Goal: Task Accomplishment & Management: Use online tool/utility

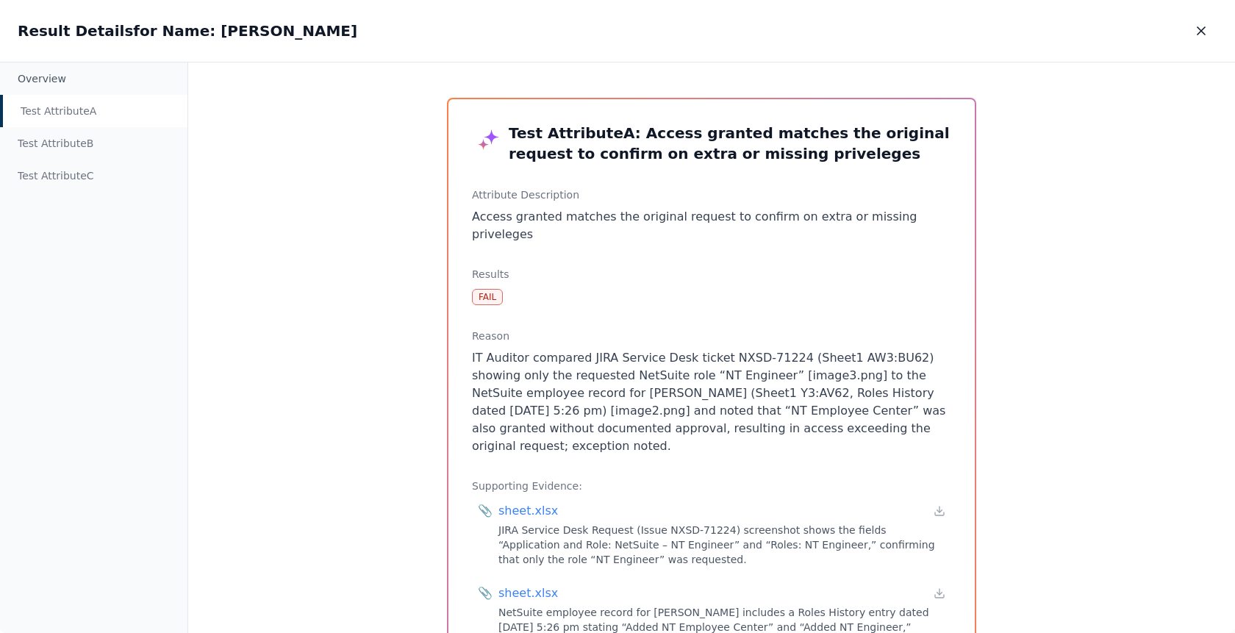
scroll to position [479, 0]
click at [1211, 32] on button "button" at bounding box center [1201, 31] width 32 height 26
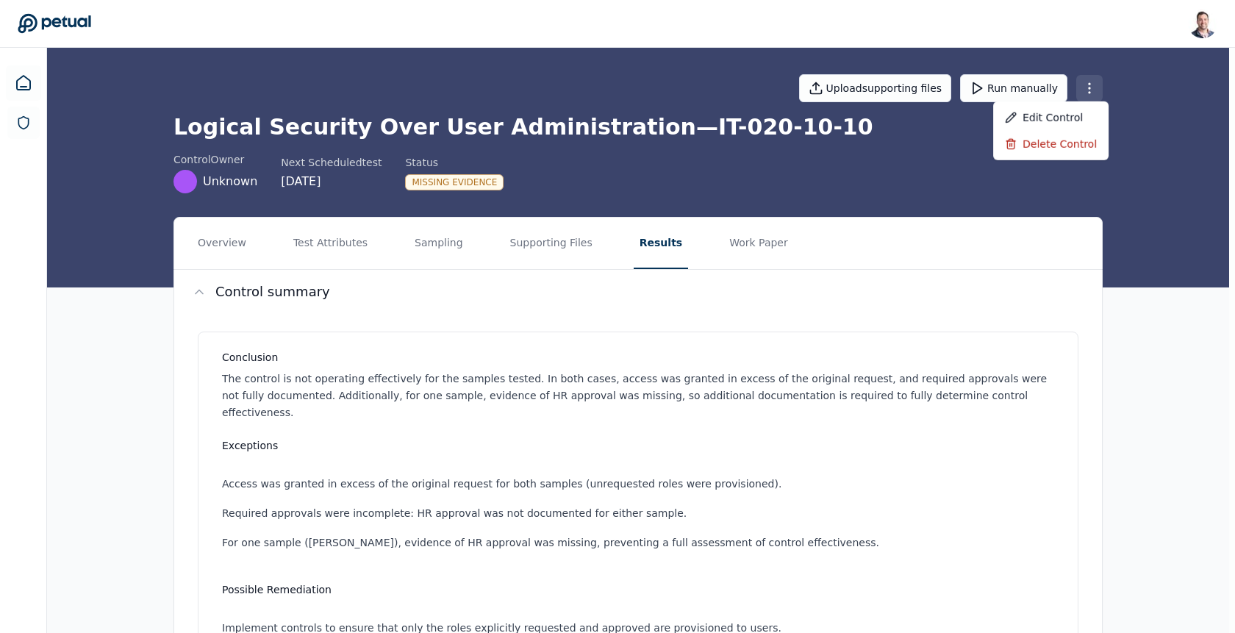
click at [1091, 86] on html "[PERSON_NAME] [EMAIL_ADDRESS] Sign out Upload supporting files Run manually Log…" at bounding box center [617, 613] width 1235 height 1226
click at [1065, 132] on div "Delete control" at bounding box center [1050, 144] width 115 height 26
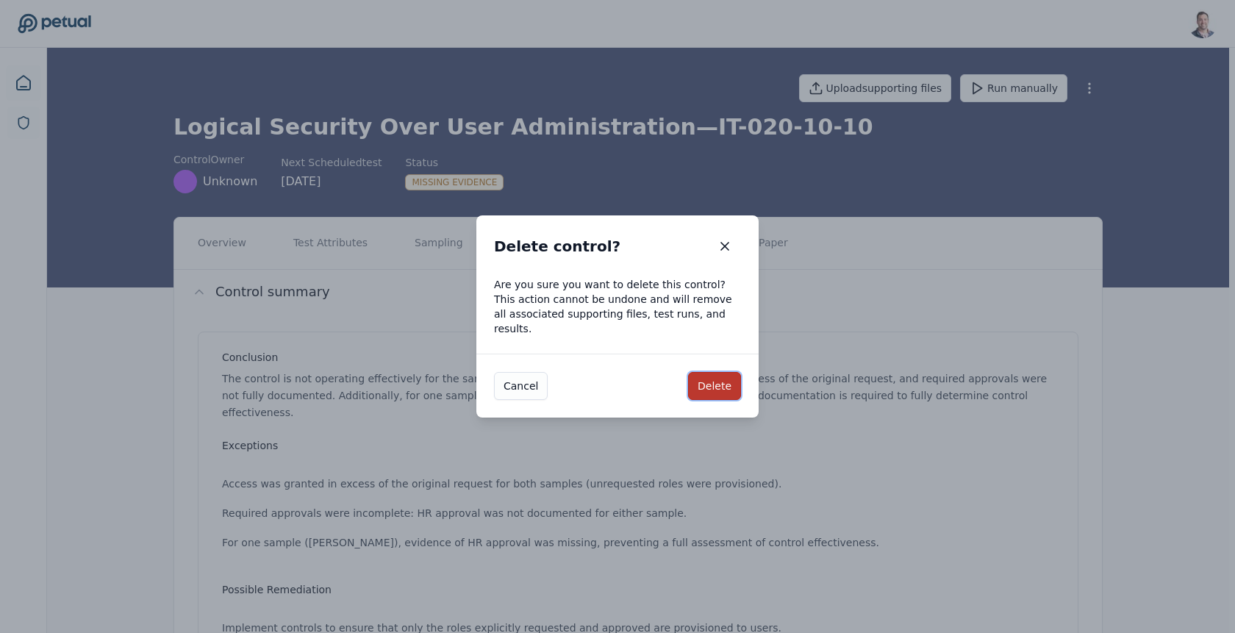
click at [714, 385] on button "Delete" at bounding box center [714, 386] width 53 height 28
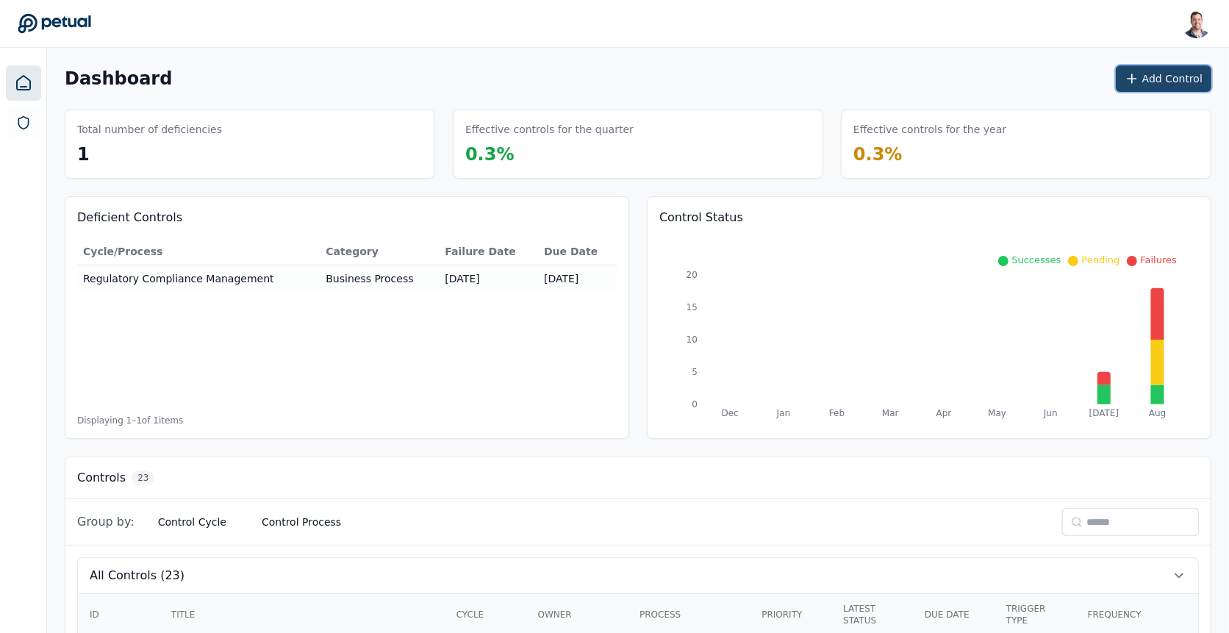
click at [1145, 82] on button "Add Control" at bounding box center [1164, 78] width 96 height 26
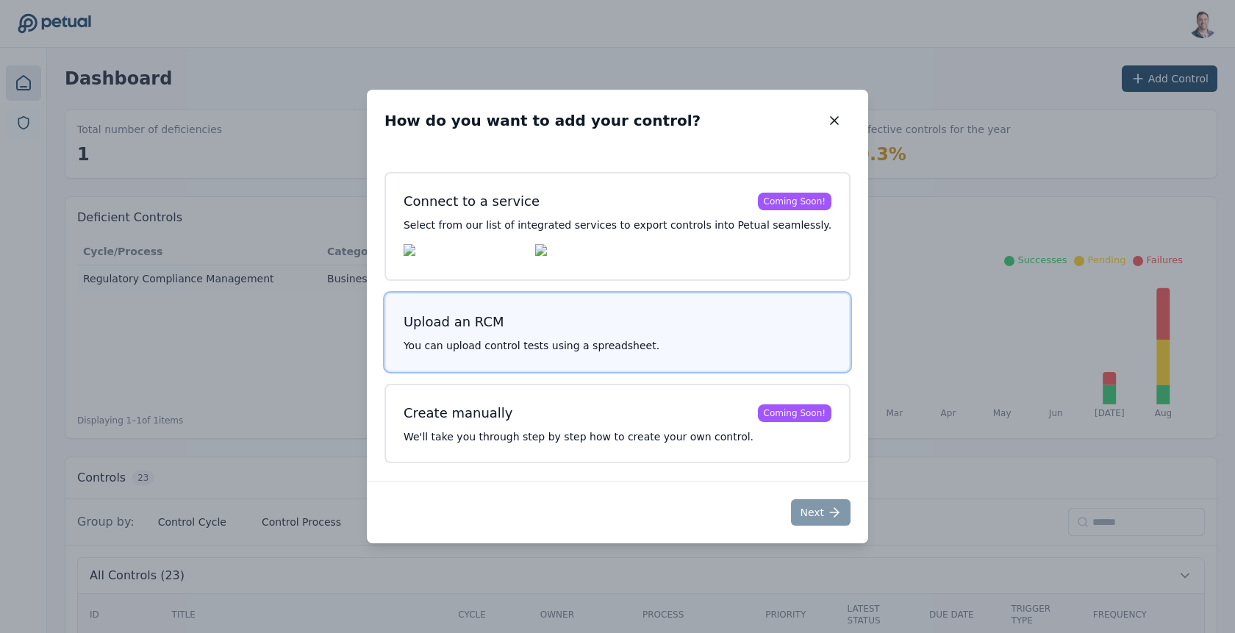
click at [734, 324] on h3 "Upload an RCM" at bounding box center [618, 322] width 428 height 21
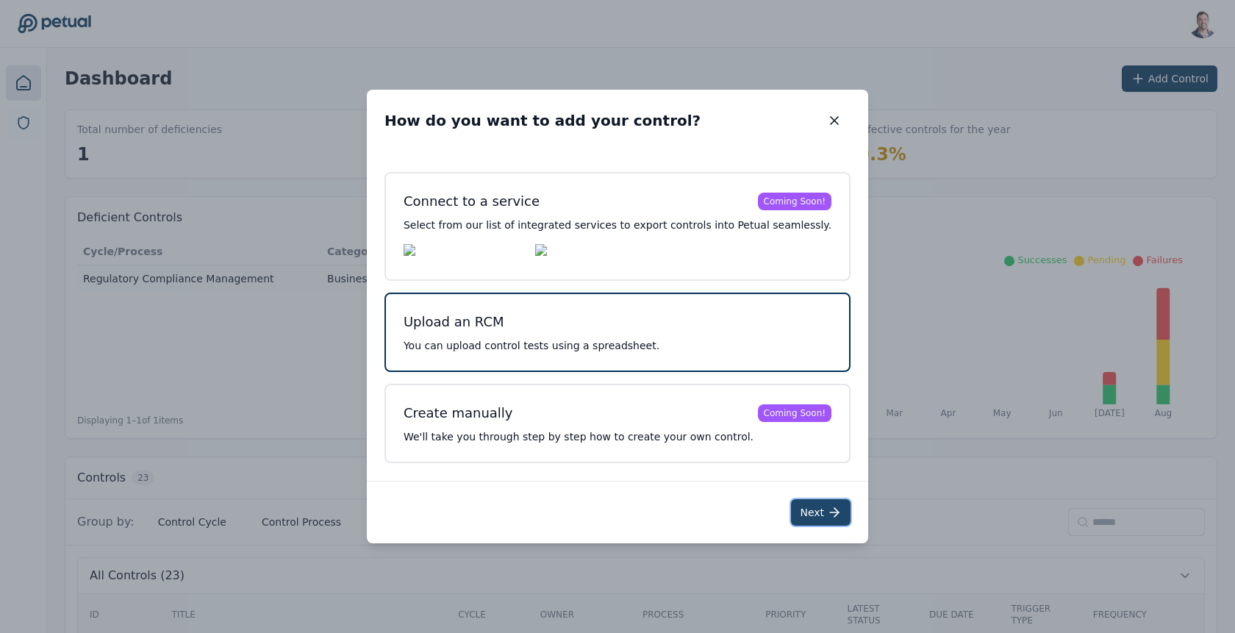
click at [805, 512] on button "Next" at bounding box center [821, 512] width 60 height 26
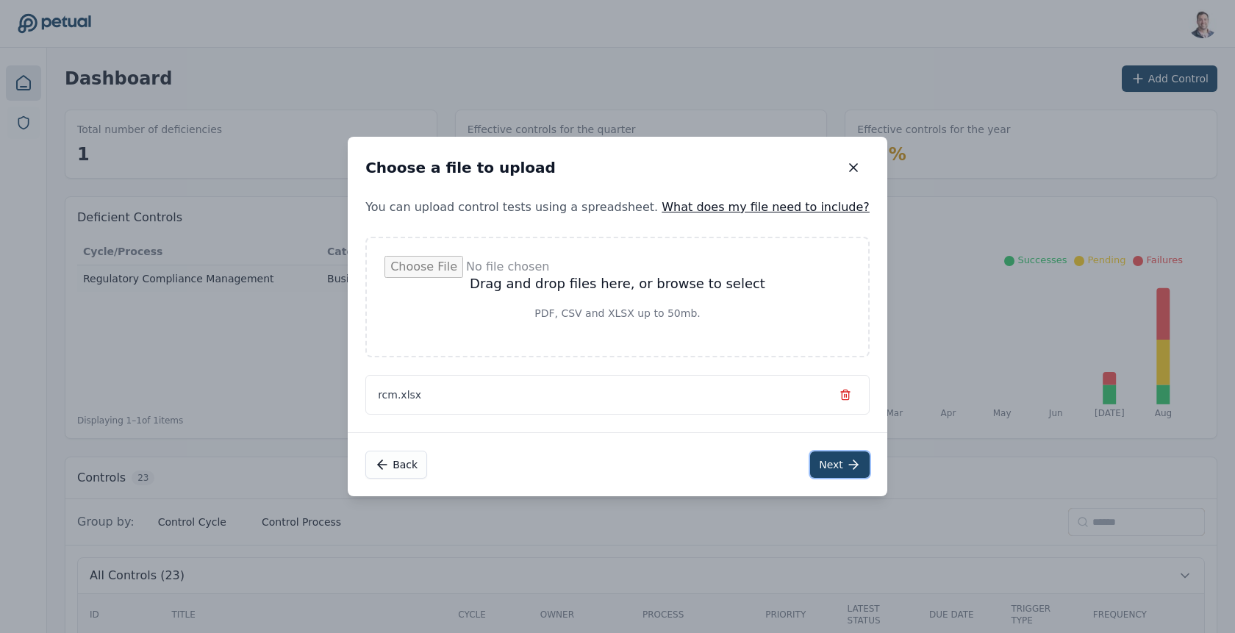
click at [810, 458] on button "Next" at bounding box center [840, 464] width 60 height 26
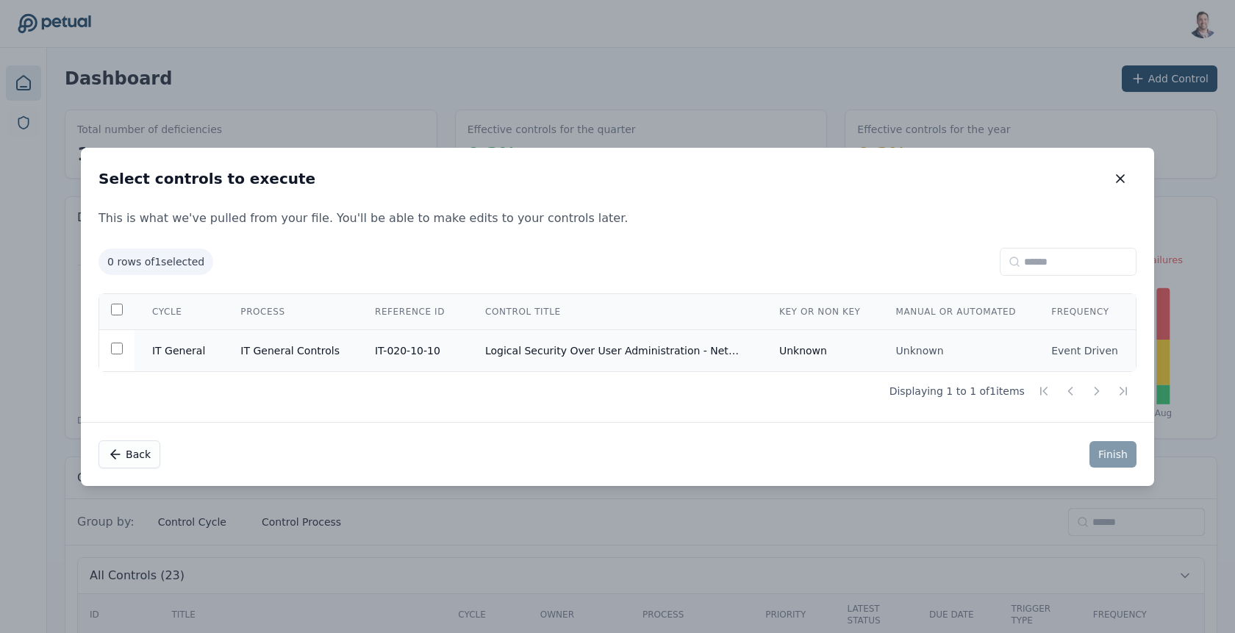
click at [710, 360] on td "Logical Security Over User Administration - NetSuite" at bounding box center [615, 350] width 294 height 42
click at [1090, 449] on button "Finish" at bounding box center [1113, 454] width 47 height 26
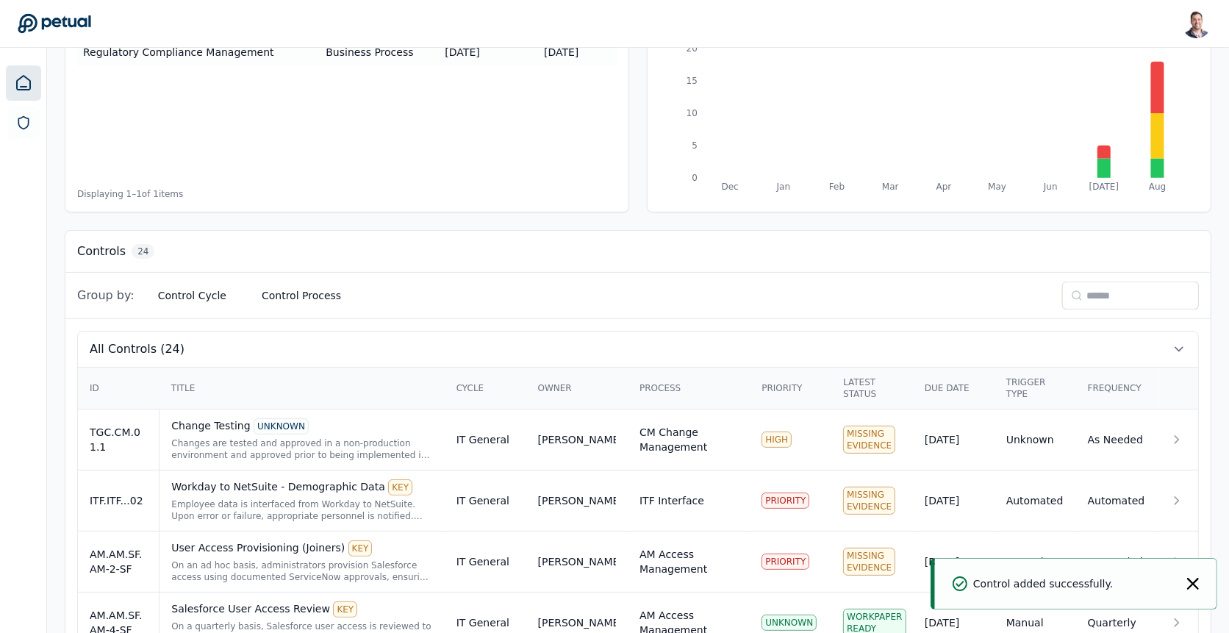
scroll to position [229, 0]
click at [1124, 296] on input at bounding box center [1130, 293] width 137 height 28
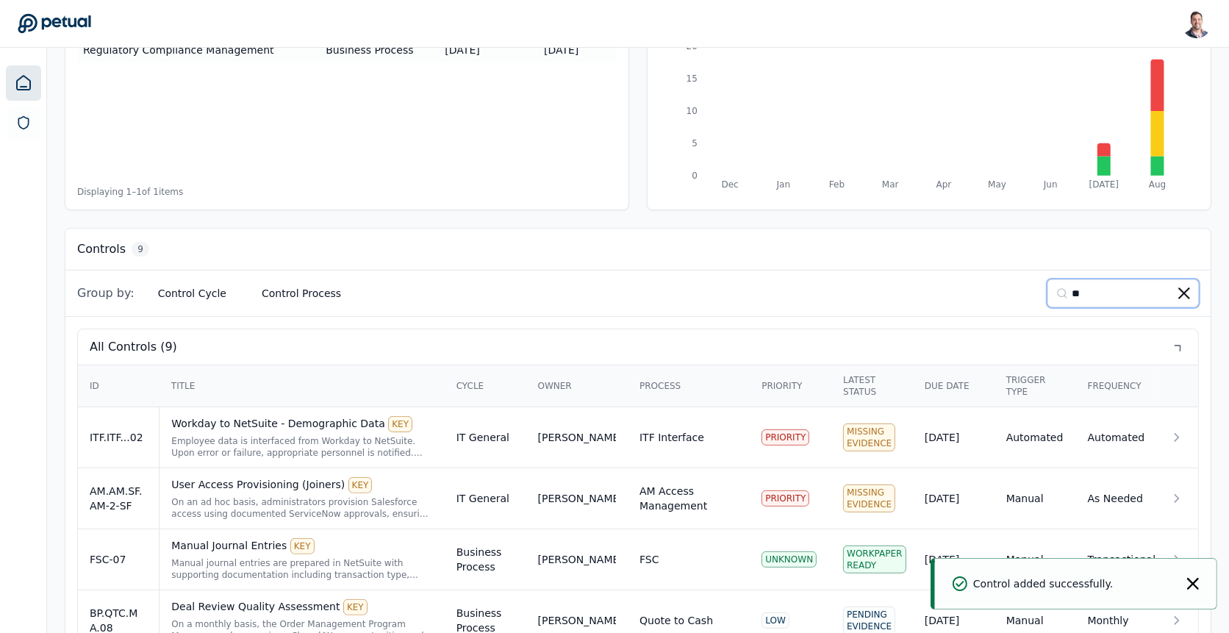
scroll to position [209, 0]
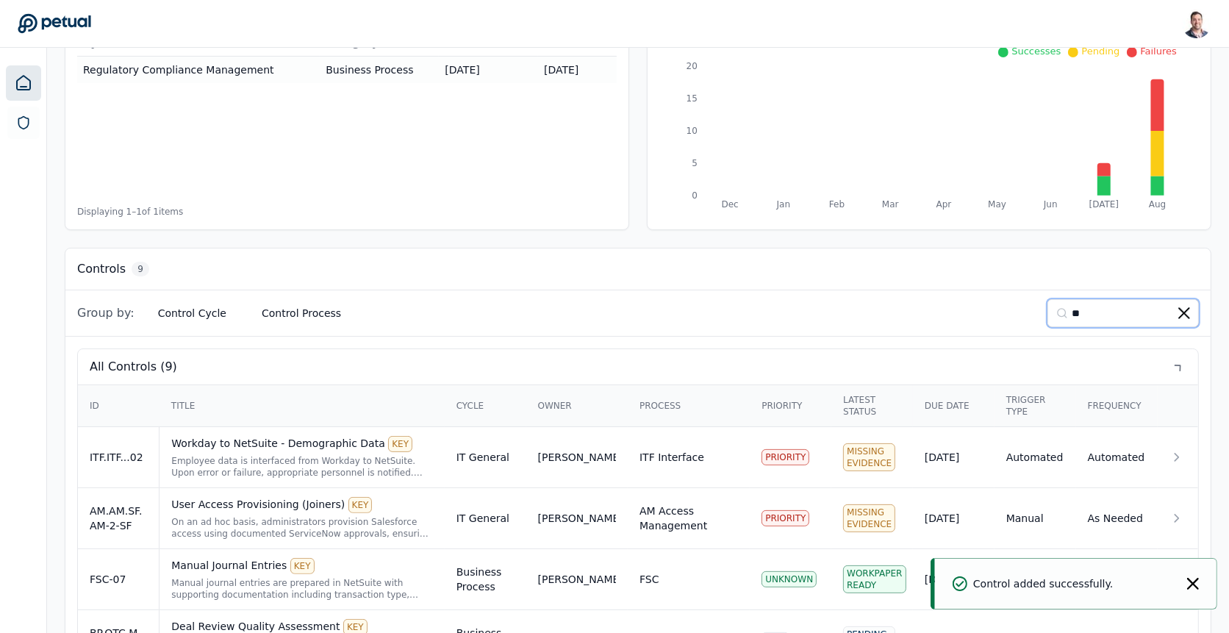
type input "**"
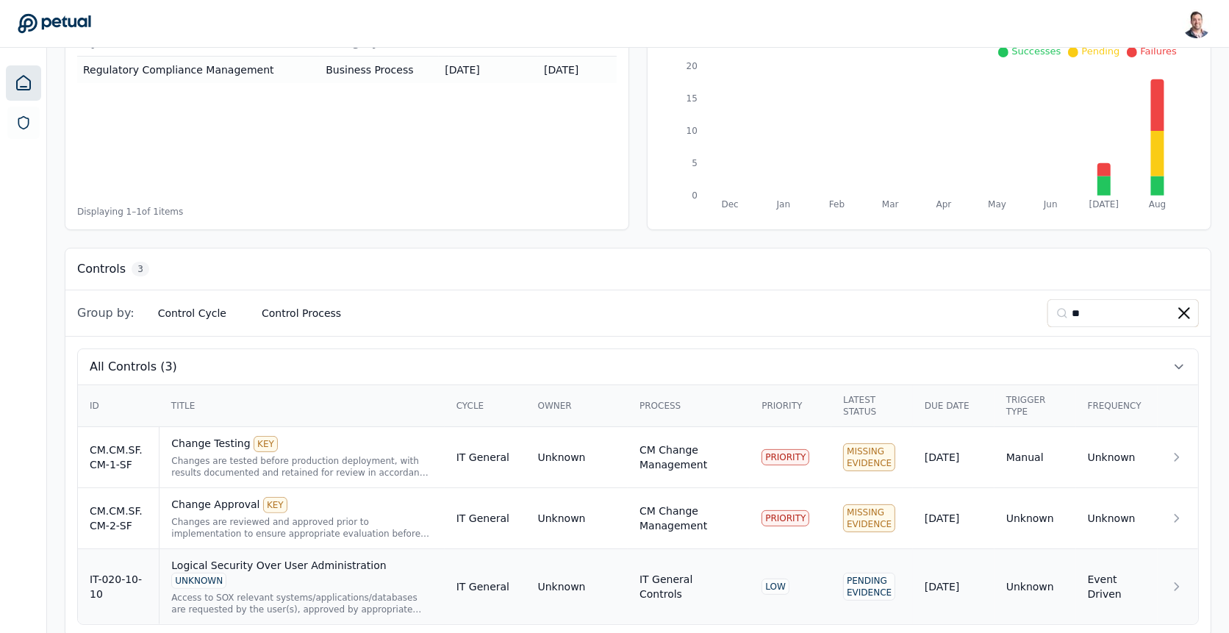
click at [287, 564] on div "Logical Security Over User Administration UNKNOWN" at bounding box center [301, 573] width 261 height 31
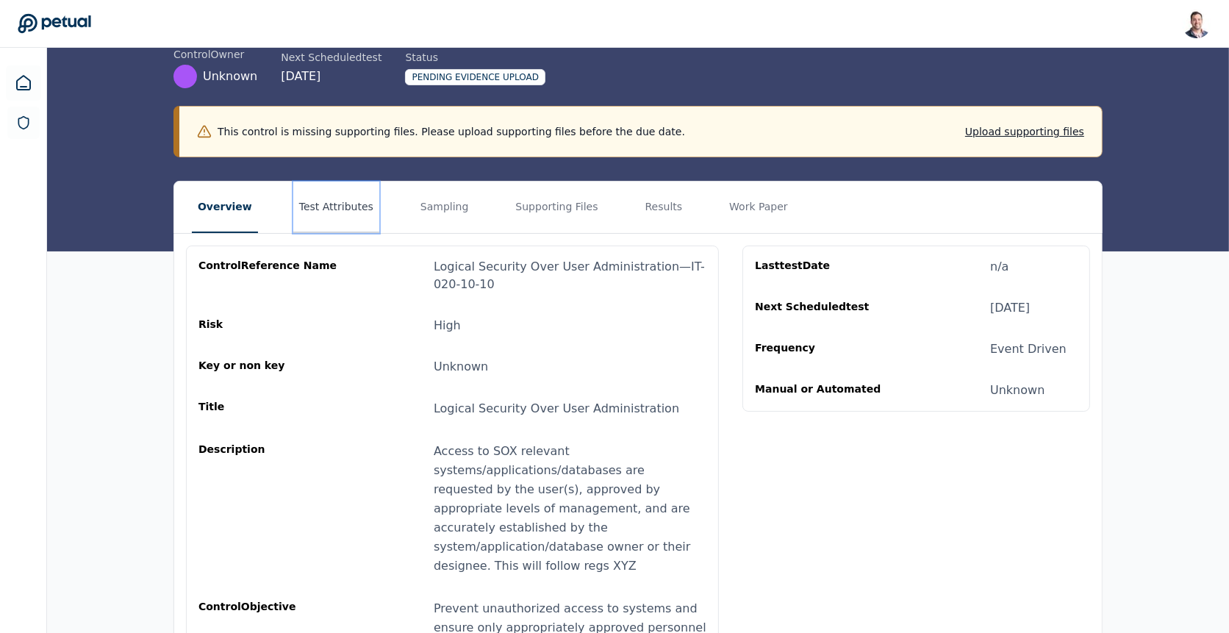
click at [332, 225] on button "Test Attributes" at bounding box center [336, 207] width 86 height 51
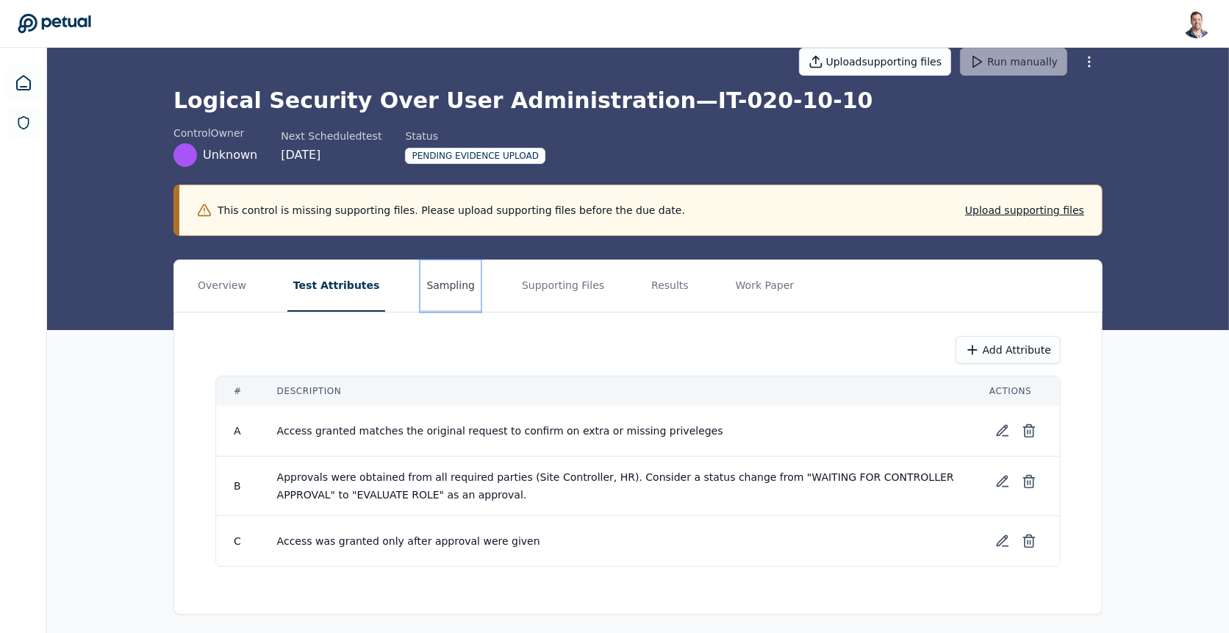
click at [427, 293] on button "Sampling" at bounding box center [451, 285] width 60 height 51
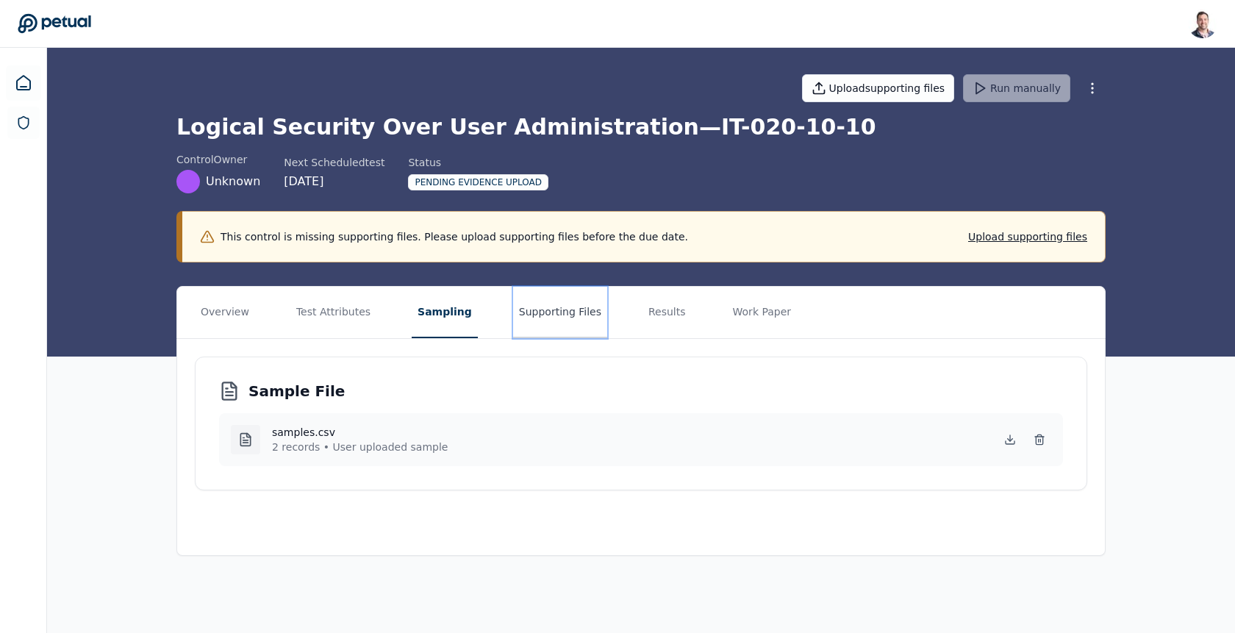
click at [518, 314] on button "Supporting Files" at bounding box center [560, 312] width 94 height 51
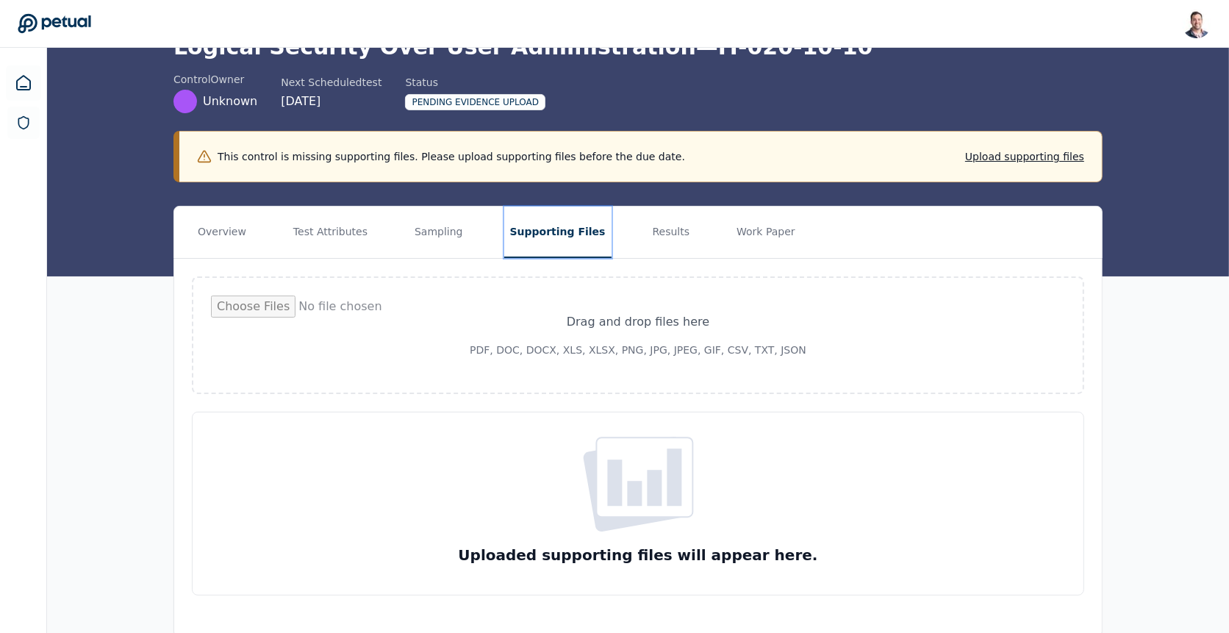
scroll to position [83, 0]
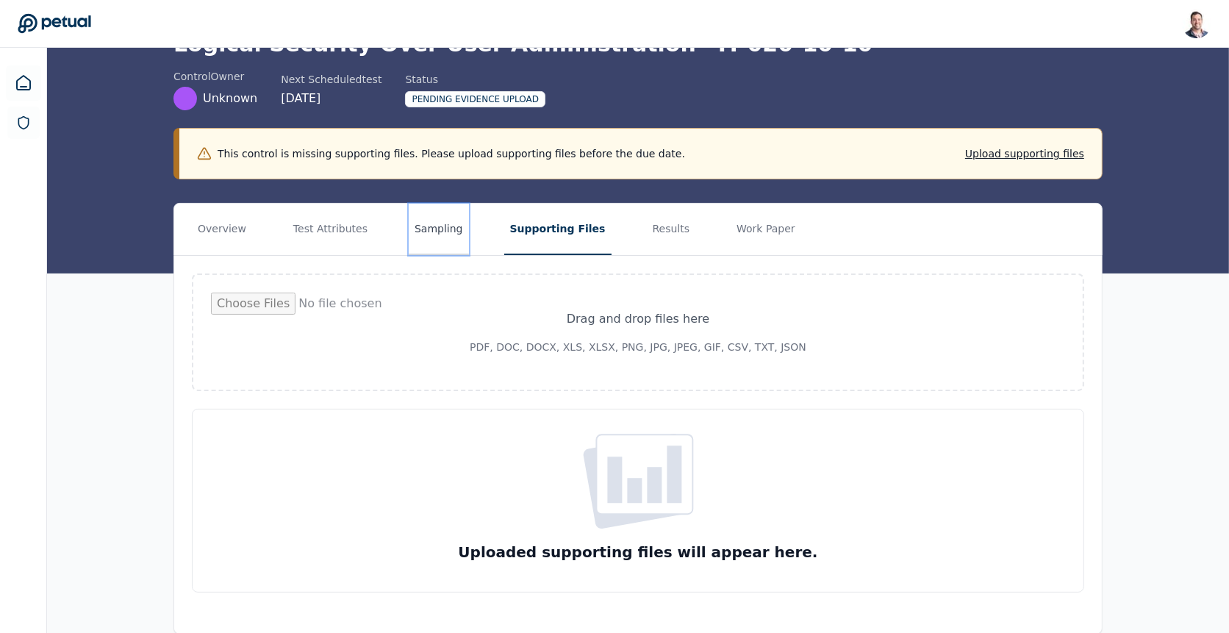
click at [409, 227] on button "Sampling" at bounding box center [439, 229] width 60 height 51
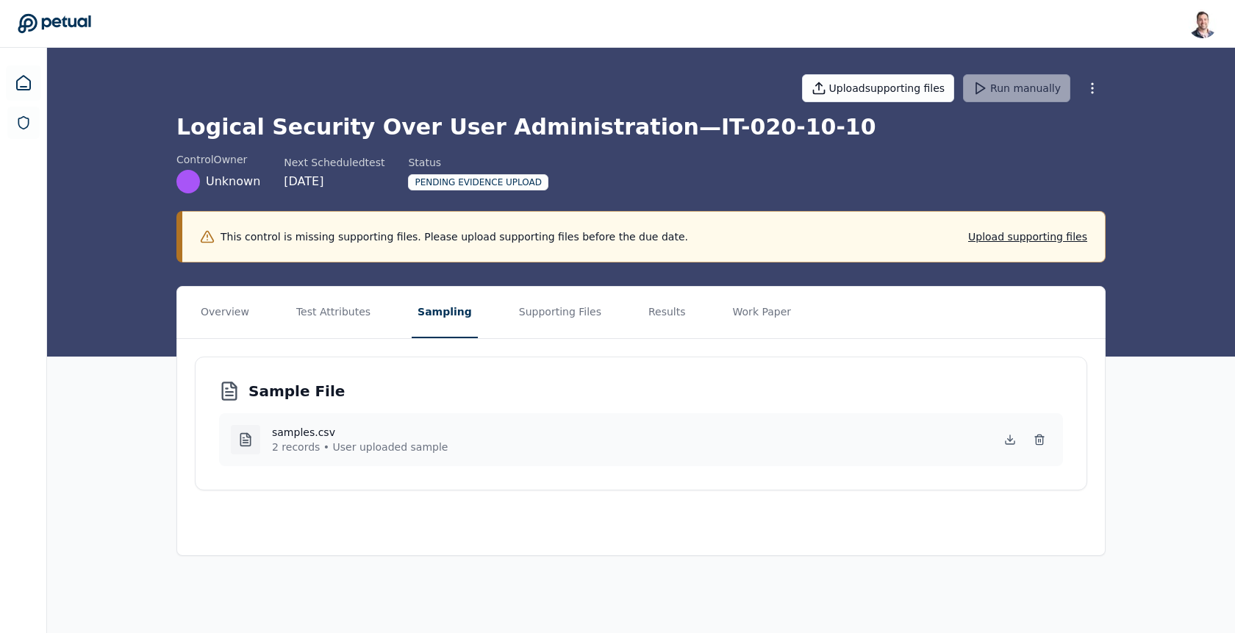
click at [471, 235] on p "This control is missing supporting files. Please upload supporting files before…" at bounding box center [455, 236] width 468 height 15
click at [479, 235] on p "This control is missing supporting files. Please upload supporting files before…" at bounding box center [455, 236] width 468 height 15
click at [366, 308] on button "Test Attributes" at bounding box center [333, 312] width 86 height 51
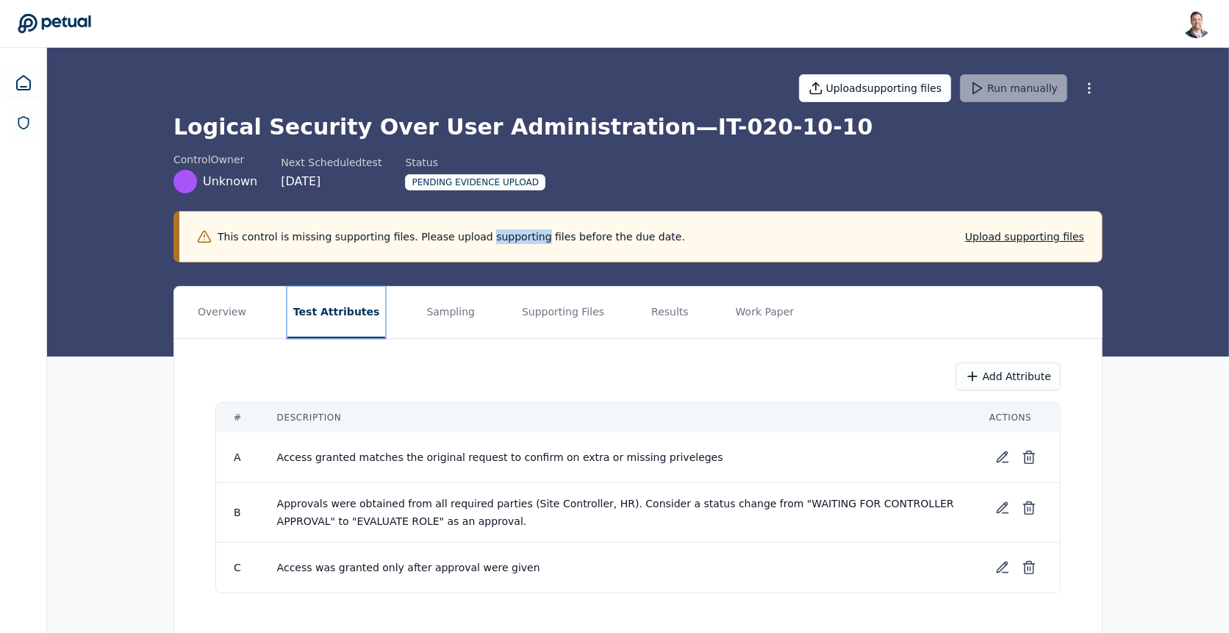
scroll to position [26, 0]
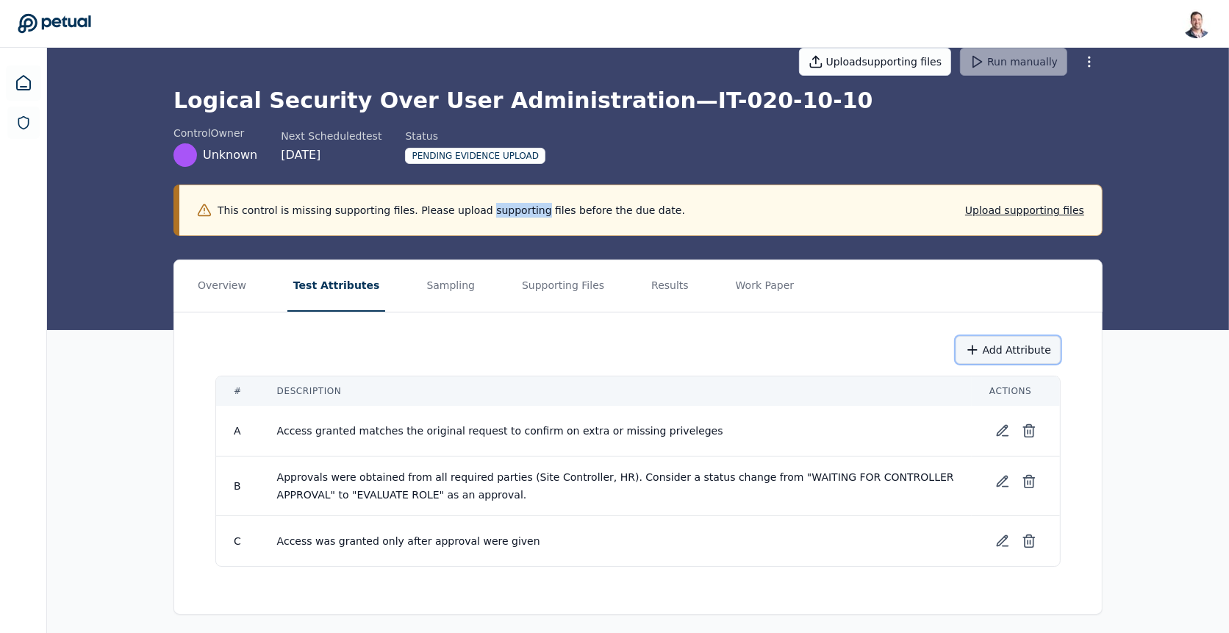
click at [1009, 344] on button "Add Attribute" at bounding box center [1008, 350] width 105 height 28
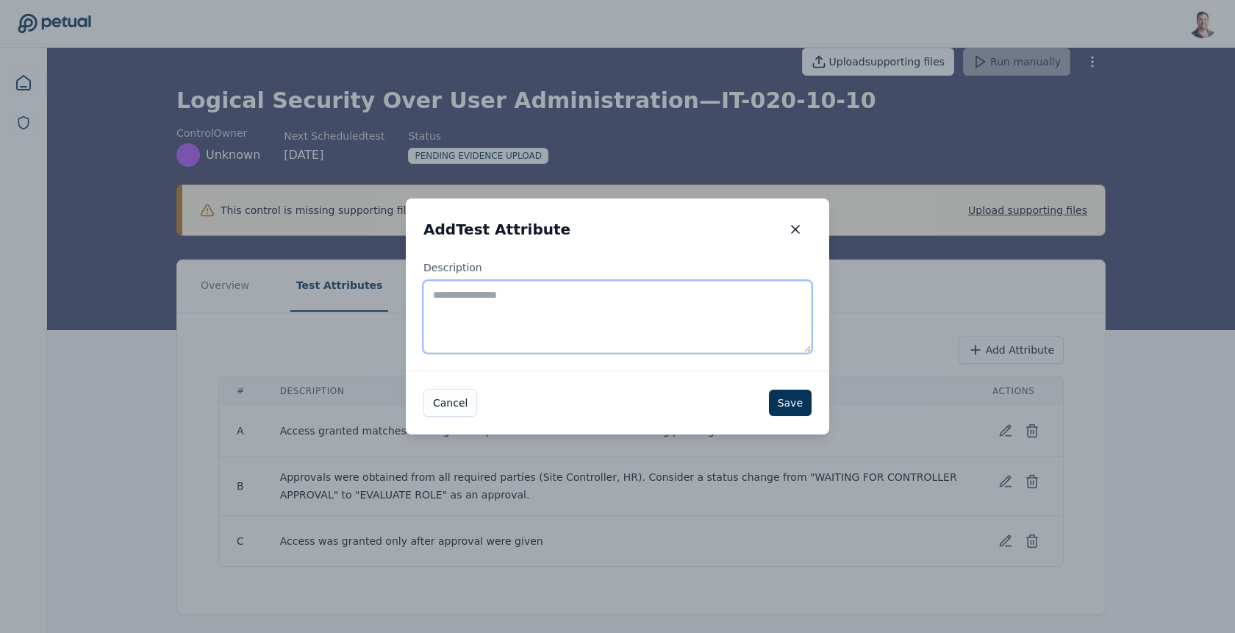
click at [628, 323] on textarea "Description" at bounding box center [617, 317] width 388 height 72
click at [680, 305] on textarea "Description" at bounding box center [617, 317] width 388 height 72
type textarea "**********"
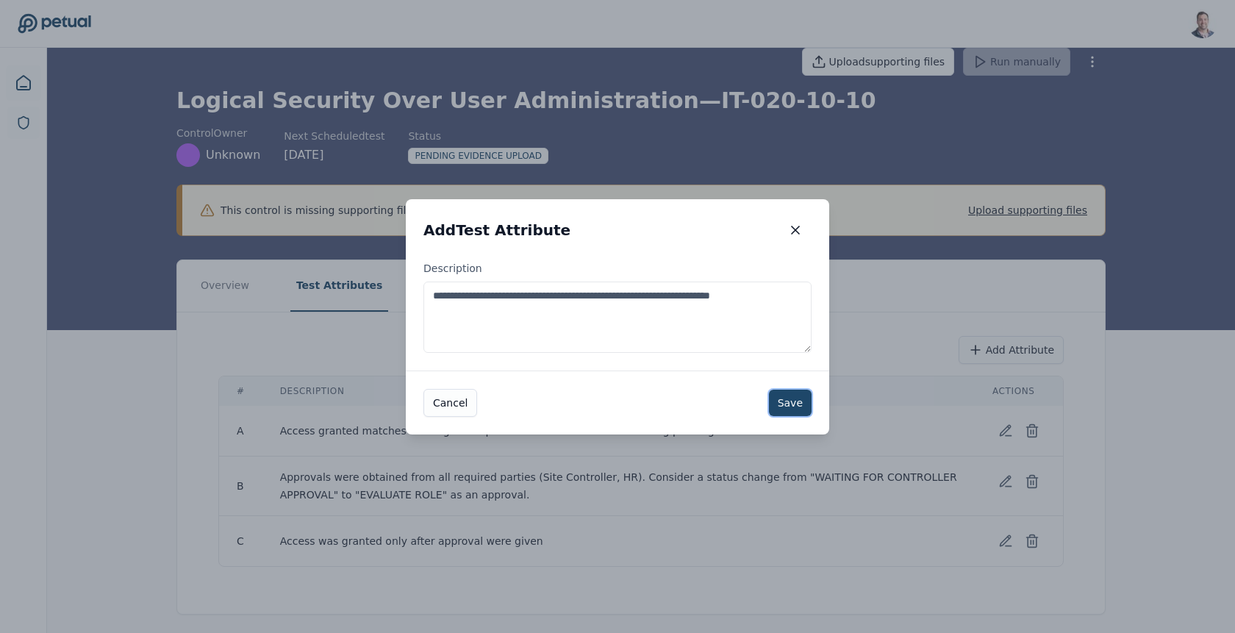
click at [802, 405] on button "Save" at bounding box center [790, 403] width 43 height 26
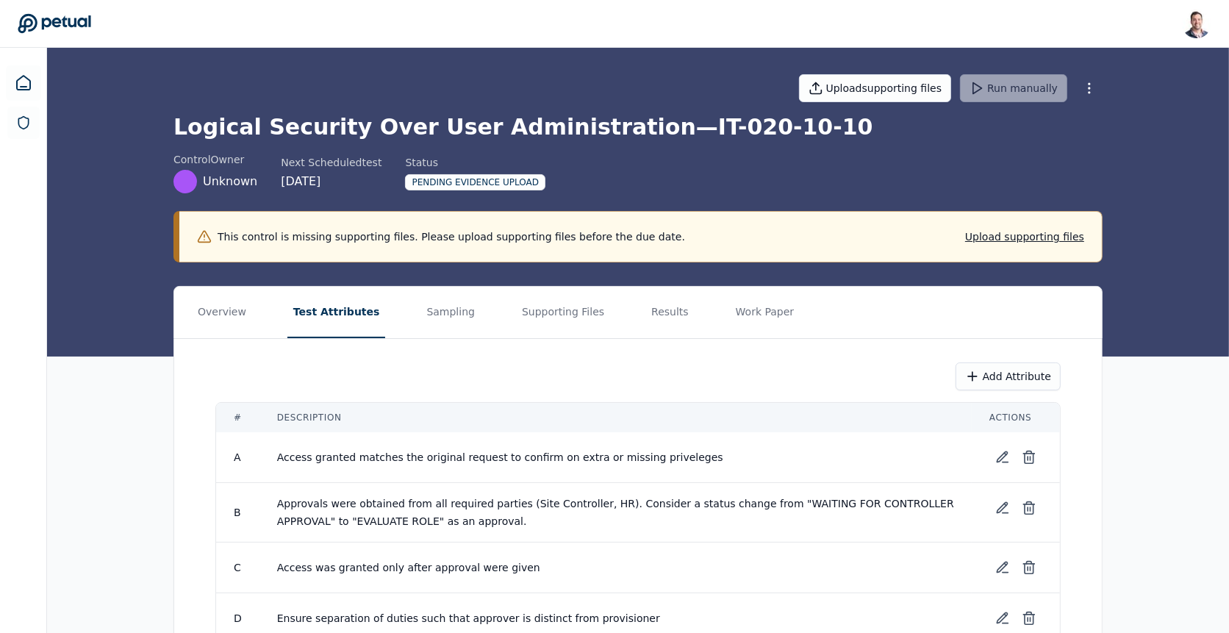
scroll to position [77, 0]
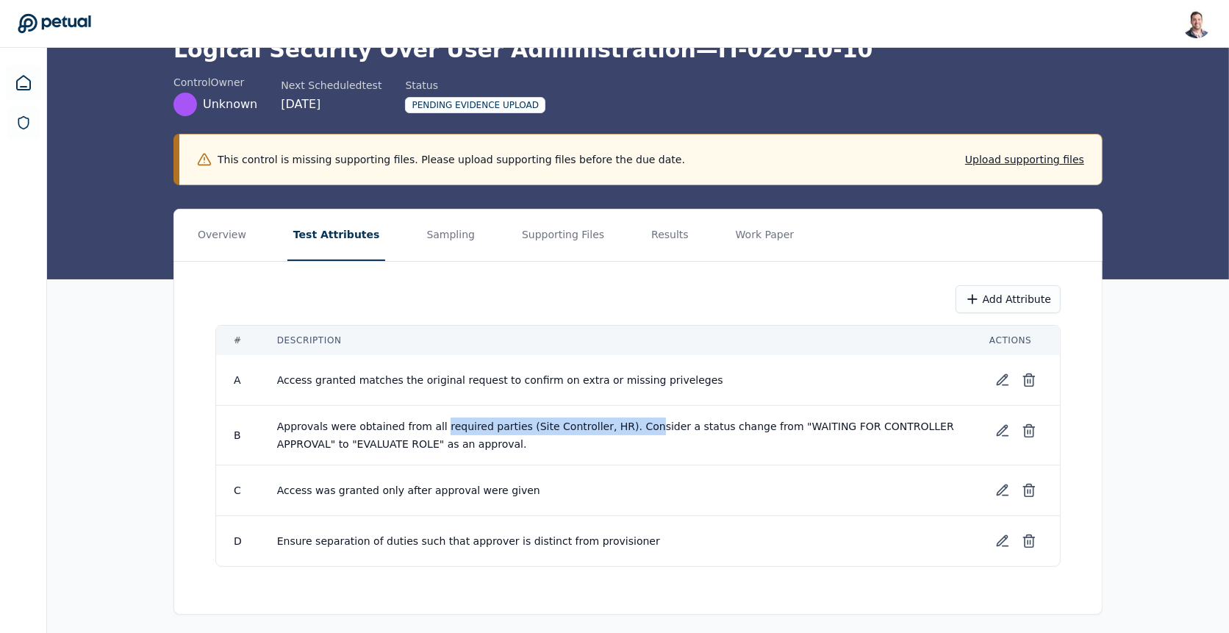
drag, startPoint x: 433, startPoint y: 423, endPoint x: 634, endPoint y: 420, distance: 201.5
click at [634, 421] on span "Approvals were obtained from all required parties (Site Controller, HR). Consid…" at bounding box center [617, 435] width 680 height 29
drag, startPoint x: 517, startPoint y: 429, endPoint x: 607, endPoint y: 423, distance: 89.9
click at [607, 423] on td "Approvals were obtained from all required parties (Site Controller, HR). Consid…" at bounding box center [616, 436] width 712 height 60
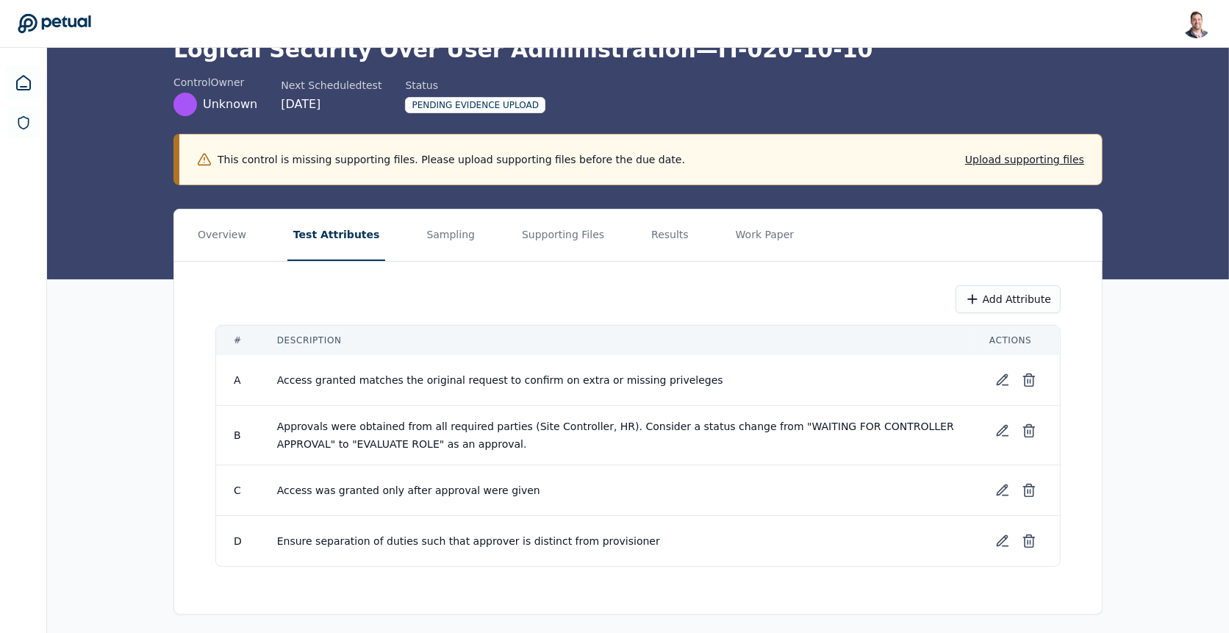
click at [373, 490] on span "Access was granted only after approval were given" at bounding box center [408, 490] width 263 height 12
click at [361, 535] on span "Ensure separation of duties such that approver is distinct from provisioner" at bounding box center [468, 541] width 383 height 12
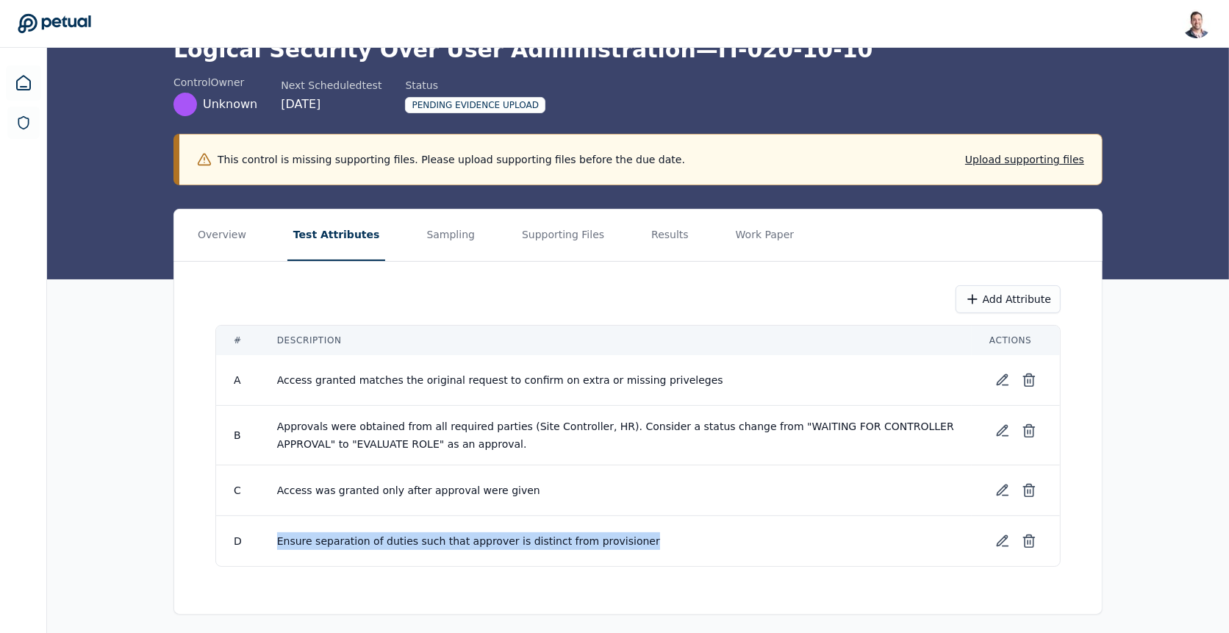
click at [361, 535] on span "Ensure separation of duties such that approver is distinct from provisioner" at bounding box center [468, 541] width 383 height 12
click at [382, 536] on span "Ensure separation of duties such that approver is distinct from provisioner" at bounding box center [468, 541] width 383 height 12
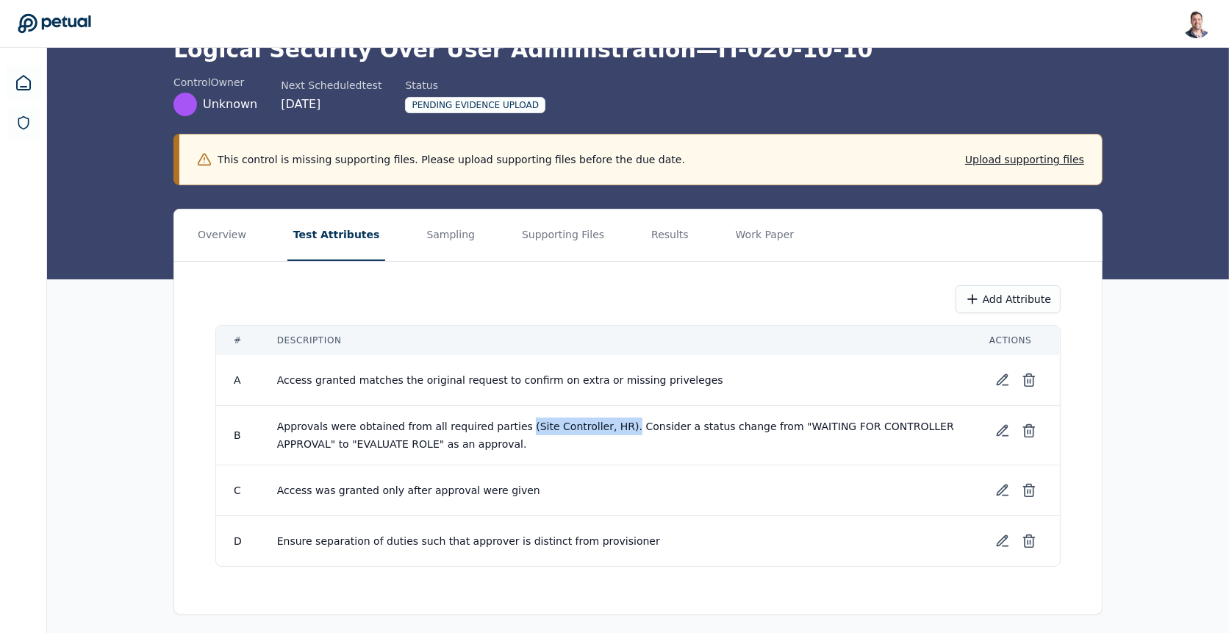
drag, startPoint x: 512, startPoint y: 423, endPoint x: 609, endPoint y: 423, distance: 97.8
click at [609, 423] on span "Approvals were obtained from all required parties (Site Controller, HR). Consid…" at bounding box center [617, 435] width 680 height 29
click at [551, 240] on button "Supporting Files" at bounding box center [563, 235] width 94 height 51
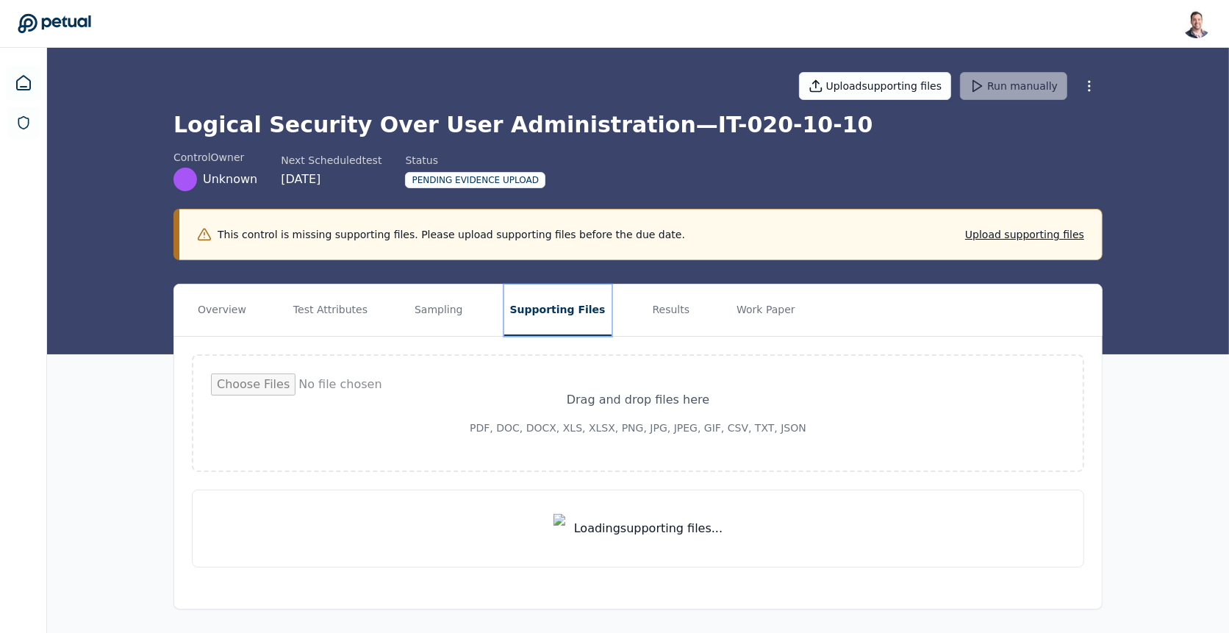
scroll to position [0, 0]
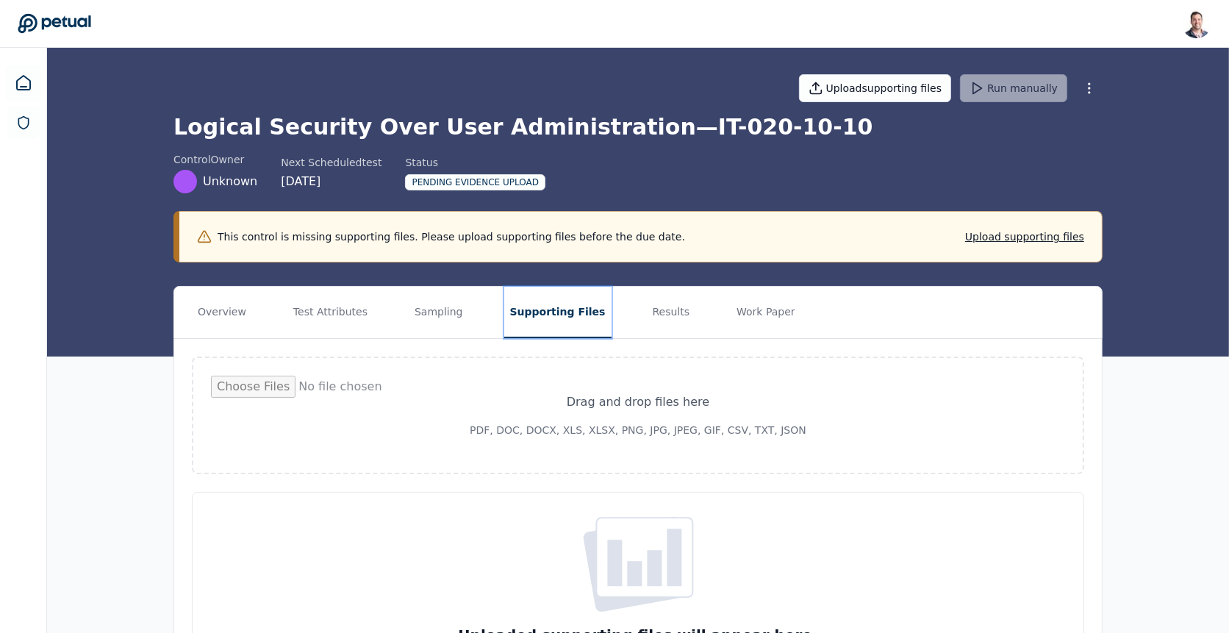
scroll to position [104, 0]
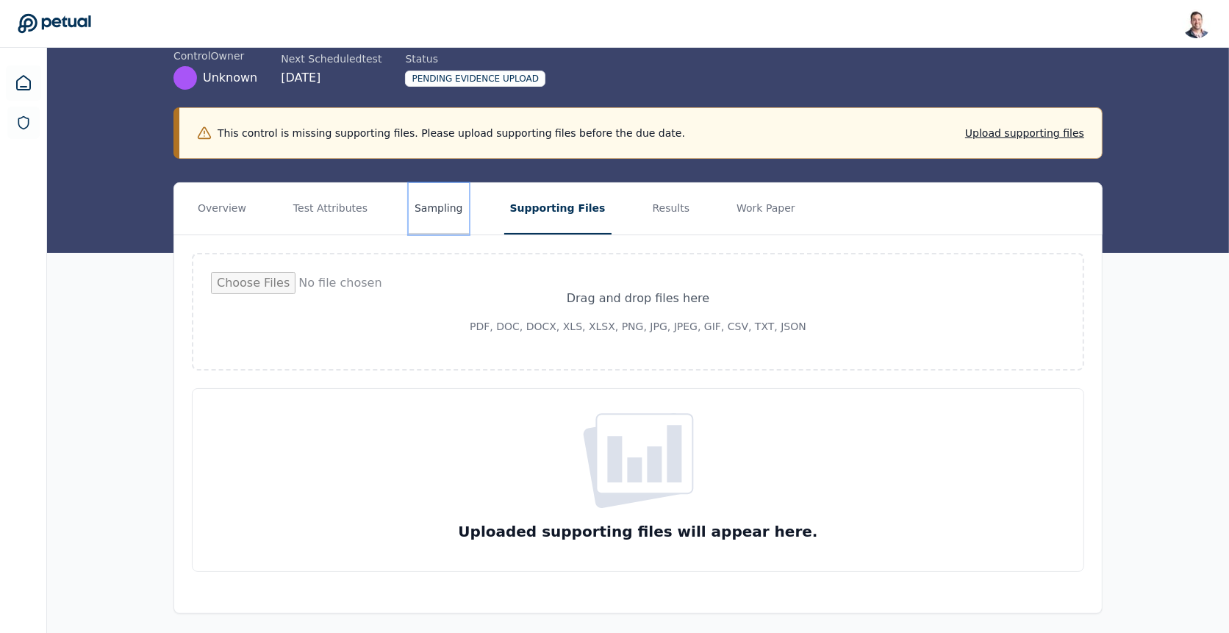
click at [432, 218] on button "Sampling" at bounding box center [439, 208] width 60 height 51
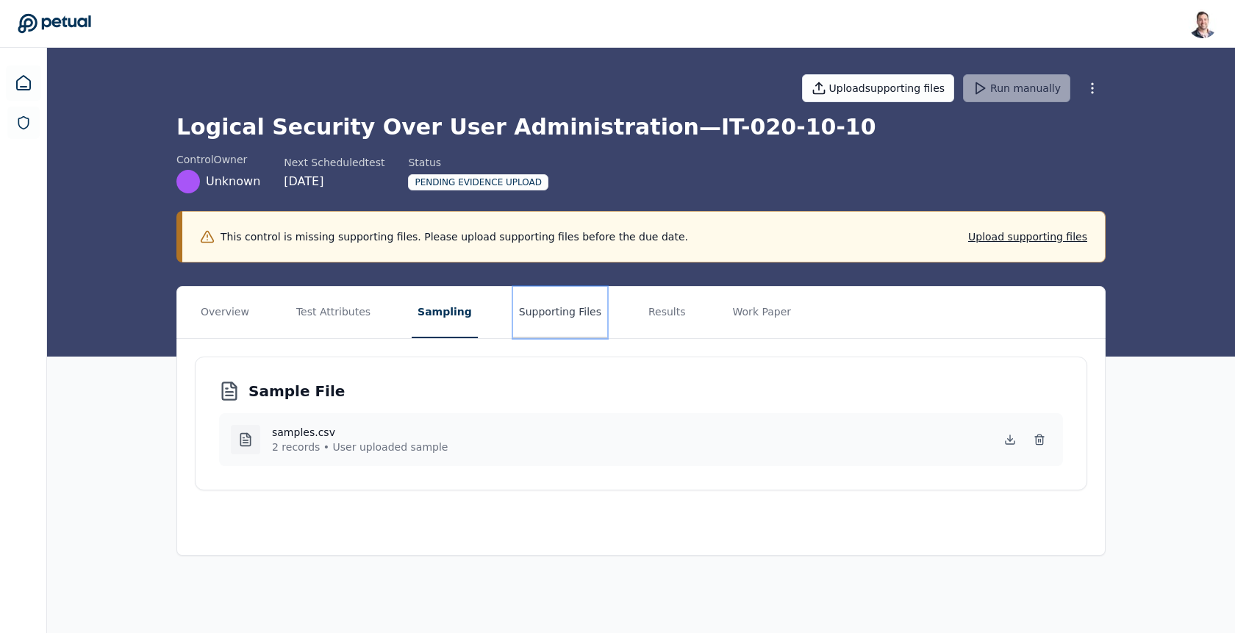
click at [541, 318] on button "Supporting Files" at bounding box center [560, 312] width 94 height 51
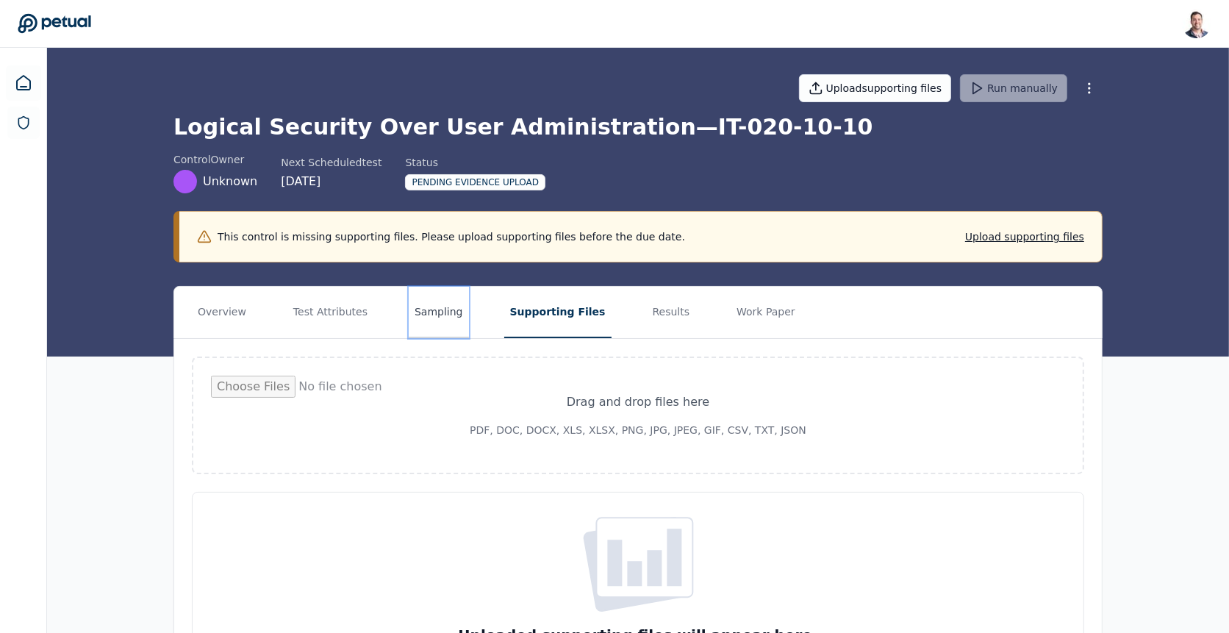
click at [429, 296] on button "Sampling" at bounding box center [439, 312] width 60 height 51
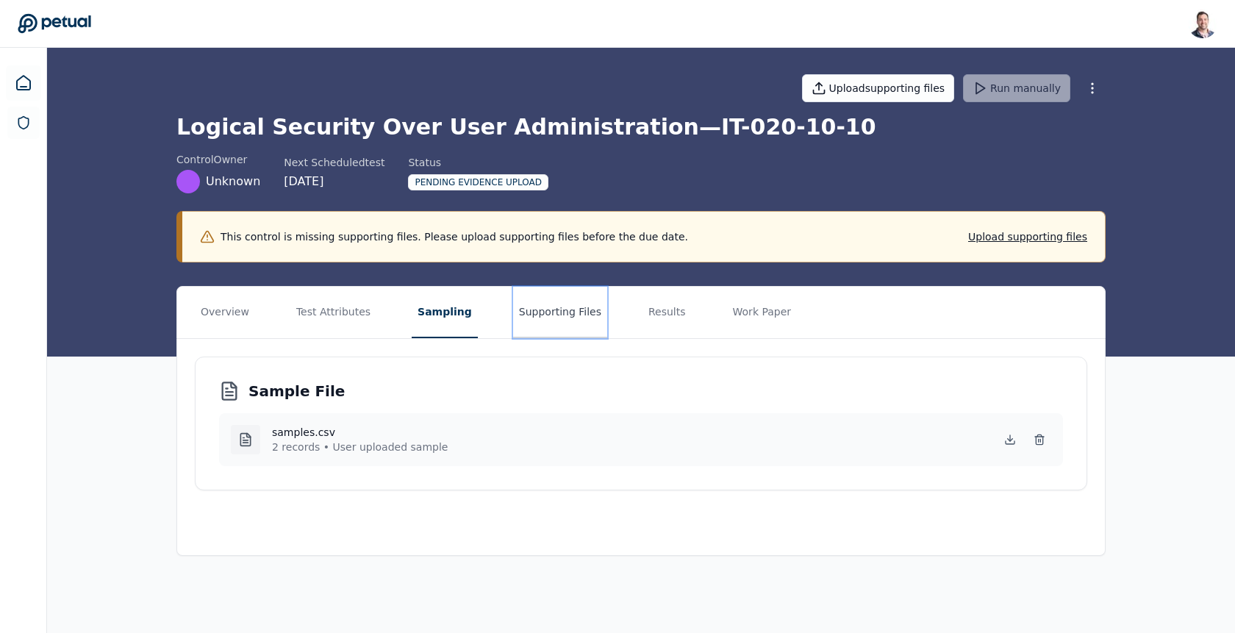
click at [540, 329] on button "Supporting Files" at bounding box center [560, 312] width 94 height 51
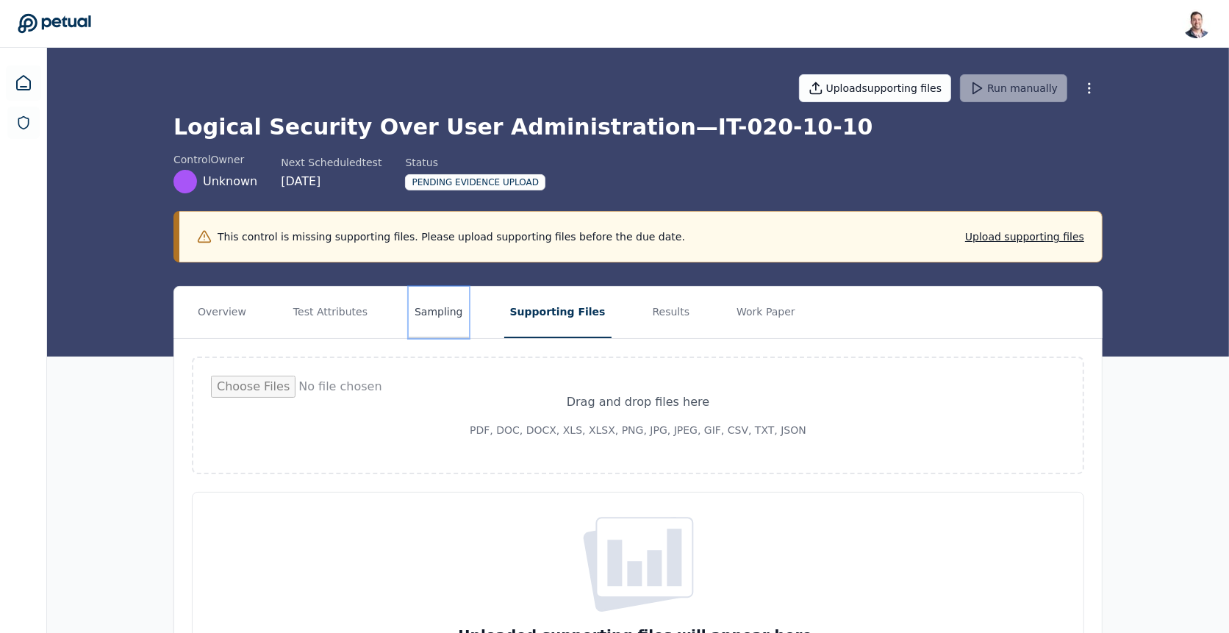
click at [425, 295] on button "Sampling" at bounding box center [439, 312] width 60 height 51
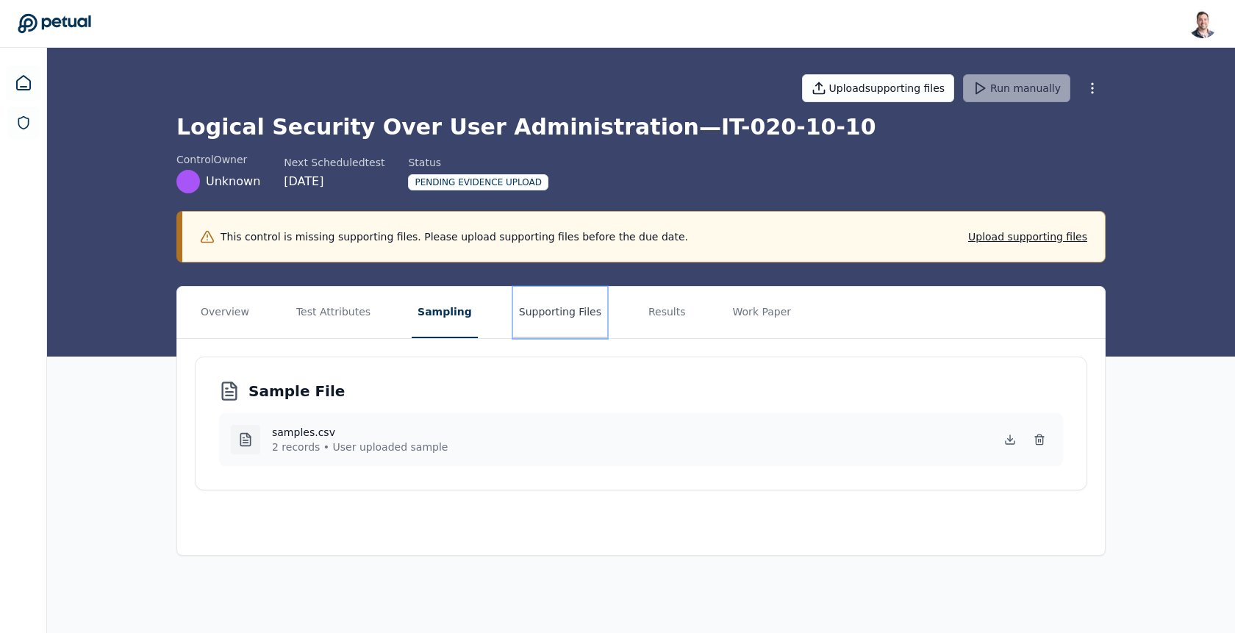
click at [545, 319] on button "Supporting Files" at bounding box center [560, 312] width 94 height 51
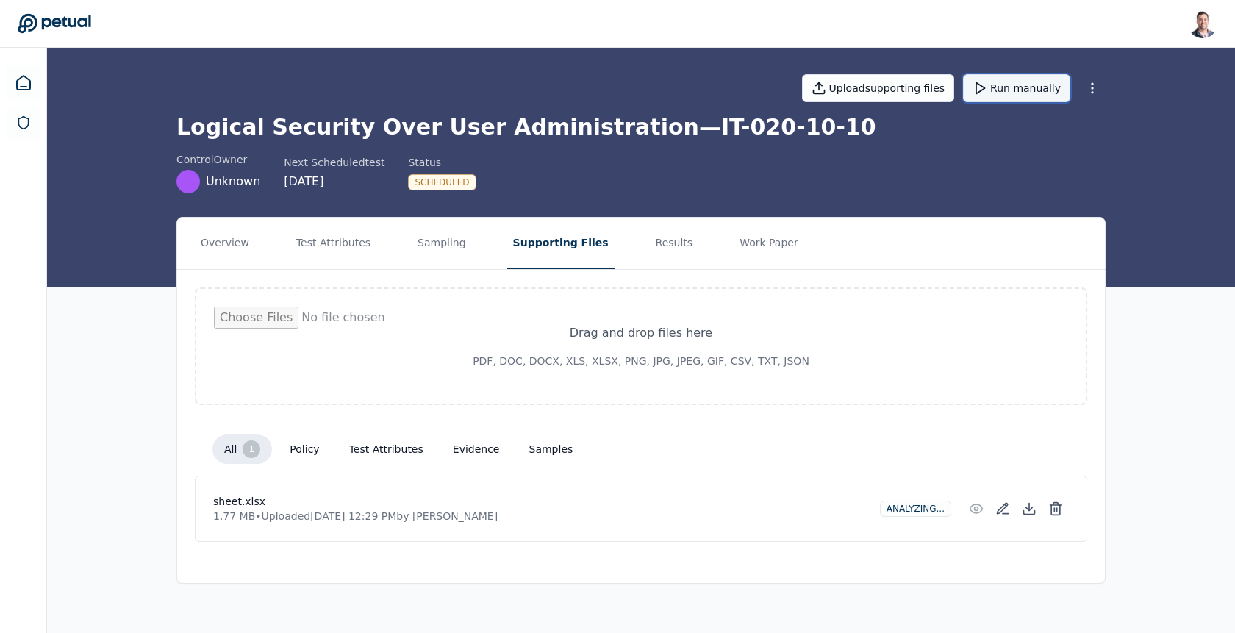
click at [1029, 82] on button "Run manually" at bounding box center [1016, 88] width 107 height 28
click at [650, 254] on button "Results" at bounding box center [674, 243] width 49 height 51
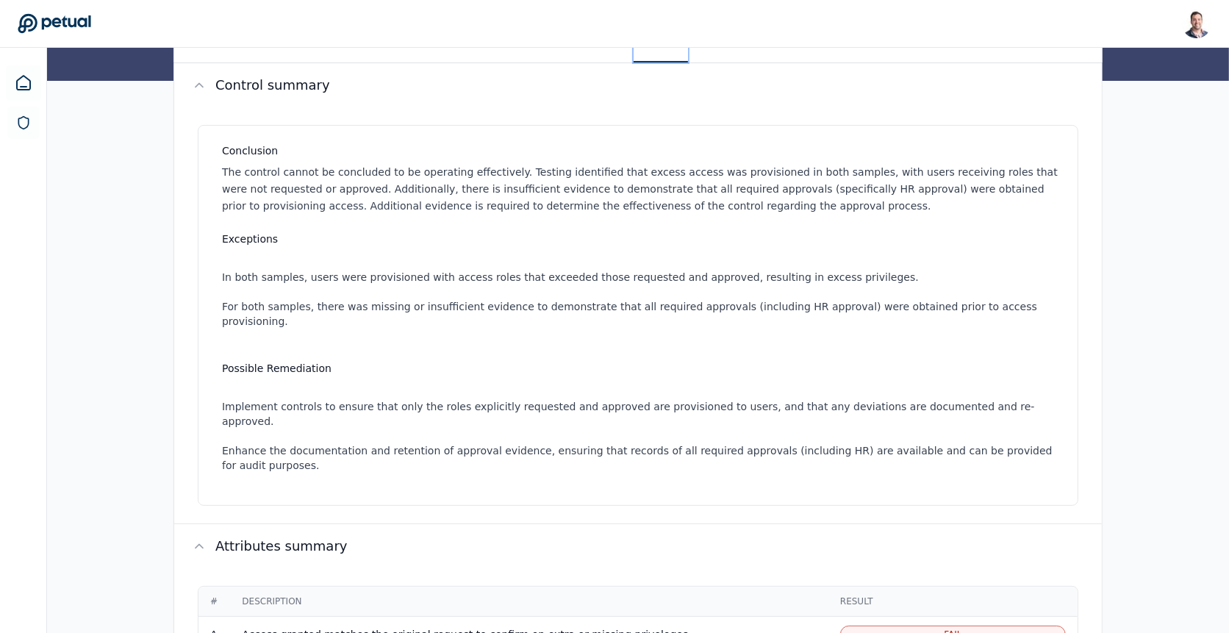
scroll to position [125, 0]
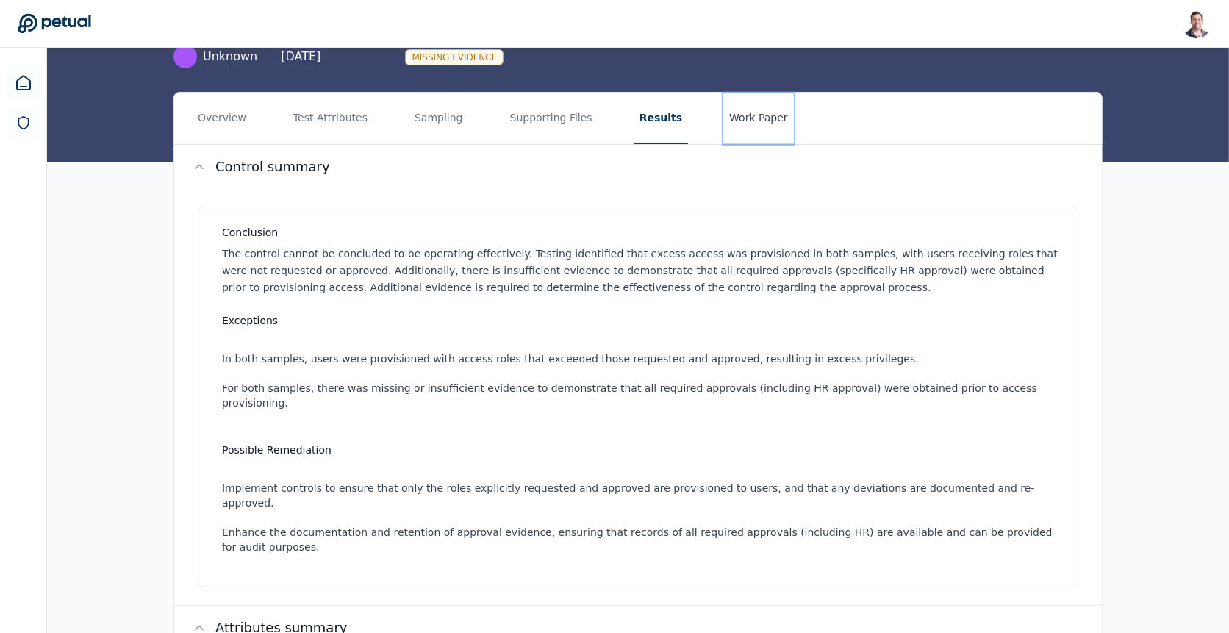
click at [745, 102] on button "Work Paper" at bounding box center [758, 118] width 71 height 51
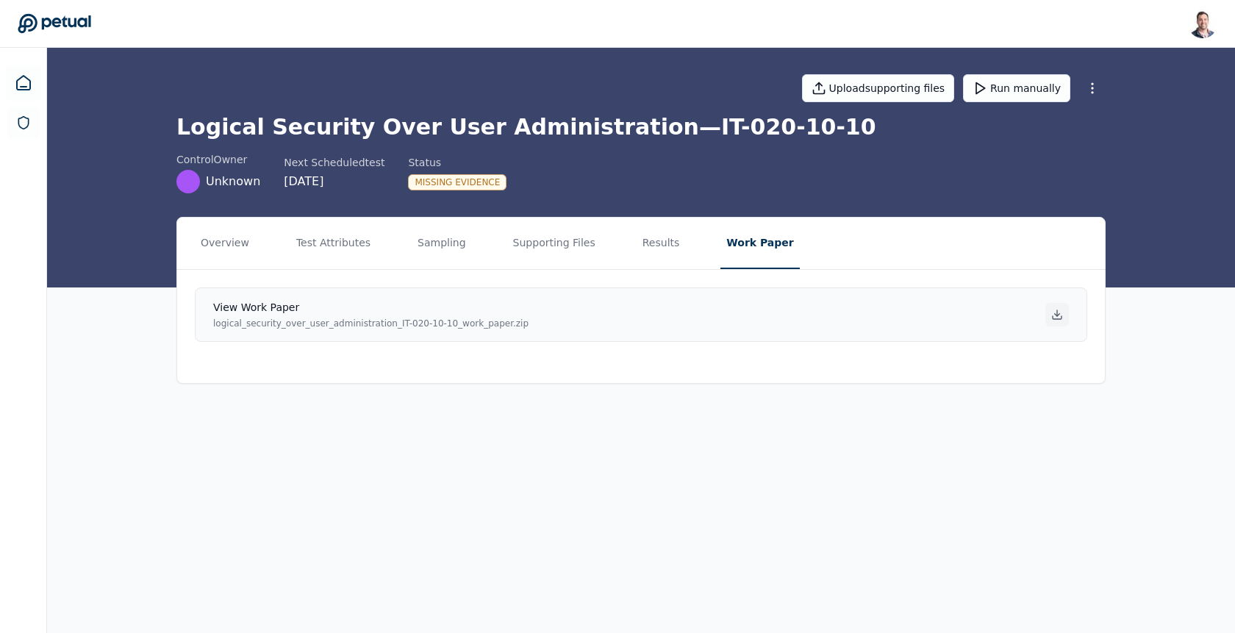
click at [1060, 314] on icon at bounding box center [1057, 315] width 12 height 12
click at [669, 227] on button "Results" at bounding box center [661, 243] width 49 height 51
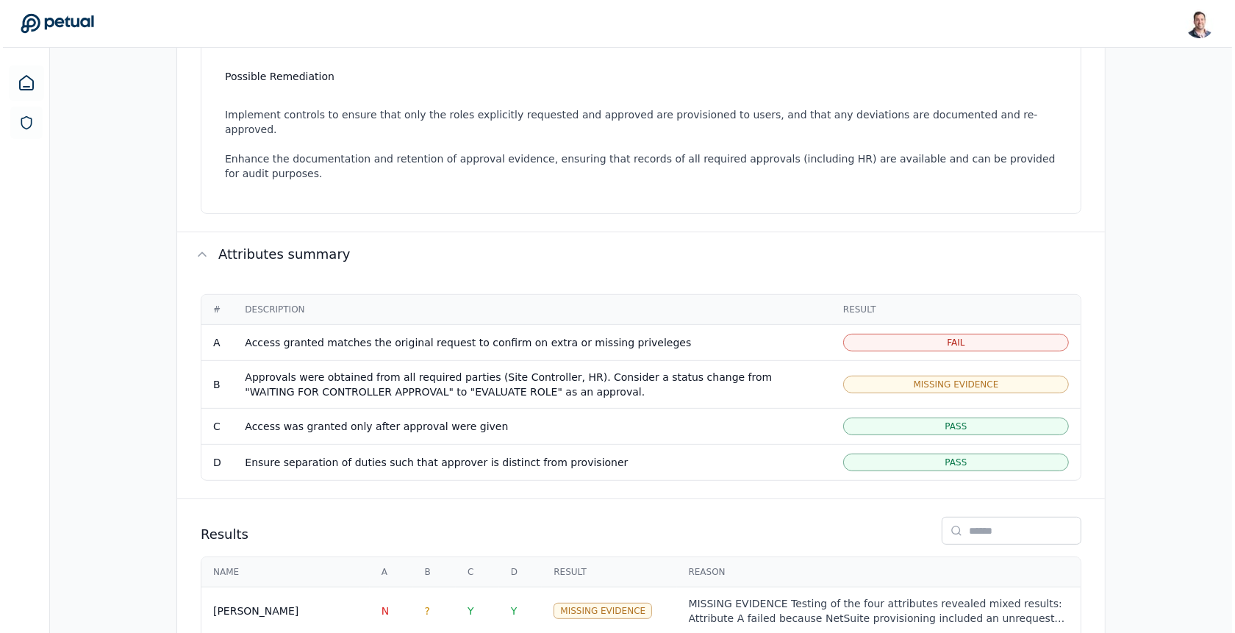
scroll to position [577, 0]
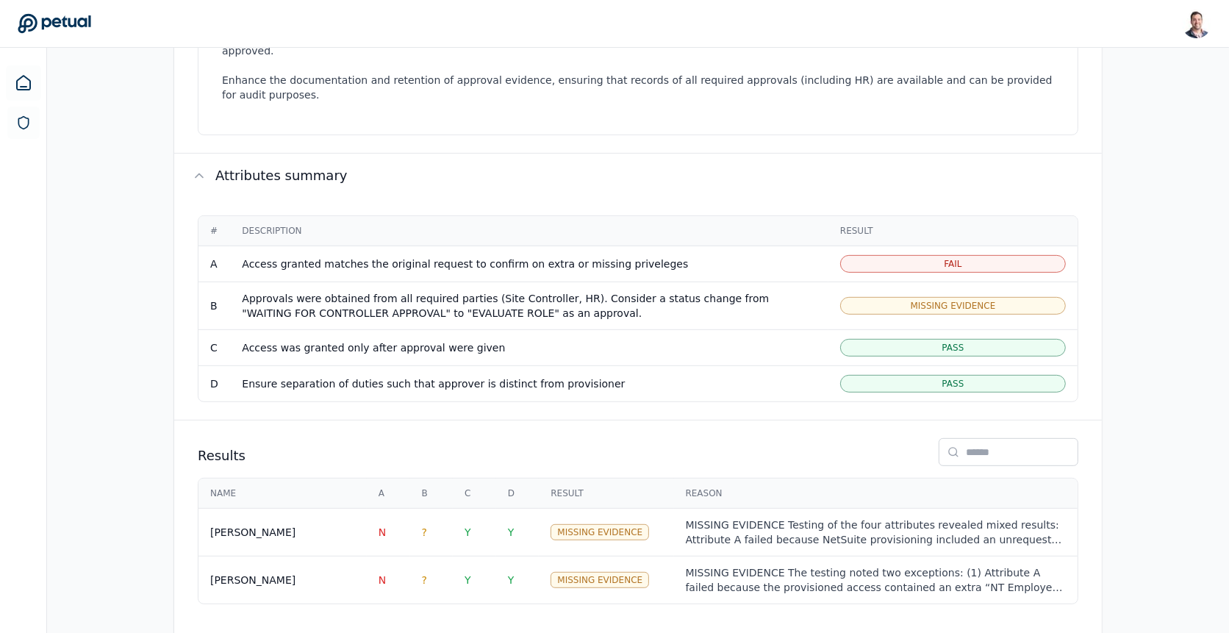
click at [956, 378] on span "Pass" at bounding box center [954, 384] width 22 height 12
click at [542, 376] on div "Ensure separation of duties such that approver is distinct from provisioner" at bounding box center [529, 383] width 575 height 15
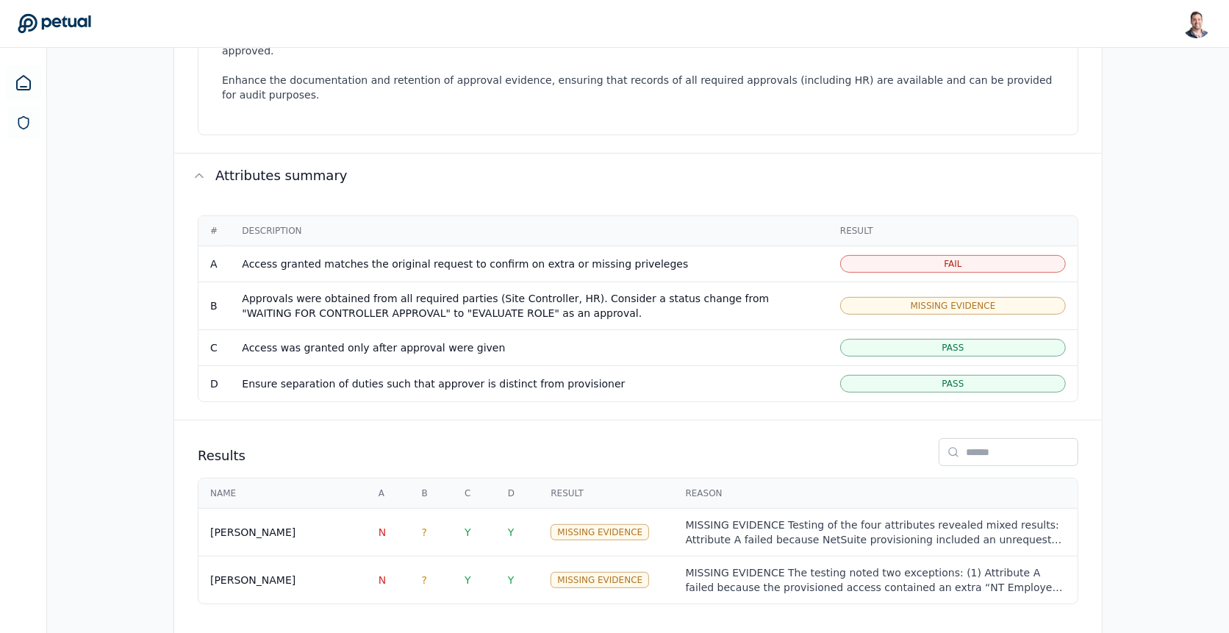
click at [583, 376] on div "Ensure separation of duties such that approver is distinct from provisioner" at bounding box center [529, 383] width 575 height 15
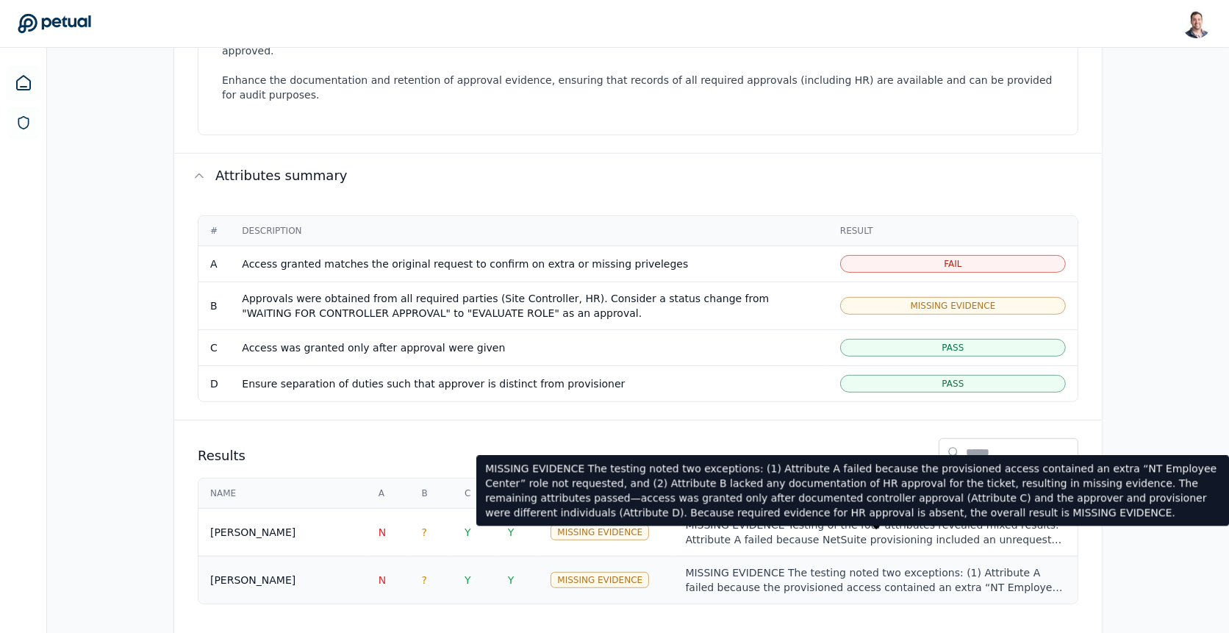
click at [841, 565] on div "MISSING EVIDENCE The testing noted two exceptions: (1) Attribute A failed becau…" at bounding box center [876, 579] width 380 height 29
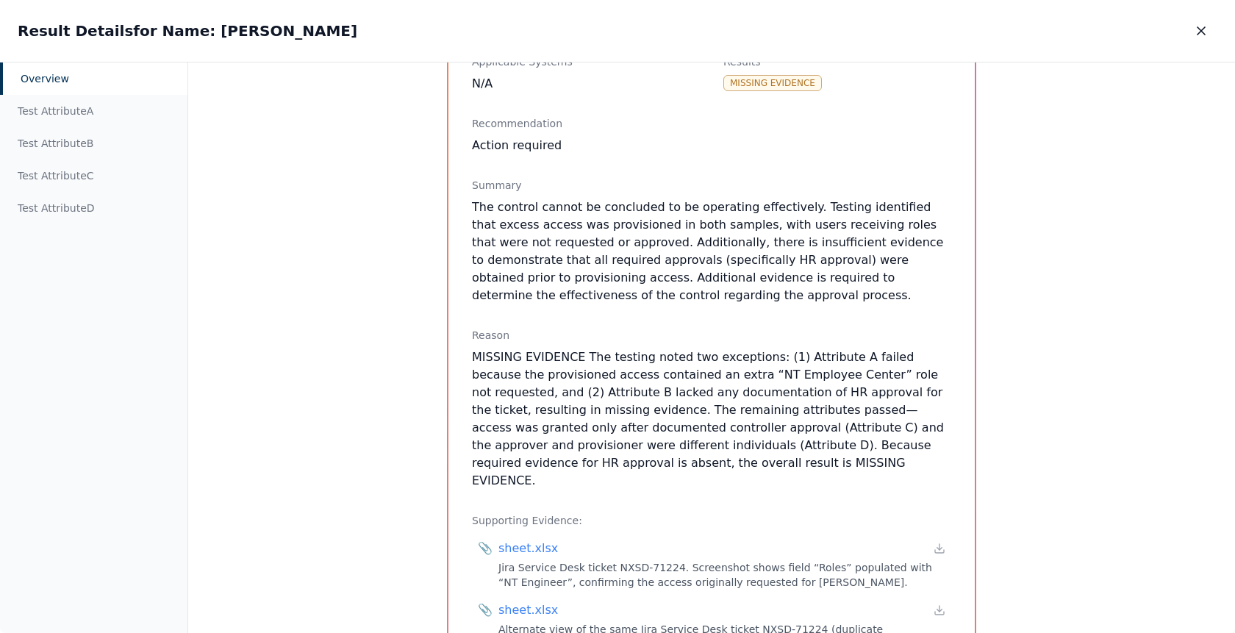
scroll to position [201, 0]
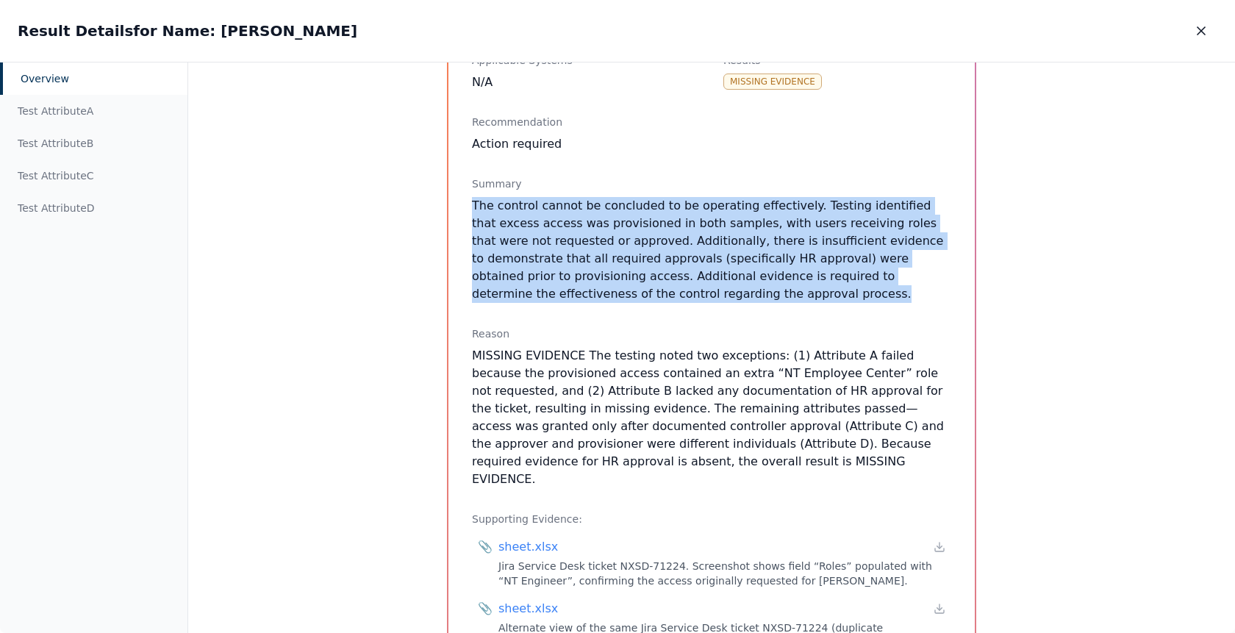
drag, startPoint x: 648, startPoint y: 288, endPoint x: 471, endPoint y: 192, distance: 201.7
click at [472, 192] on div "Summary The control cannot be concluded to be operating effectively. Testing id…" at bounding box center [711, 239] width 479 height 126
click at [582, 248] on p "The control cannot be concluded to be operating effectively. Testing identified…" at bounding box center [711, 250] width 479 height 106
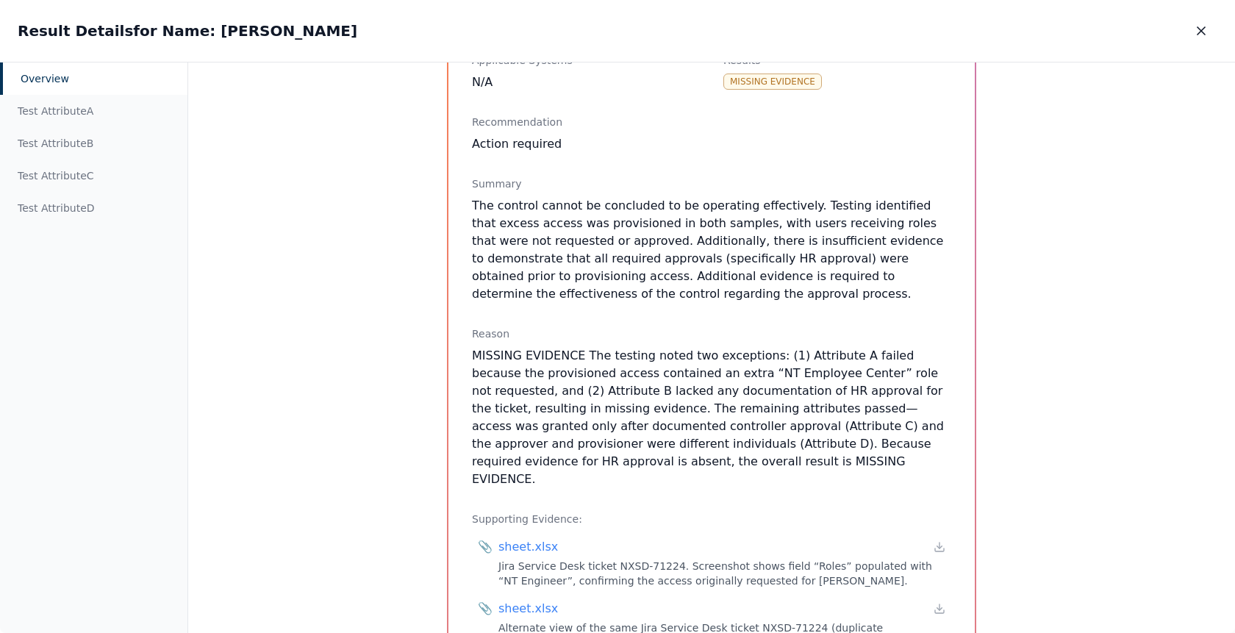
drag, startPoint x: 579, startPoint y: 254, endPoint x: 704, endPoint y: 248, distance: 125.1
click at [704, 248] on p "The control cannot be concluded to be operating effectively. Testing identified…" at bounding box center [711, 250] width 479 height 106
drag, startPoint x: 704, startPoint y: 248, endPoint x: 576, endPoint y: 246, distance: 127.2
click at [576, 246] on p "The control cannot be concluded to be operating effectively. Testing identified…" at bounding box center [711, 250] width 479 height 106
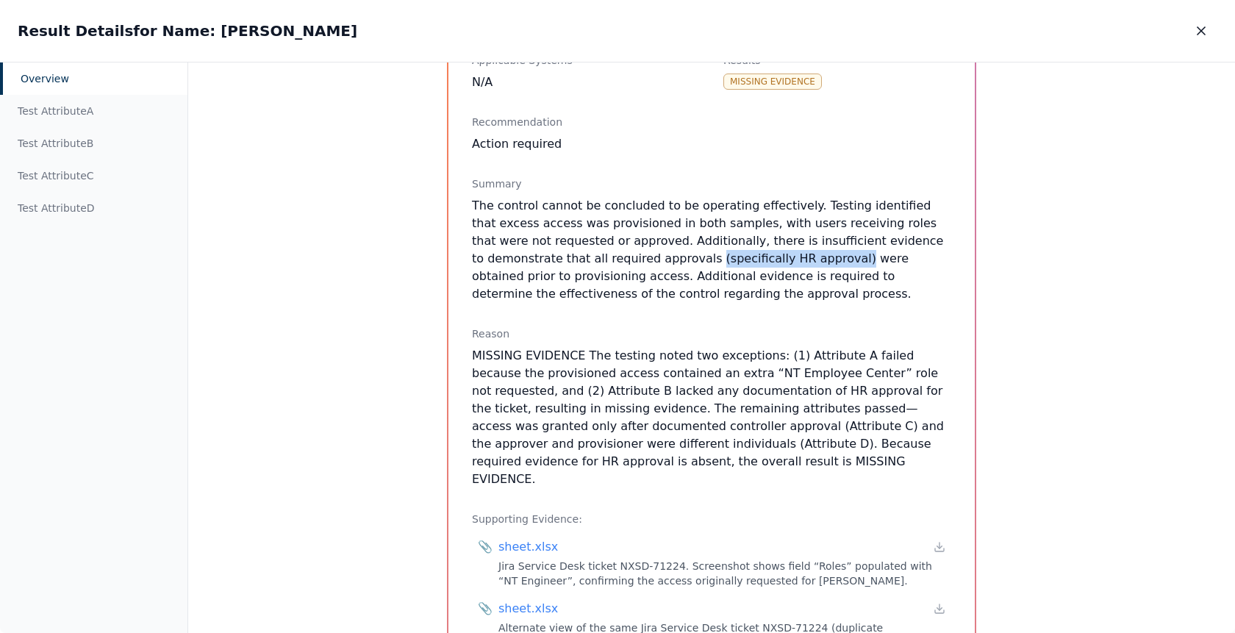
drag, startPoint x: 571, startPoint y: 257, endPoint x: 704, endPoint y: 255, distance: 133.1
click at [704, 255] on p "The control cannot be concluded to be operating effectively. Testing identified…" at bounding box center [711, 250] width 479 height 106
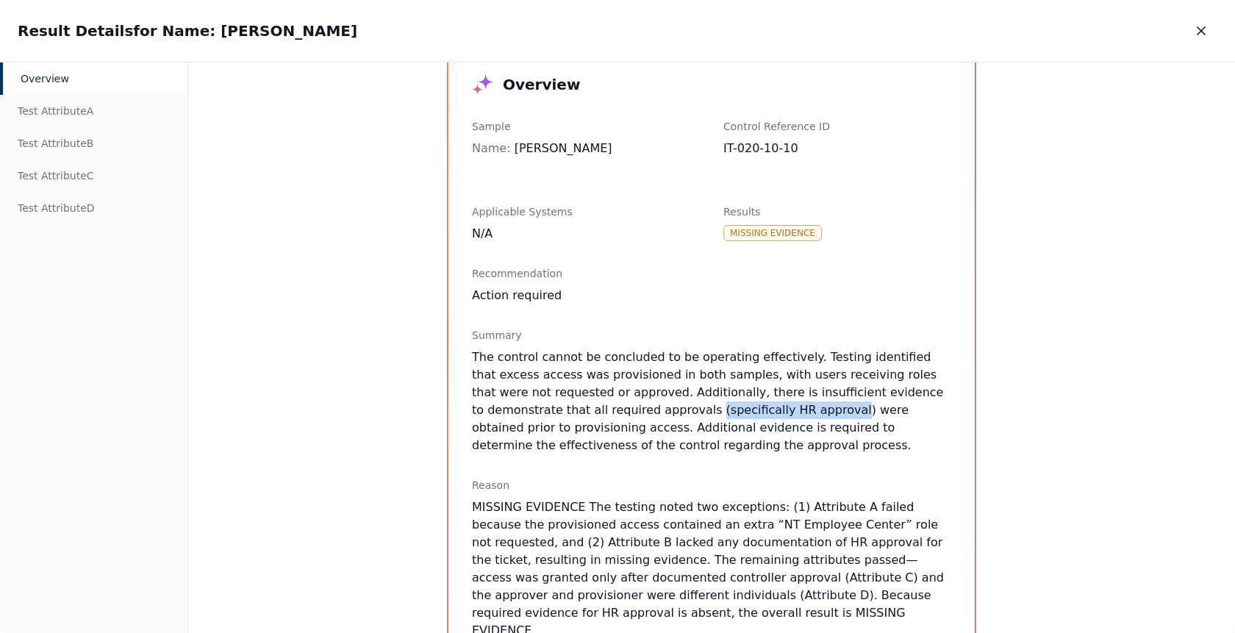
scroll to position [17, 0]
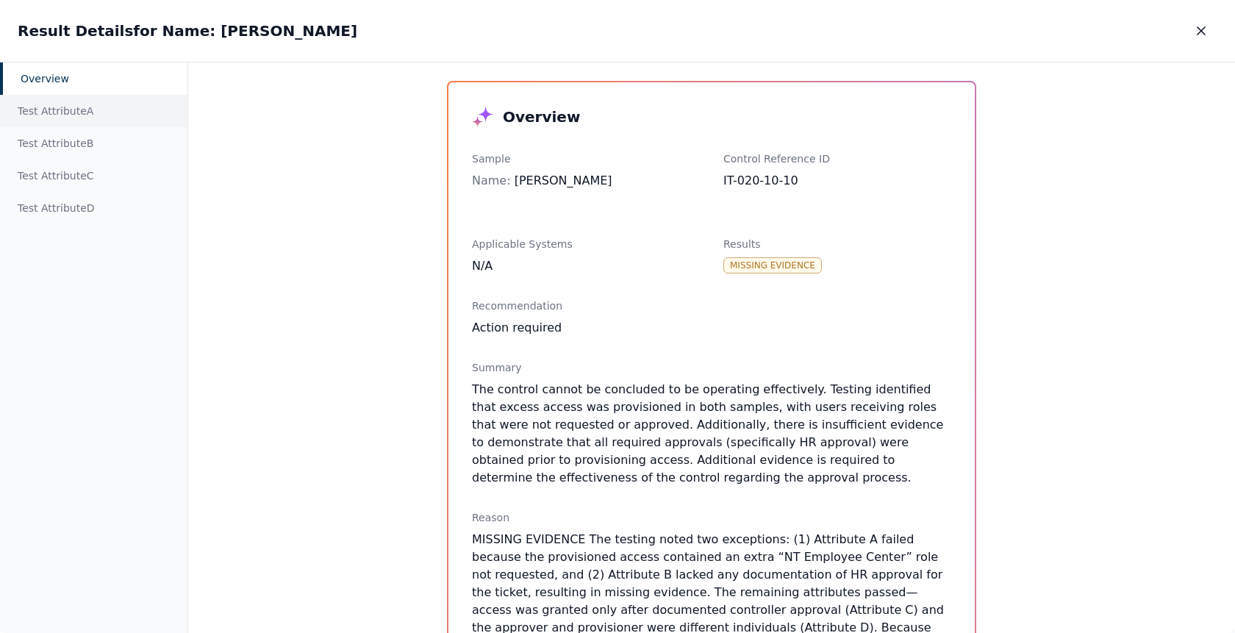
click at [86, 114] on div "Test Attribute A" at bounding box center [93, 111] width 187 height 32
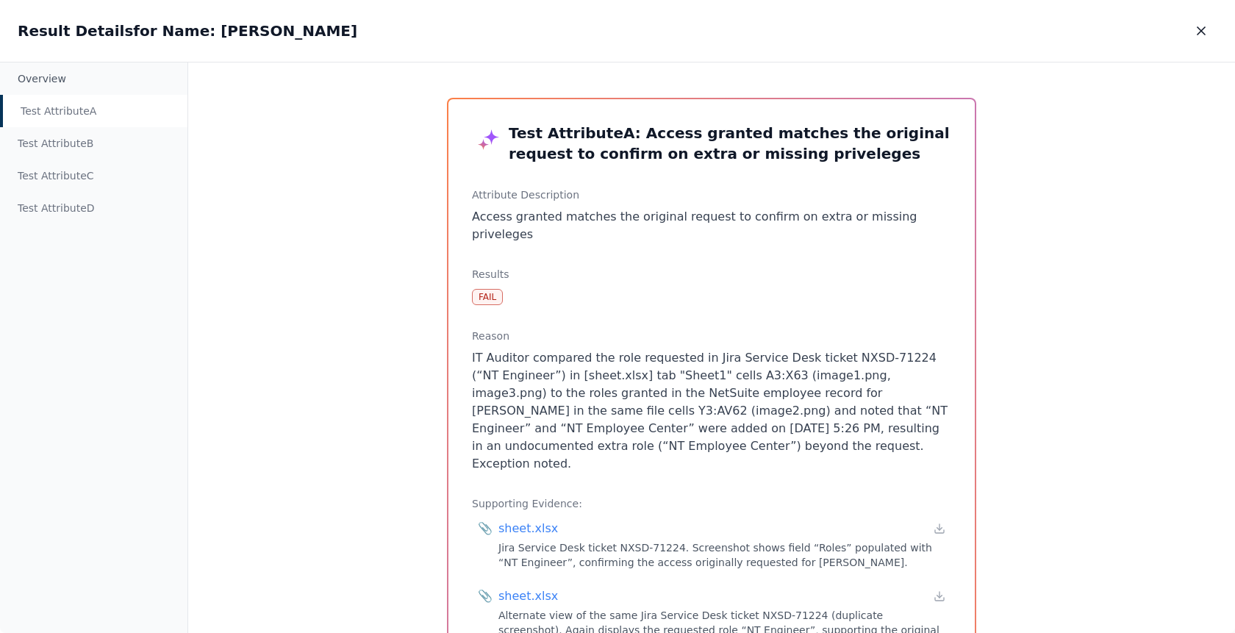
scroll to position [128, 0]
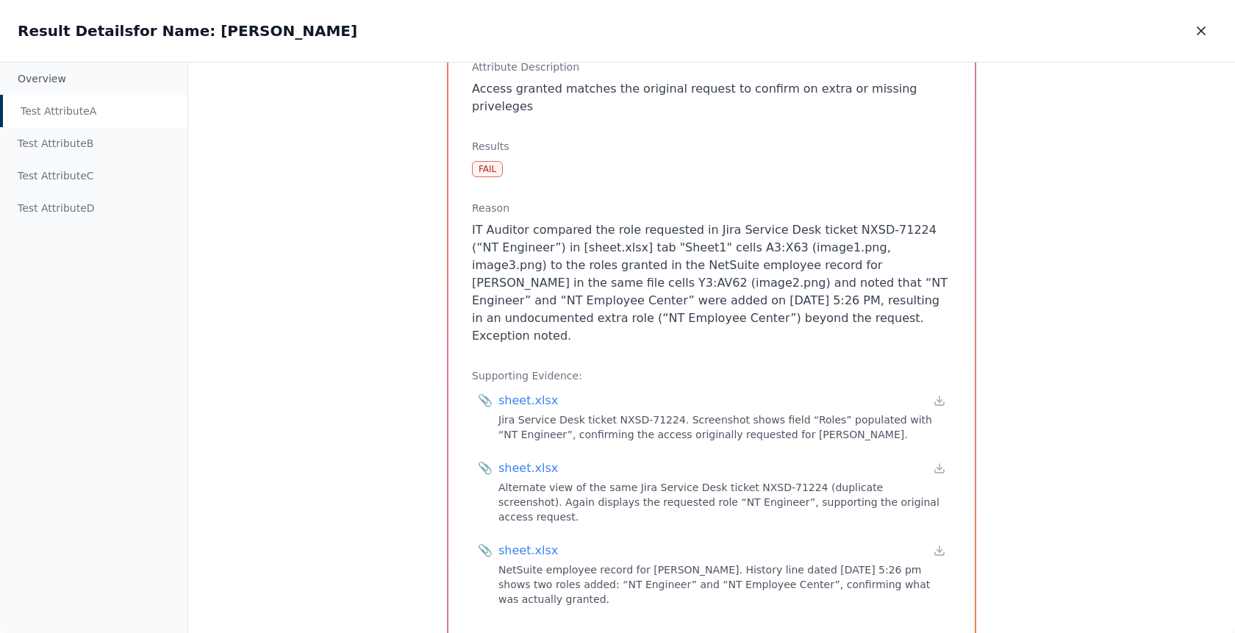
click at [679, 267] on p "IT Auditor compared the role requested in Jira Service Desk ticket NXSD-71224 (…" at bounding box center [711, 283] width 479 height 124
drag, startPoint x: 659, startPoint y: 263, endPoint x: 884, endPoint y: 262, distance: 224.2
click at [884, 262] on p "IT Auditor compared the role requested in Jira Service Desk ticket NXSD-71224 (…" at bounding box center [711, 283] width 479 height 124
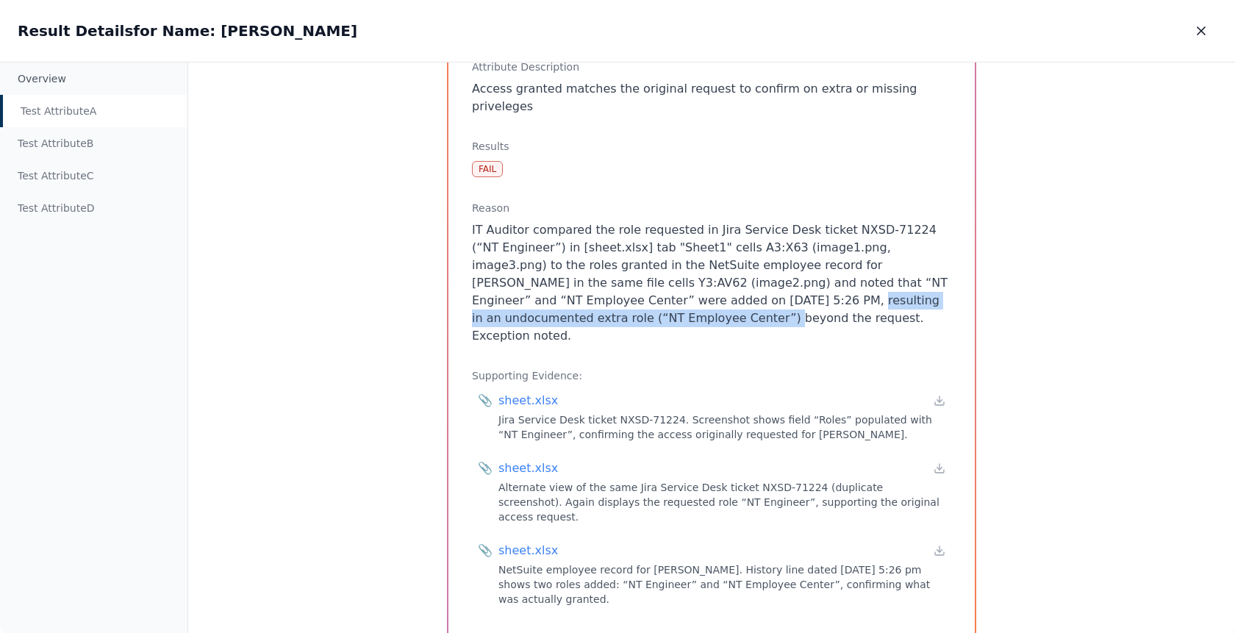
drag, startPoint x: 626, startPoint y: 281, endPoint x: 510, endPoint y: 305, distance: 118.7
click at [510, 305] on p "IT Auditor compared the role requested in Jira Service Desk ticket NXSD-71224 (…" at bounding box center [711, 283] width 479 height 124
click at [940, 402] on icon at bounding box center [939, 403] width 9 height 3
click at [940, 464] on icon at bounding box center [940, 467] width 0 height 6
click at [934, 545] on icon at bounding box center [940, 551] width 12 height 12
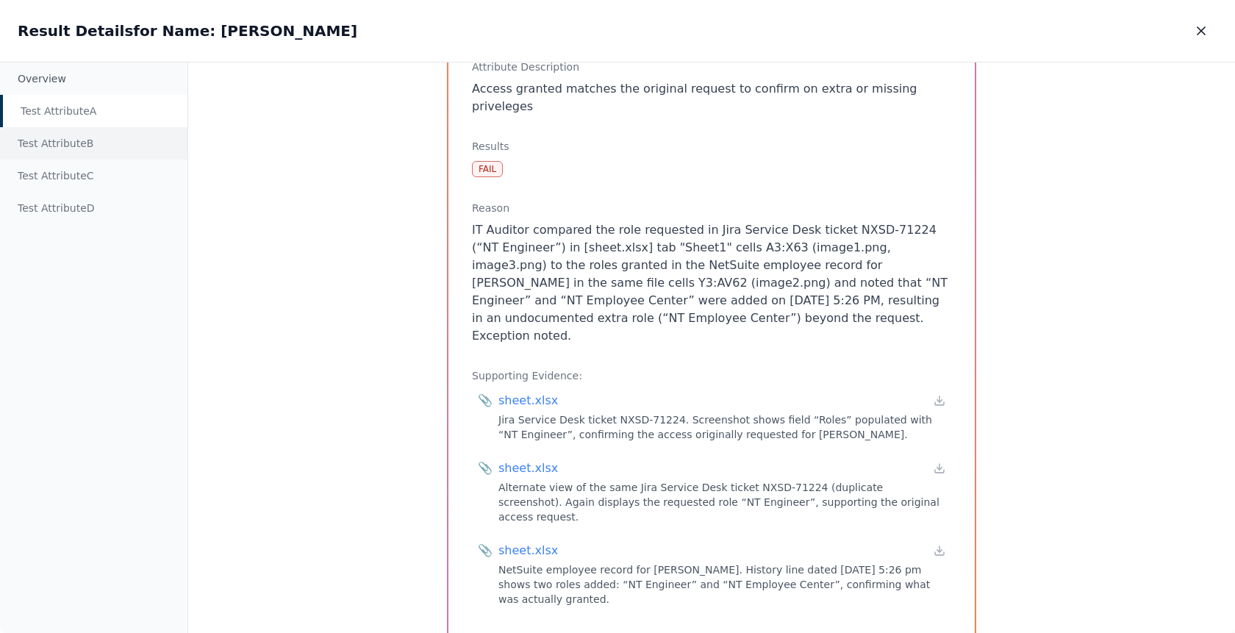
click at [68, 154] on div "Test Attribute B" at bounding box center [93, 143] width 187 height 32
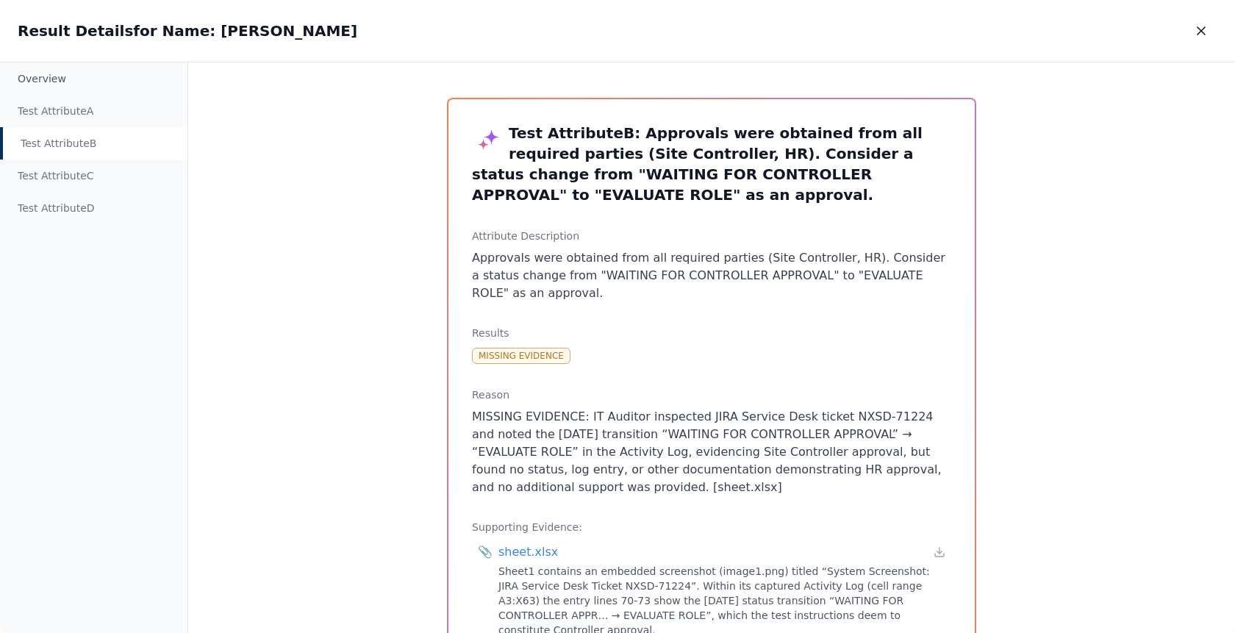
drag, startPoint x: 704, startPoint y: 487, endPoint x: 770, endPoint y: 466, distance: 69.3
click at [770, 466] on p "MISSING EVIDENCE: IT Auditor inspected JIRA Service Desk ticket NXSD-71224 and …" at bounding box center [711, 452] width 479 height 88
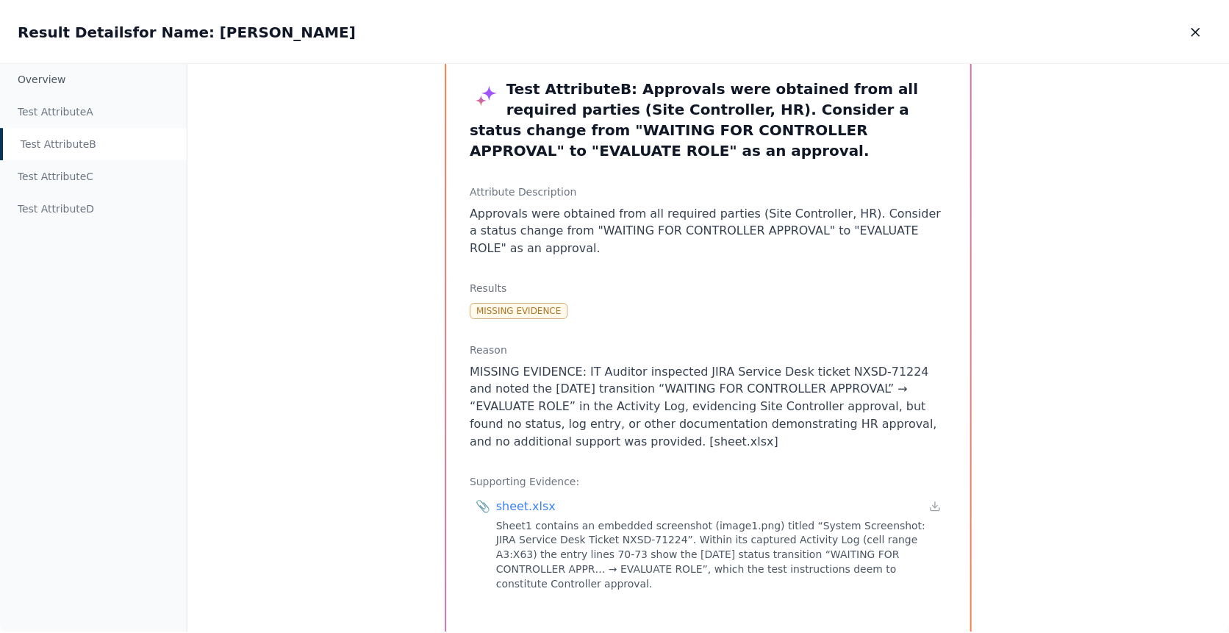
scroll to position [70, 0]
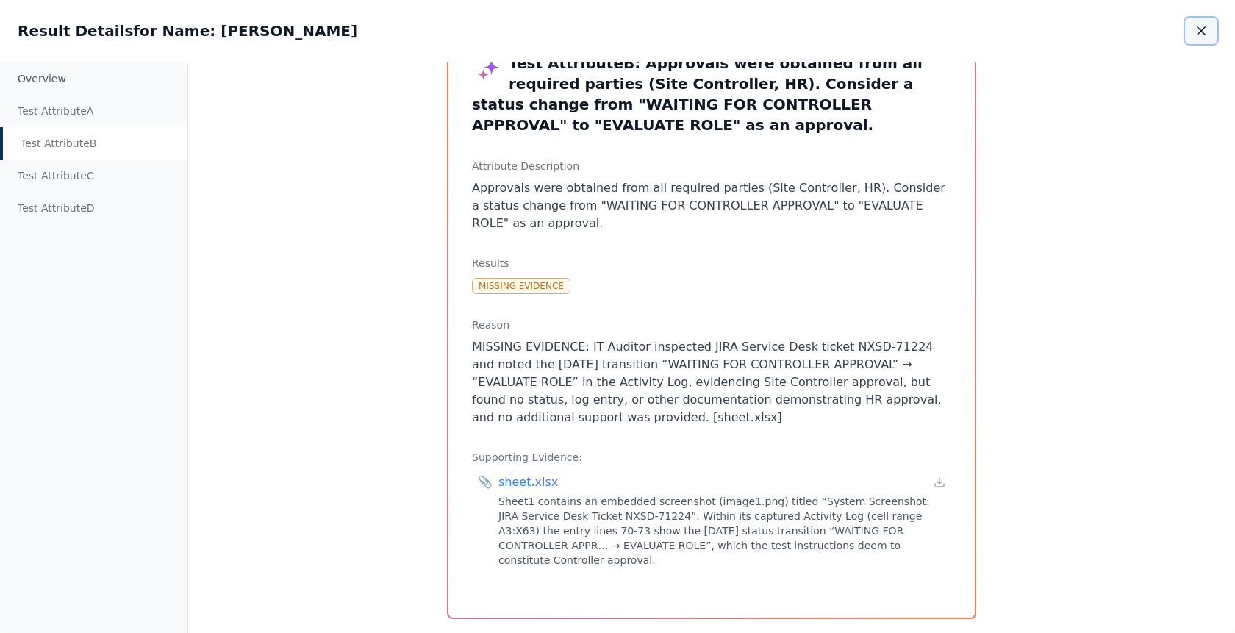
click at [1206, 21] on button "button" at bounding box center [1201, 31] width 32 height 26
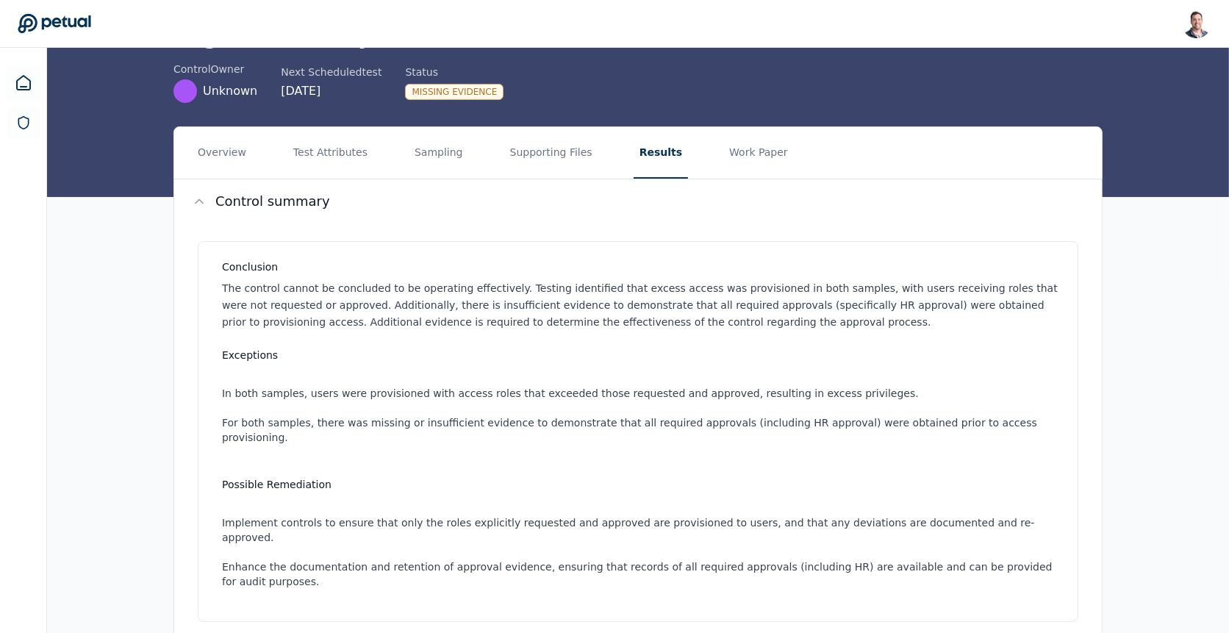
scroll to position [27, 0]
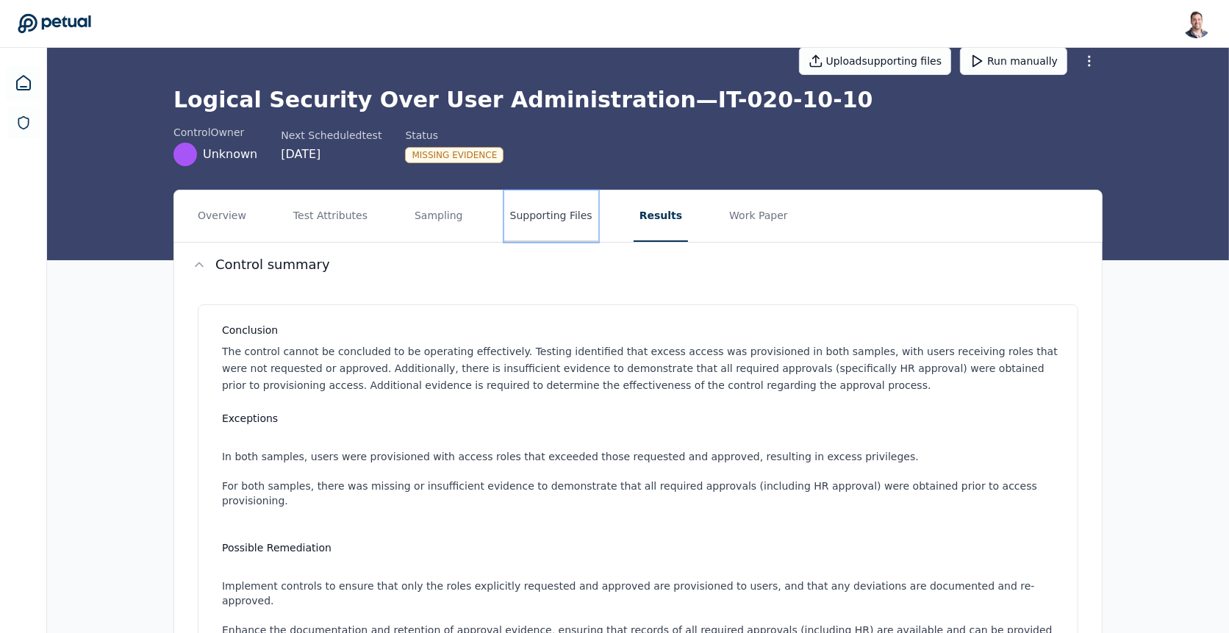
click at [535, 212] on button "Supporting Files" at bounding box center [551, 215] width 94 height 51
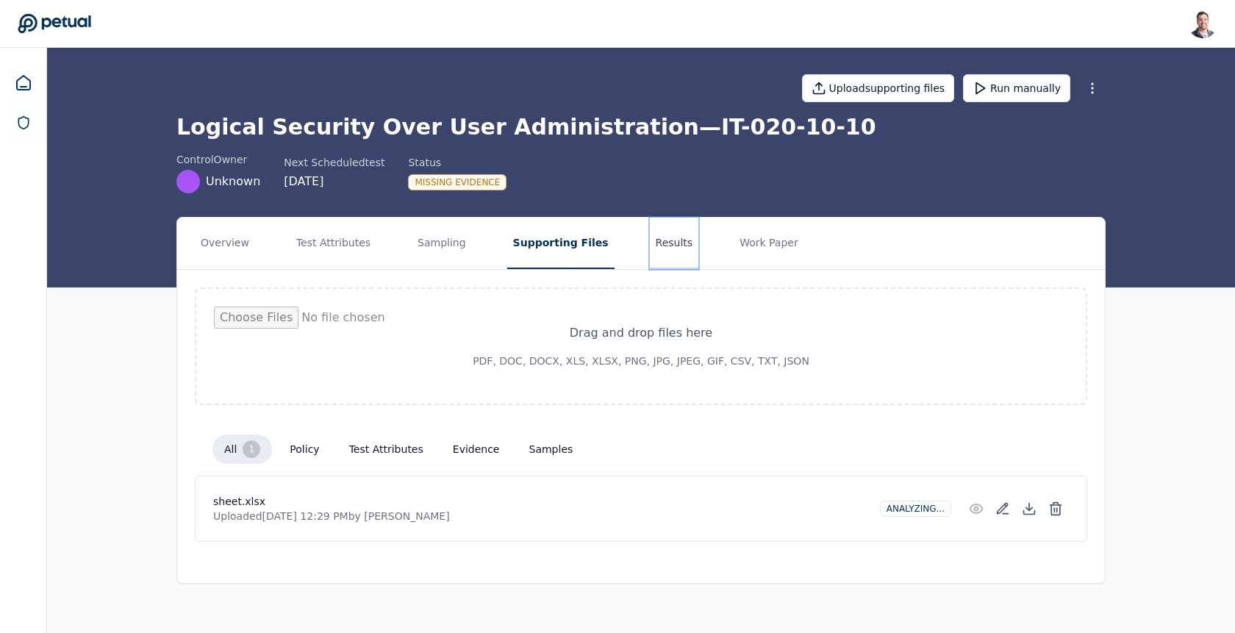
click at [651, 235] on button "Results" at bounding box center [674, 243] width 49 height 51
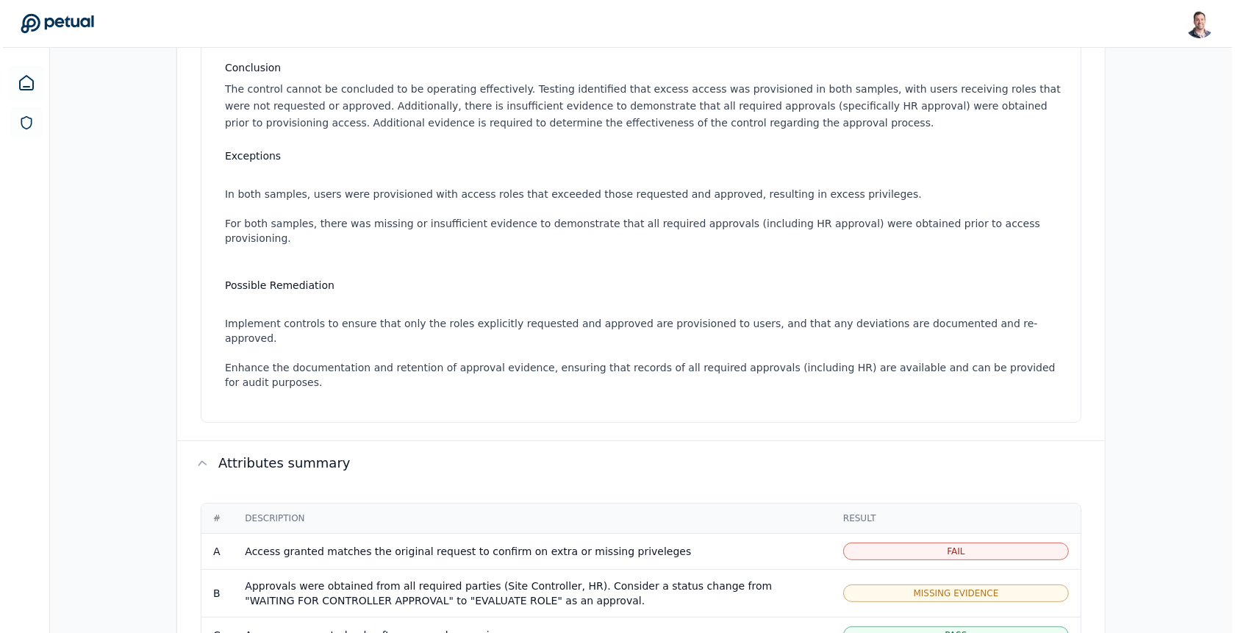
scroll to position [577, 0]
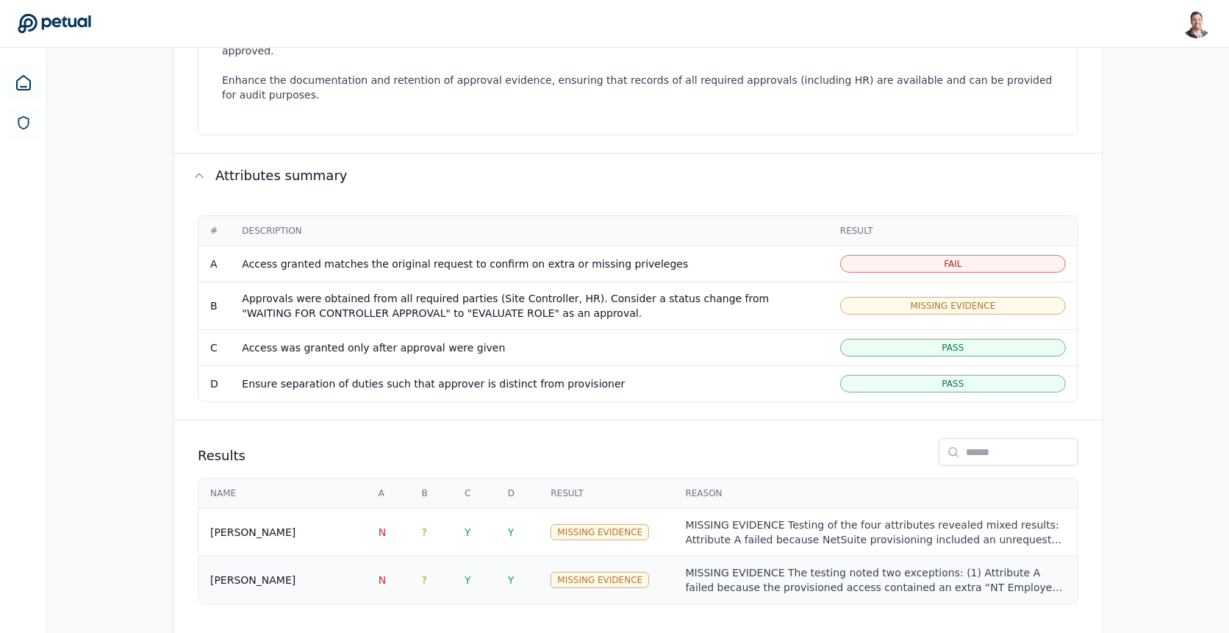
click at [759, 565] on div "MISSING EVIDENCE The testing noted two exceptions: (1) Attribute A failed becau…" at bounding box center [876, 579] width 380 height 29
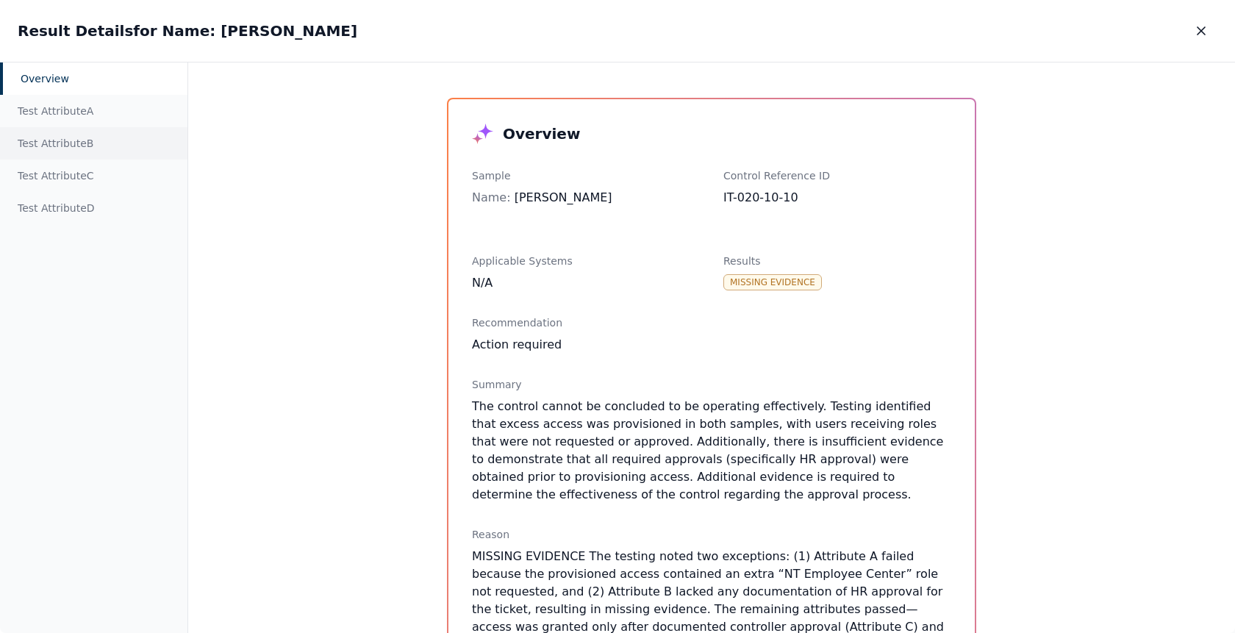
click at [119, 150] on div "Test Attribute B" at bounding box center [93, 143] width 187 height 32
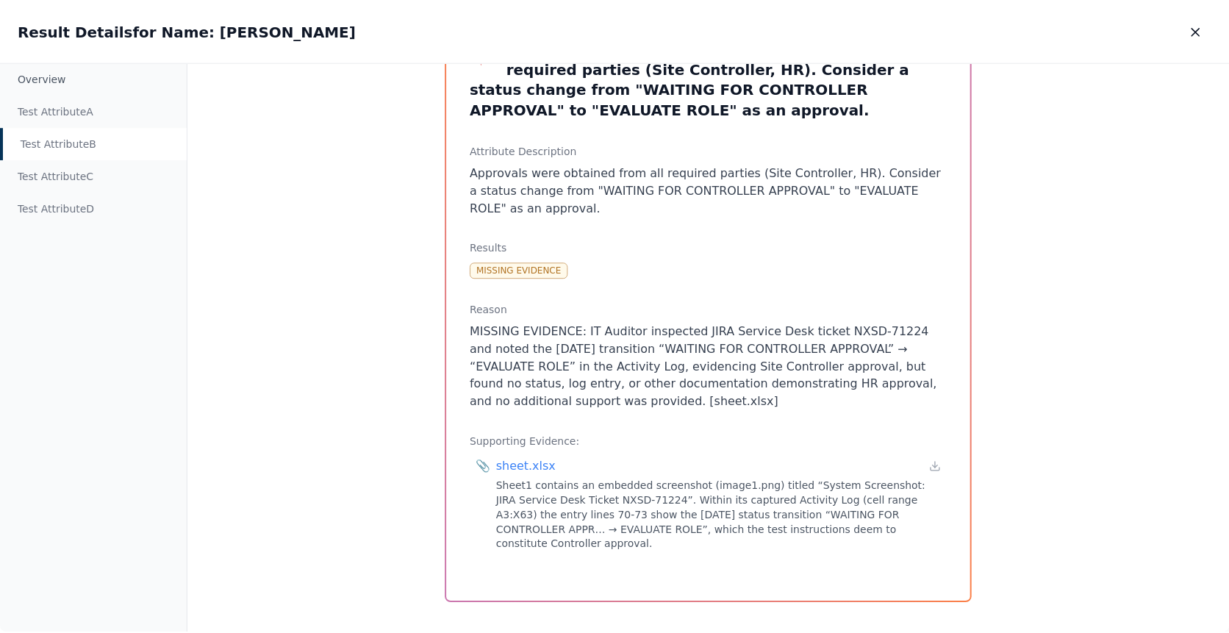
scroll to position [86, 0]
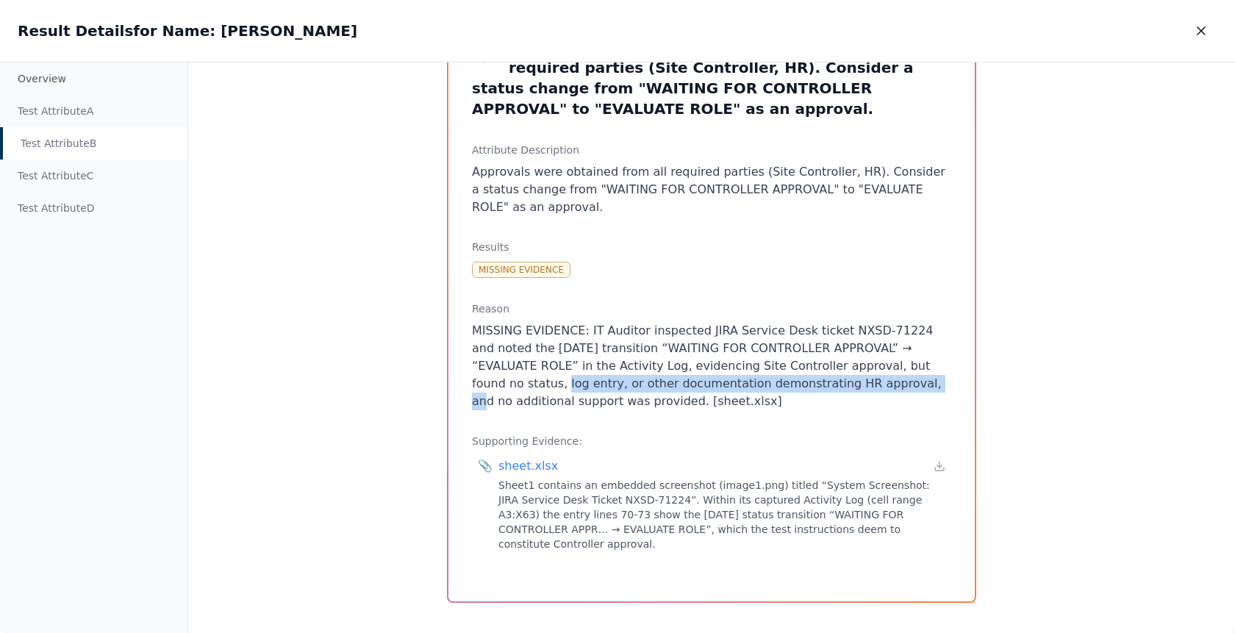
drag, startPoint x: 483, startPoint y: 374, endPoint x: 833, endPoint y: 382, distance: 350.0
click at [833, 382] on p "MISSING EVIDENCE: IT Auditor inspected JIRA Service Desk ticket NXSD-71224 and …" at bounding box center [711, 366] width 479 height 88
click at [1204, 35] on icon "button" at bounding box center [1201, 30] width 7 height 7
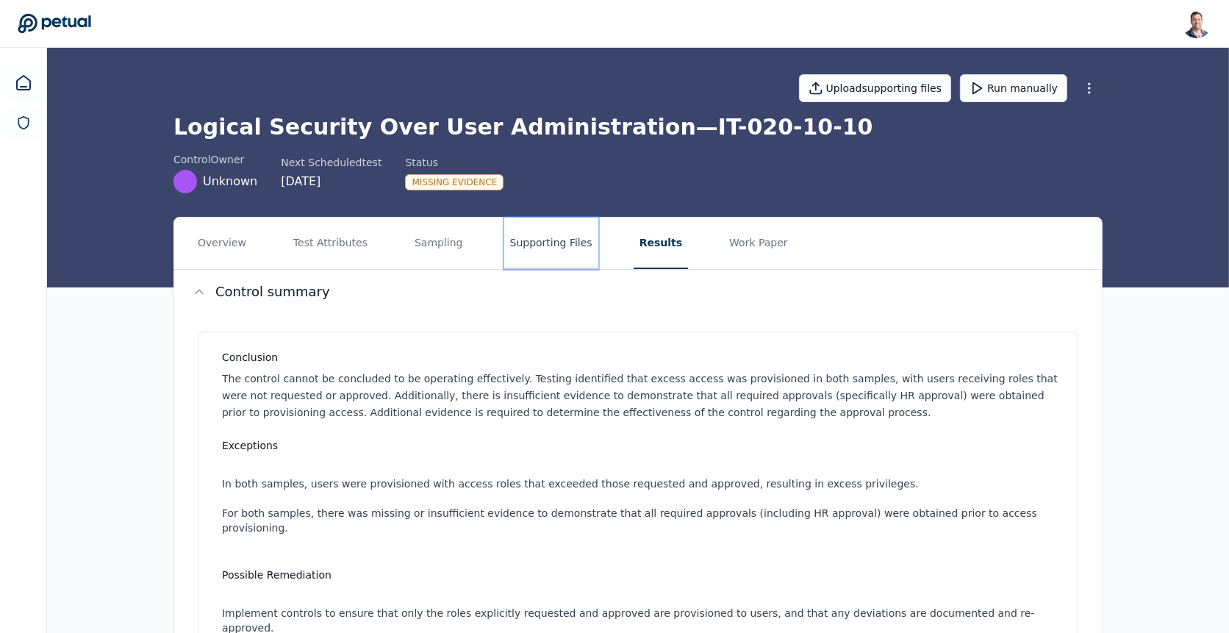
click at [534, 235] on button "Supporting Files" at bounding box center [551, 243] width 94 height 51
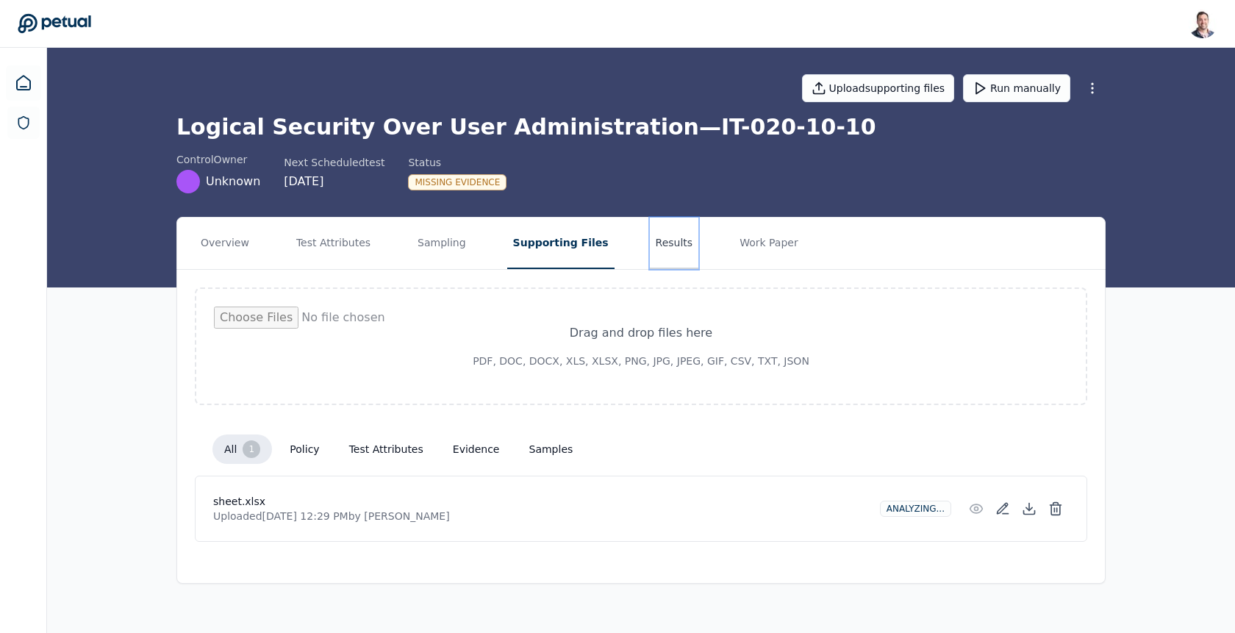
click at [651, 237] on button "Results" at bounding box center [674, 243] width 49 height 51
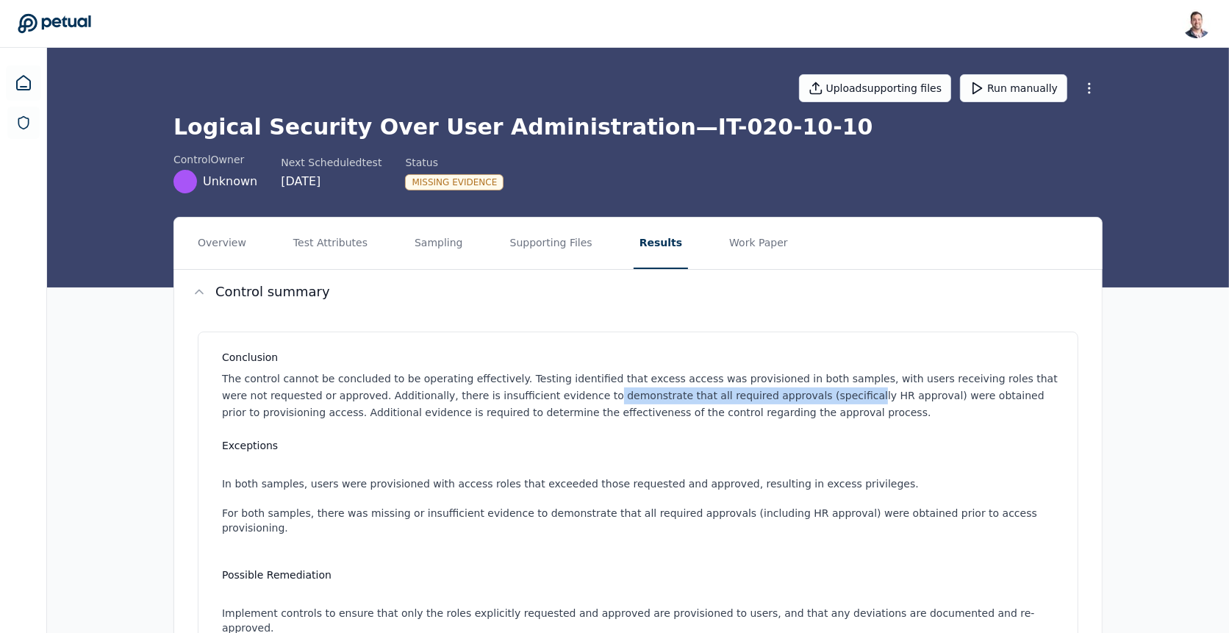
drag, startPoint x: 784, startPoint y: 401, endPoint x: 543, endPoint y: 390, distance: 242.1
click at [543, 390] on p "The control cannot be concluded to be operating effectively. Testing identified…" at bounding box center [641, 396] width 838 height 50
click at [539, 255] on button "Supporting Files" at bounding box center [551, 243] width 94 height 51
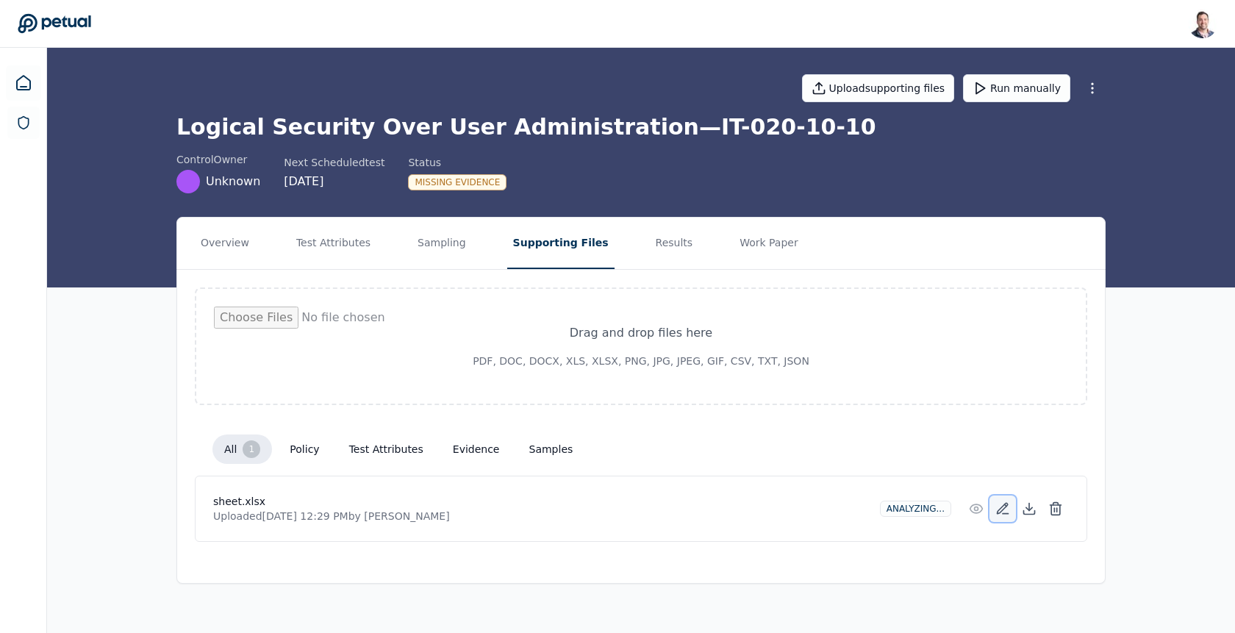
click at [1006, 507] on icon at bounding box center [1002, 508] width 15 height 15
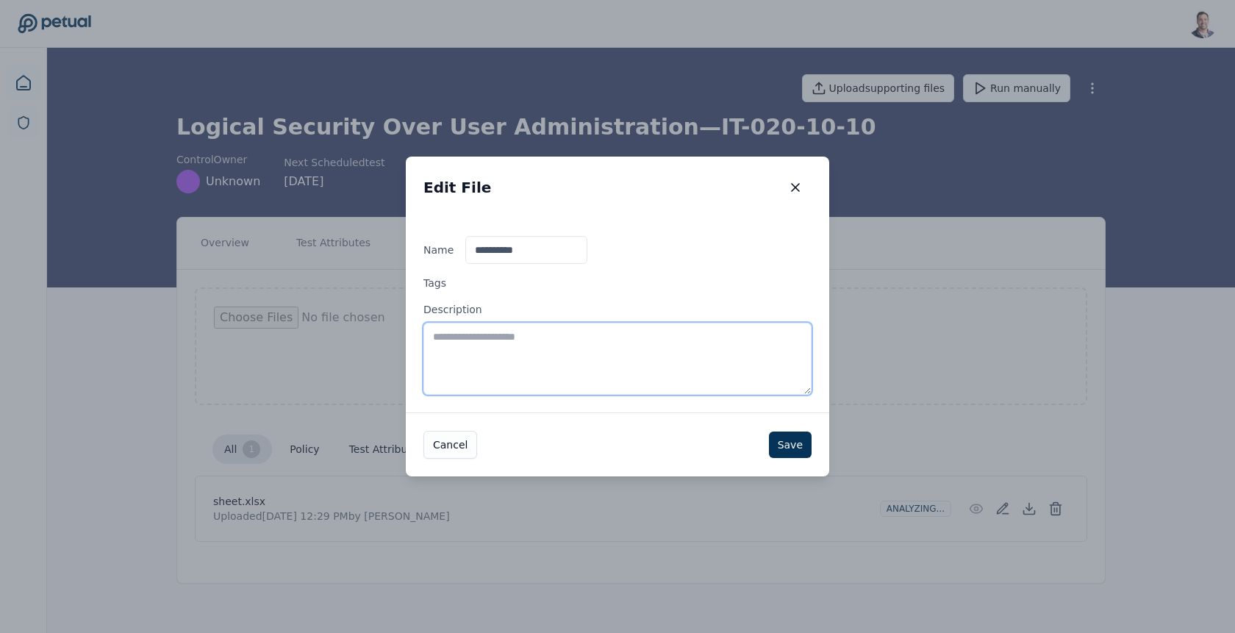
click at [593, 340] on textarea "Description" at bounding box center [617, 359] width 388 height 72
type textarea "**********"
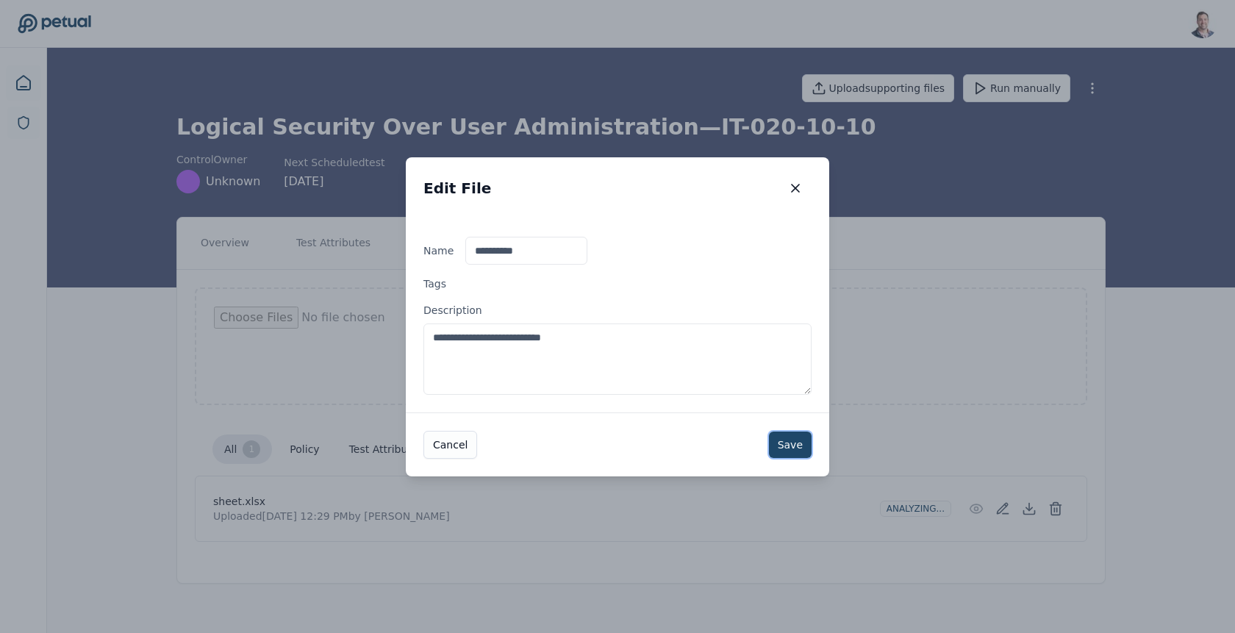
click at [808, 454] on button "Save" at bounding box center [790, 445] width 43 height 26
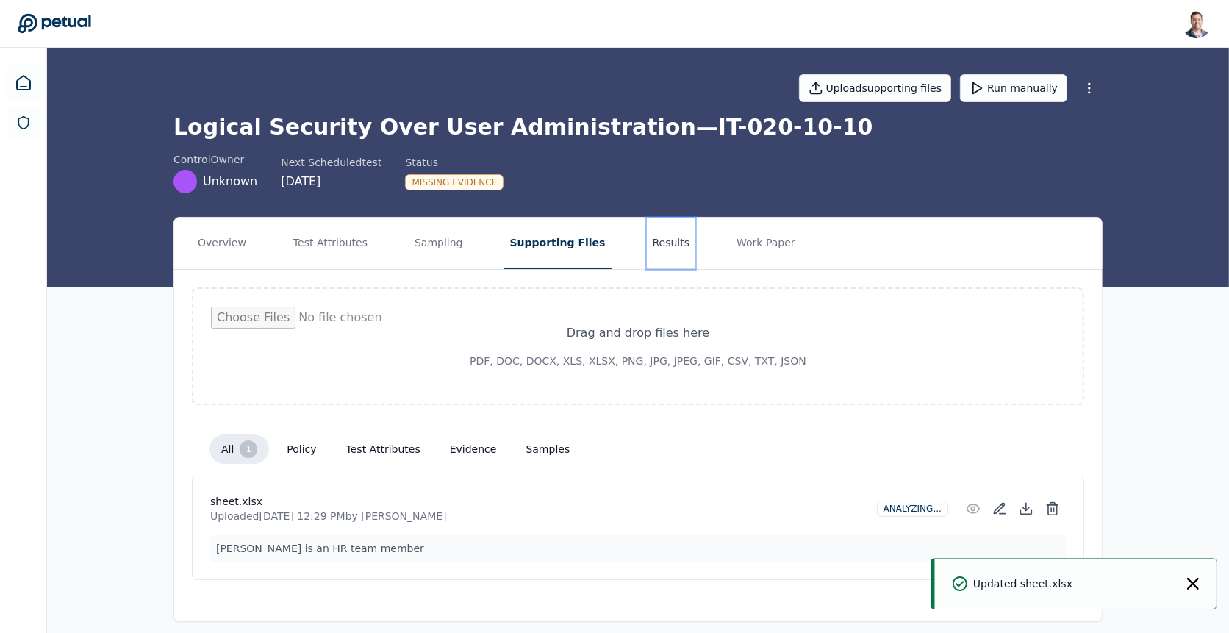
click at [659, 242] on button "Results" at bounding box center [671, 243] width 49 height 51
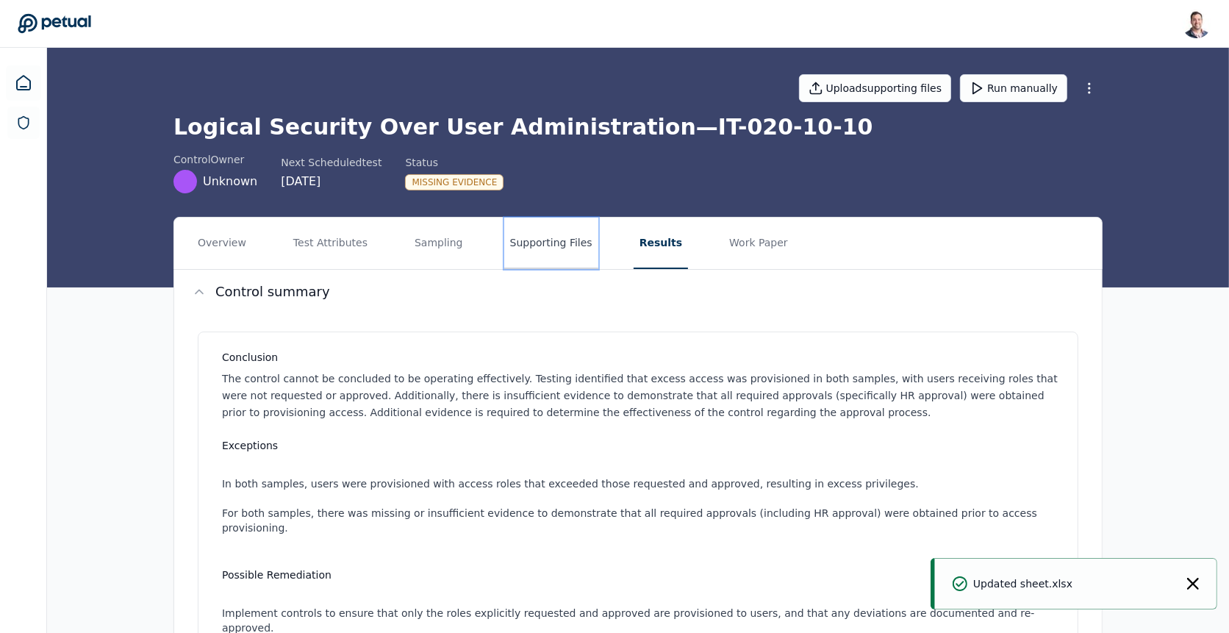
click at [570, 260] on button "Supporting Files" at bounding box center [551, 243] width 94 height 51
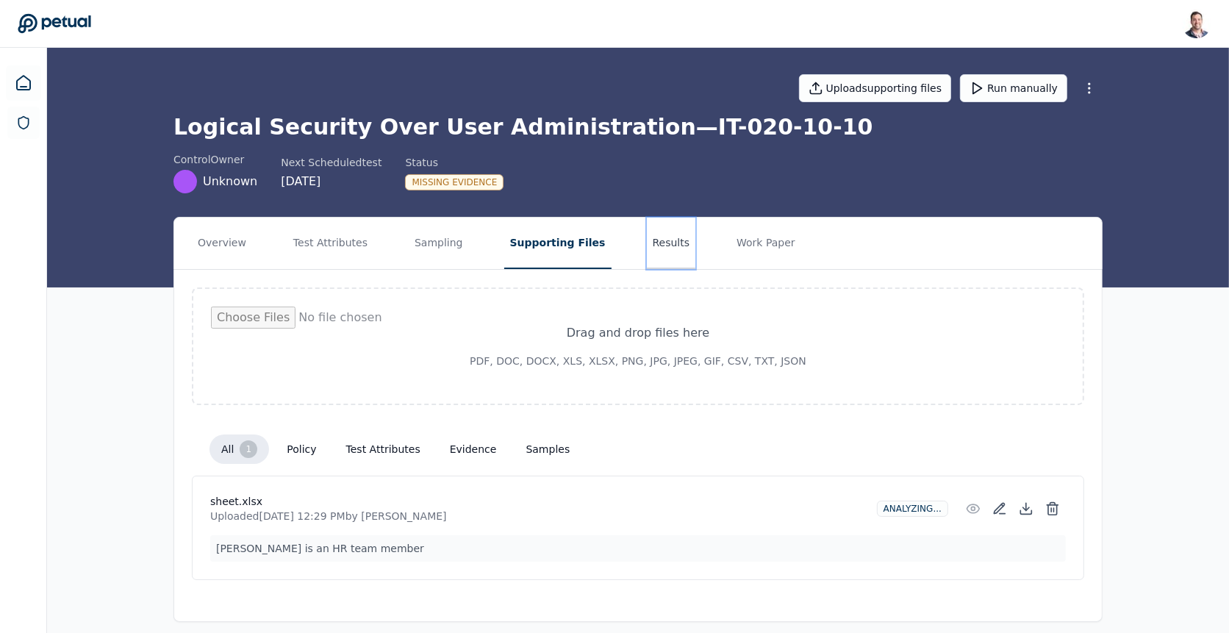
click at [651, 258] on button "Results" at bounding box center [671, 243] width 49 height 51
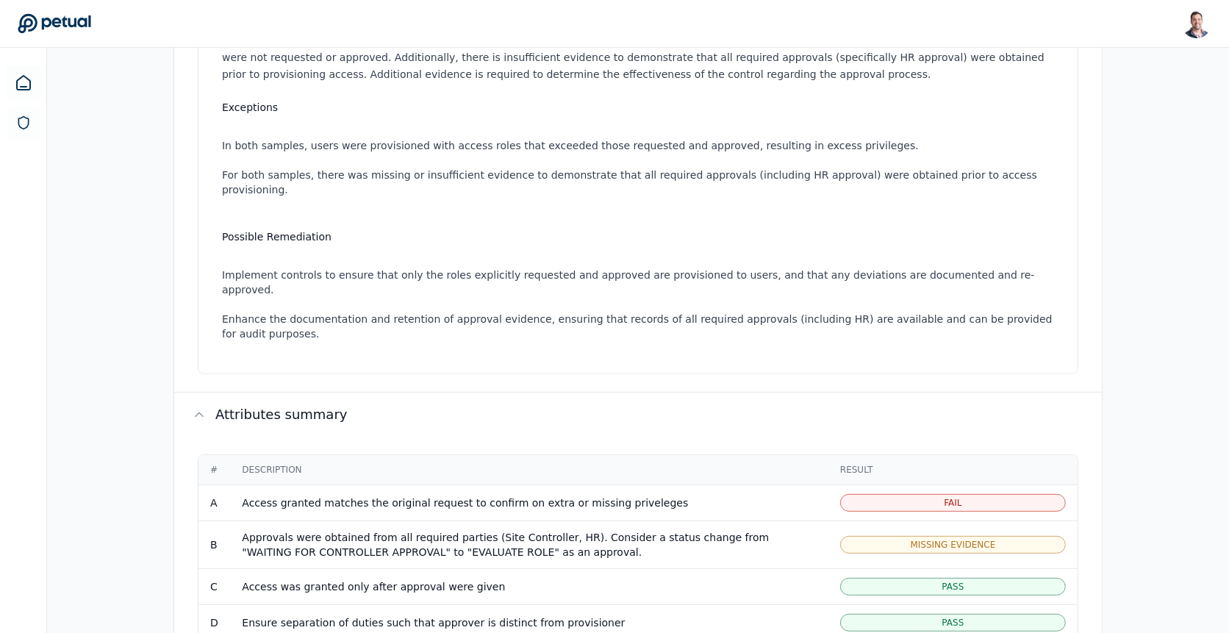
scroll to position [577, 0]
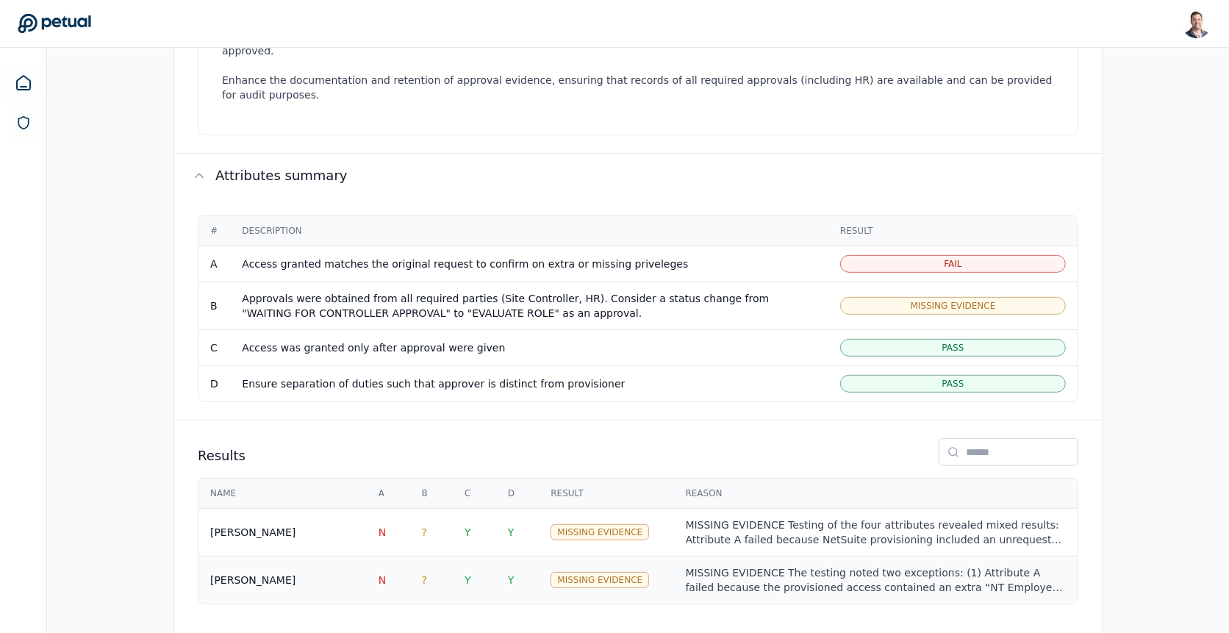
click at [748, 565] on div "MISSING EVIDENCE The testing noted two exceptions: (1) Attribute A failed becau…" at bounding box center [876, 579] width 380 height 29
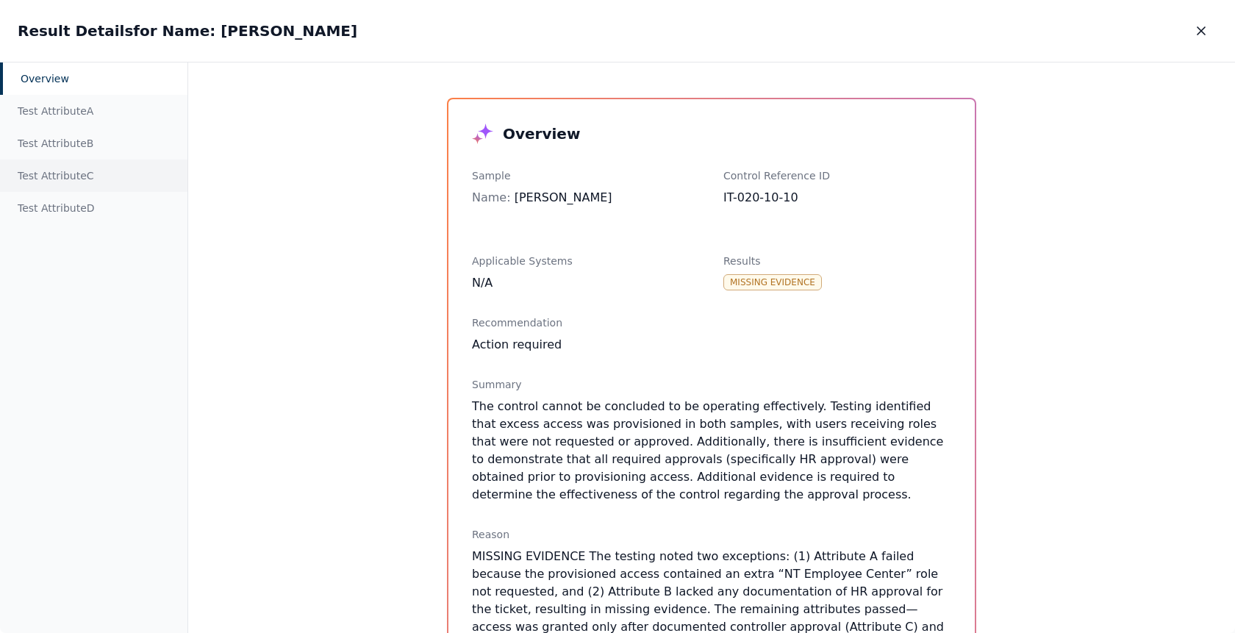
click at [68, 179] on div "Test Attribute C" at bounding box center [93, 176] width 187 height 32
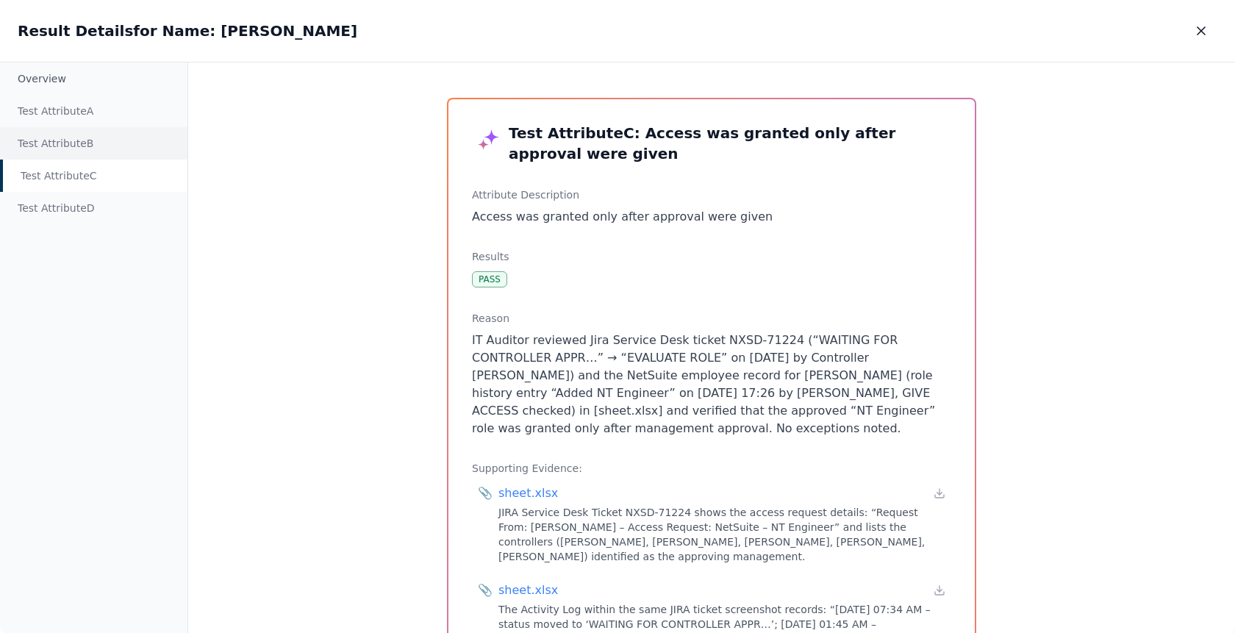
click at [108, 136] on div "Test Attribute B" at bounding box center [93, 143] width 187 height 32
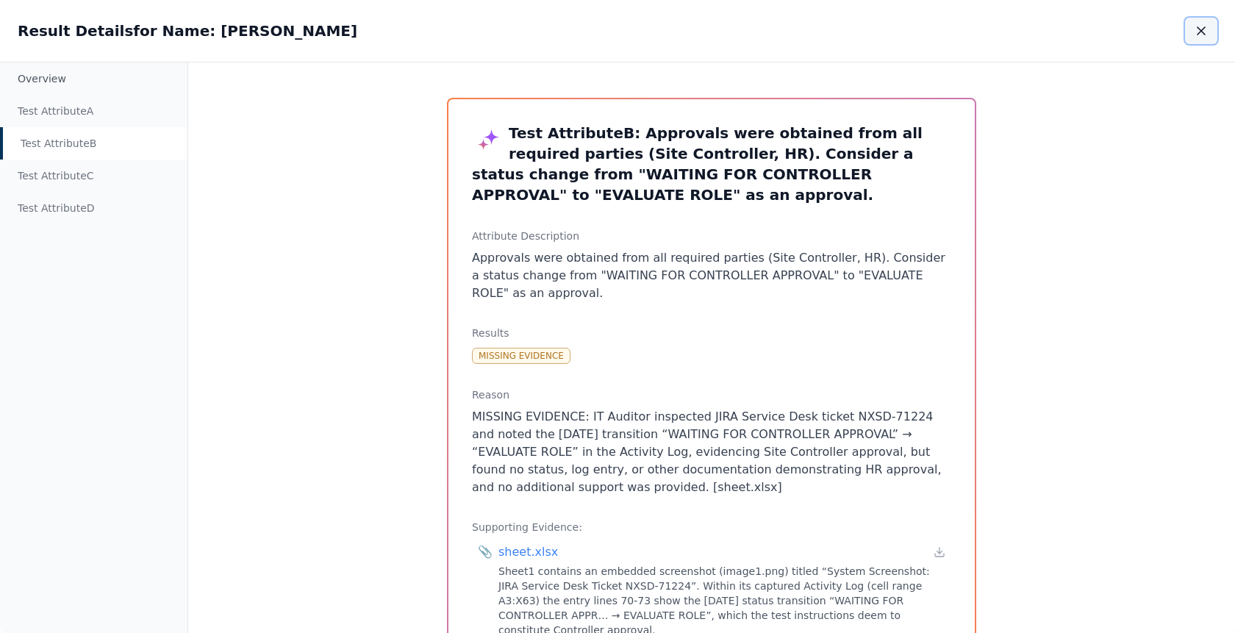
click at [1206, 28] on icon "button" at bounding box center [1201, 31] width 15 height 15
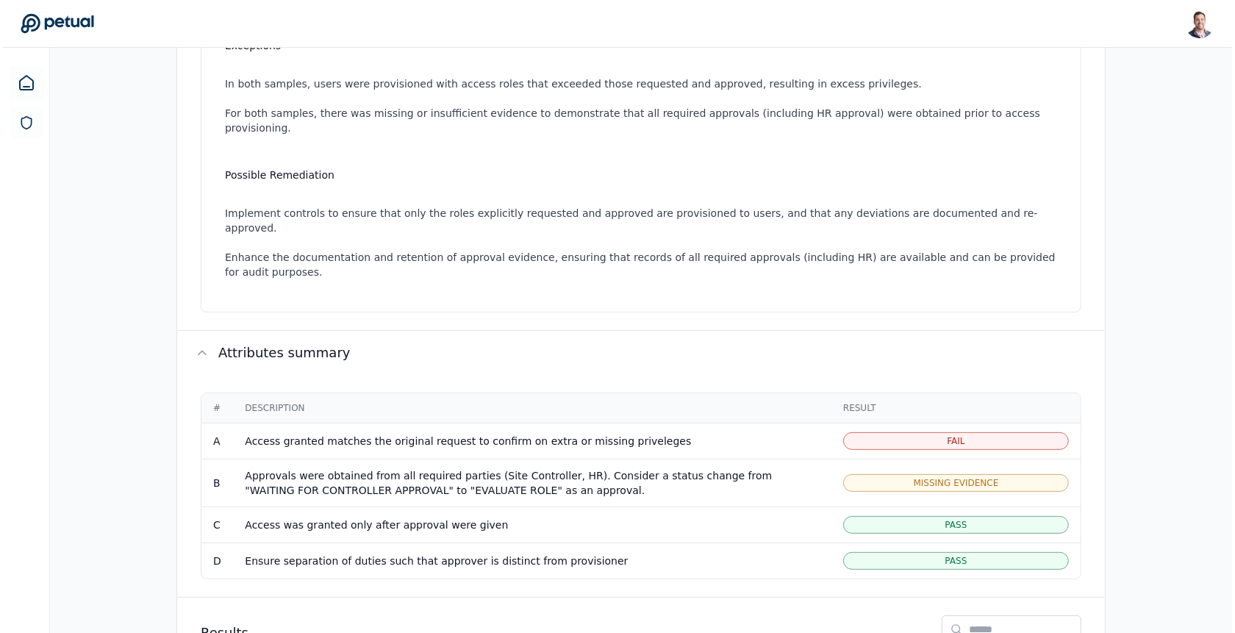
scroll to position [577, 0]
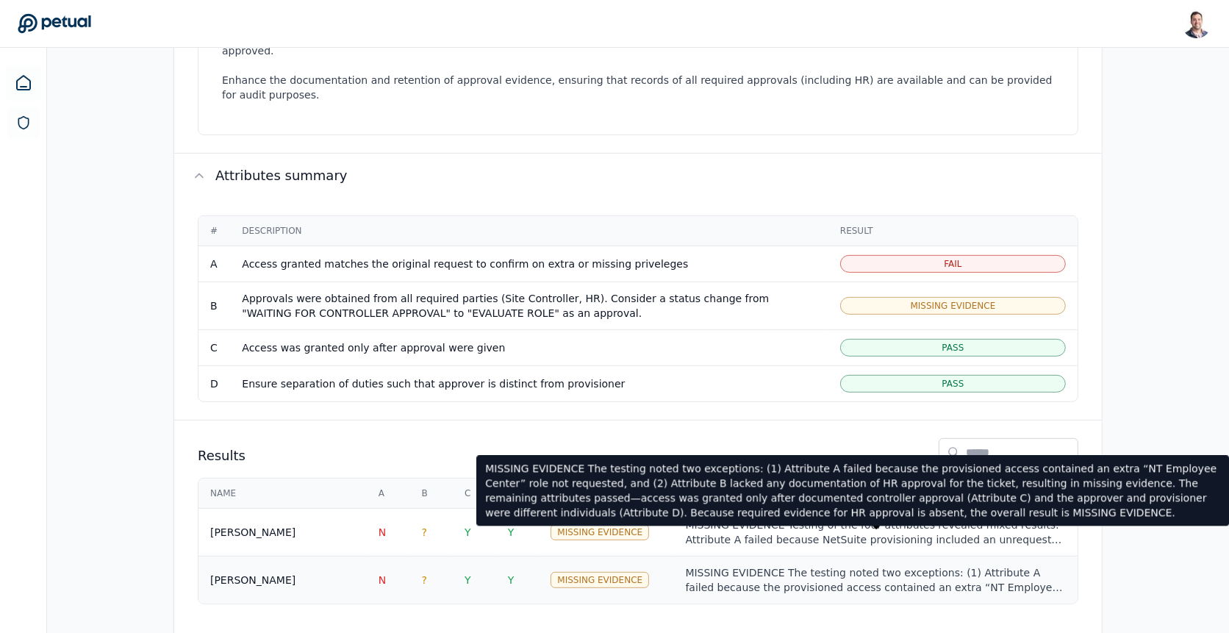
click at [743, 565] on div "MISSING EVIDENCE The testing noted two exceptions: (1) Attribute A failed becau…" at bounding box center [876, 579] width 380 height 29
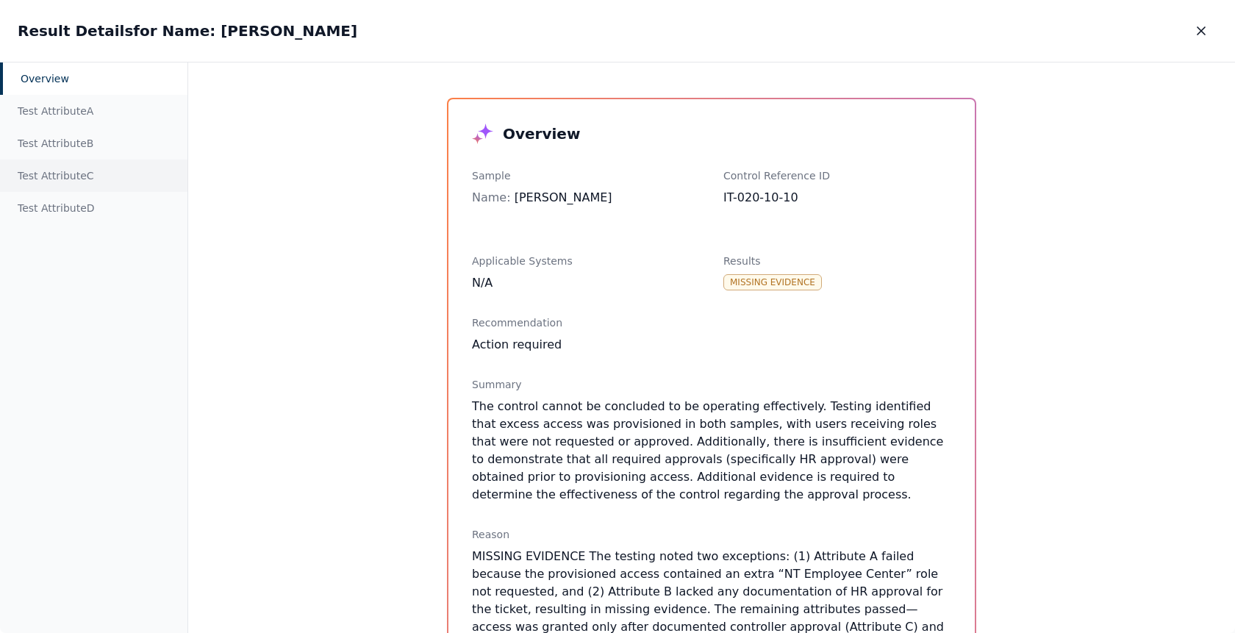
click at [98, 166] on div "Test Attribute C" at bounding box center [93, 176] width 187 height 32
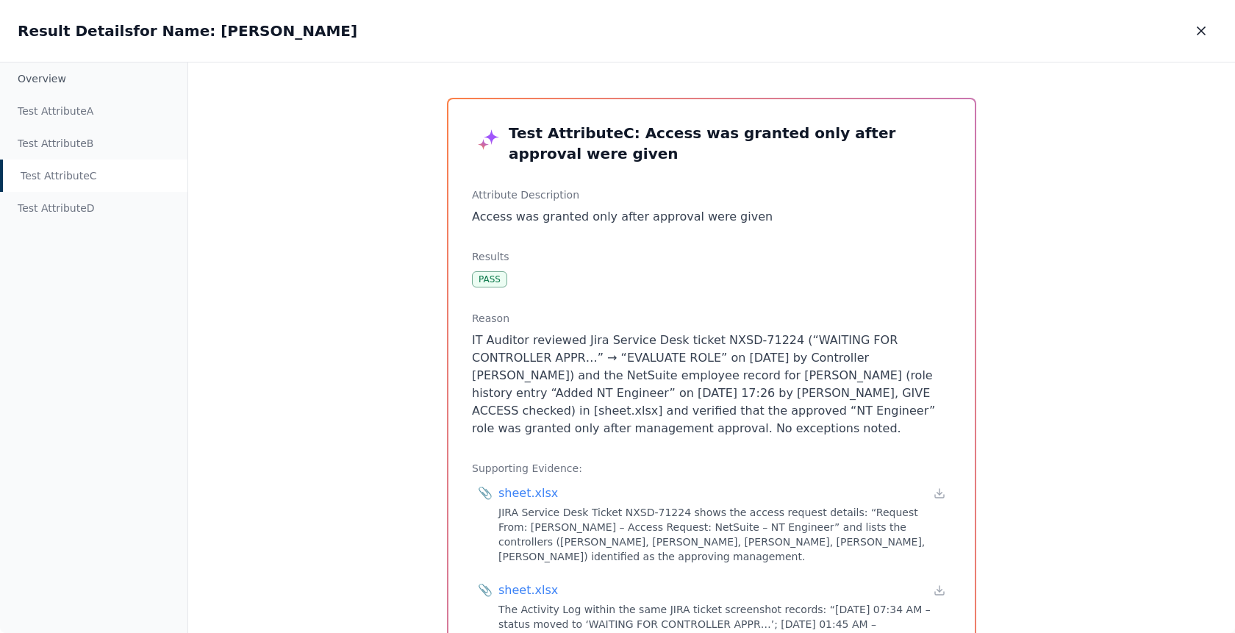
drag, startPoint x: 798, startPoint y: 423, endPoint x: 466, endPoint y: 334, distance: 344.2
click at [466, 334] on div "Test Attribute C : Access was granted only after approval were given Attribute …" at bounding box center [711, 453] width 526 height 709
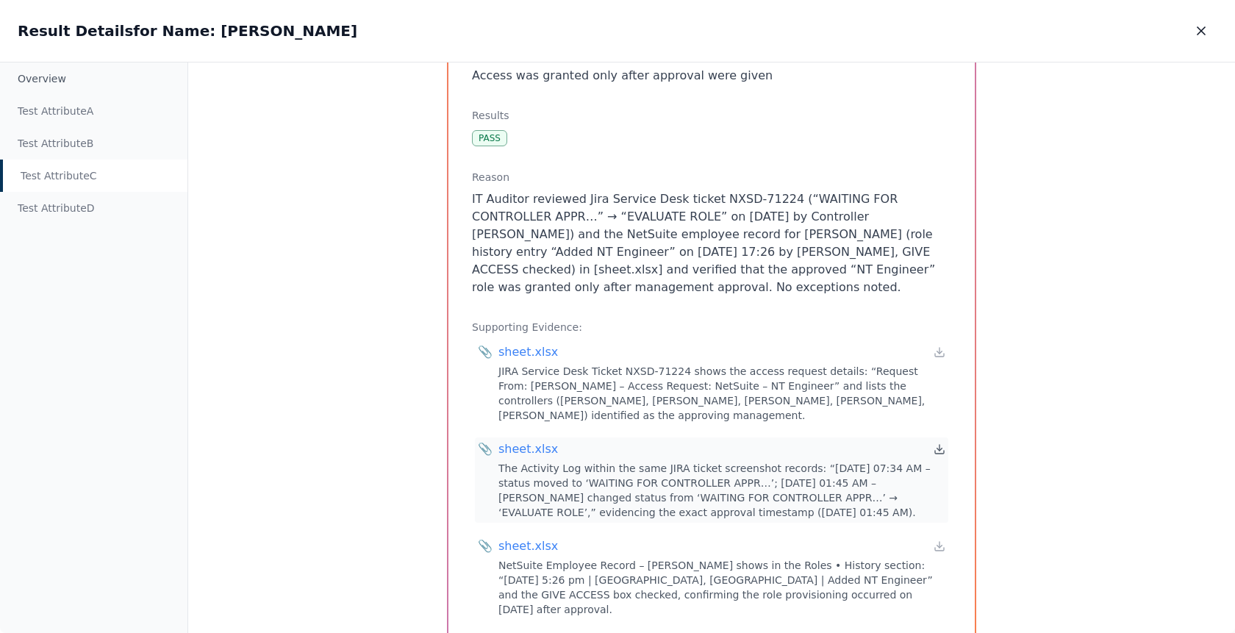
scroll to position [201, 0]
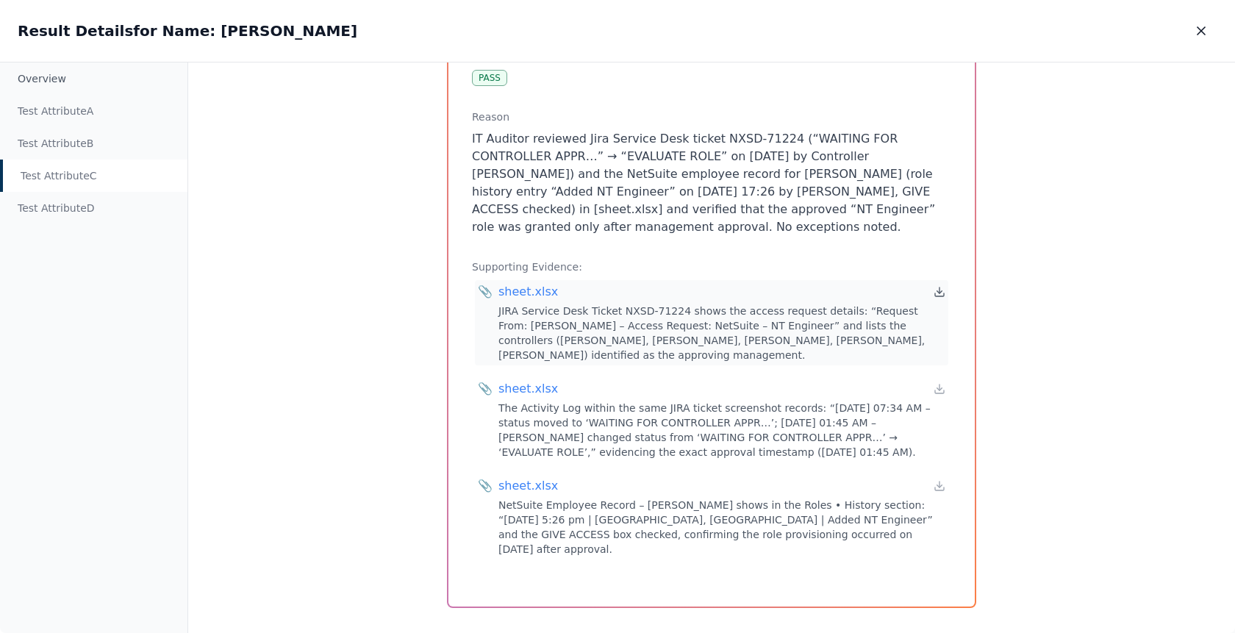
click at [940, 294] on icon at bounding box center [940, 292] width 12 height 12
click at [938, 388] on icon at bounding box center [939, 389] width 5 height 2
click at [940, 487] on icon at bounding box center [940, 486] width 12 height 12
click at [767, 223] on p "IT Auditor reviewed Jira Service Desk ticket NXSD-71224 (“WAITING FOR CONTROLLE…" at bounding box center [711, 183] width 479 height 106
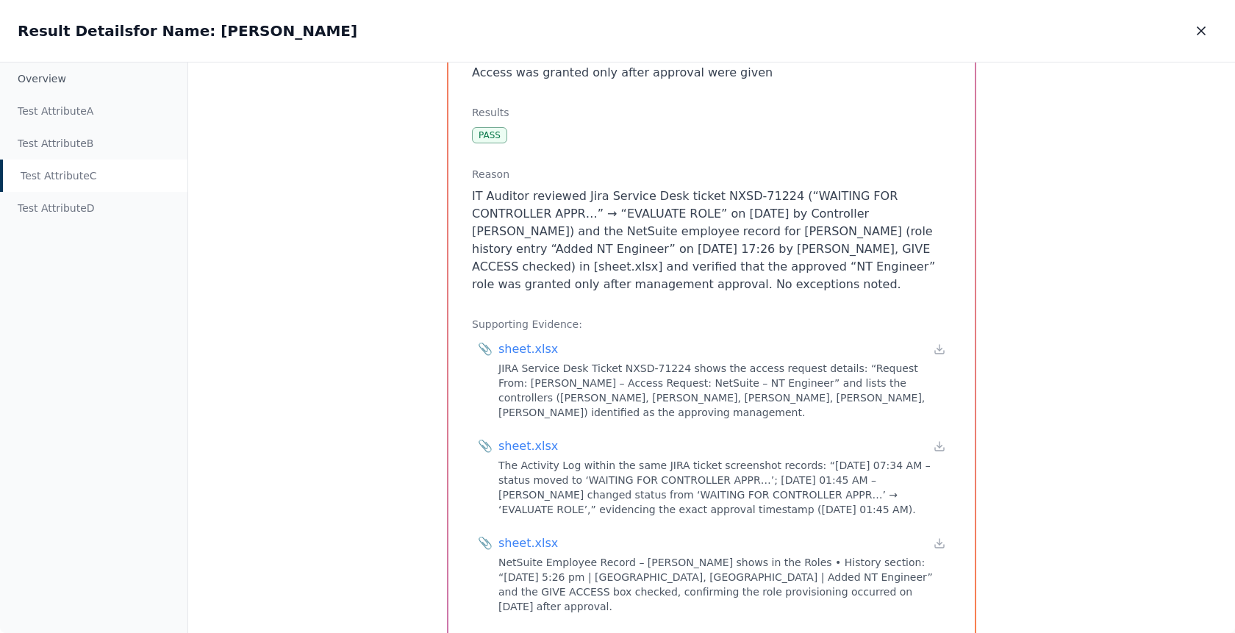
scroll to position [137, 0]
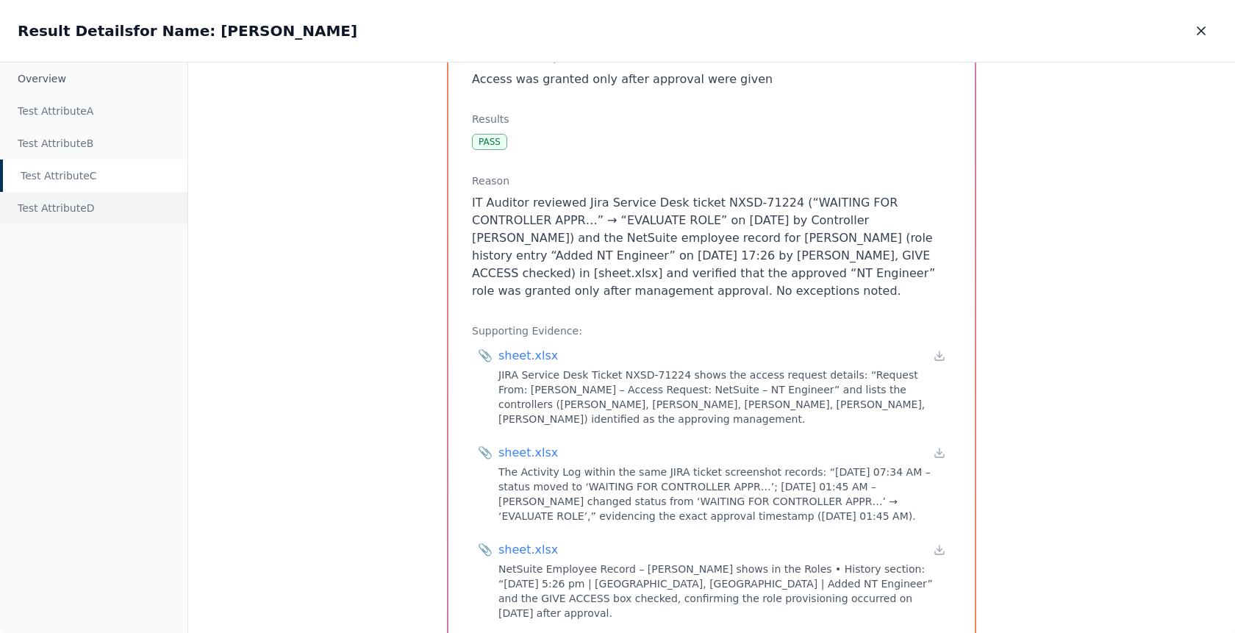
click at [79, 213] on div "Test Attribute D" at bounding box center [93, 208] width 187 height 32
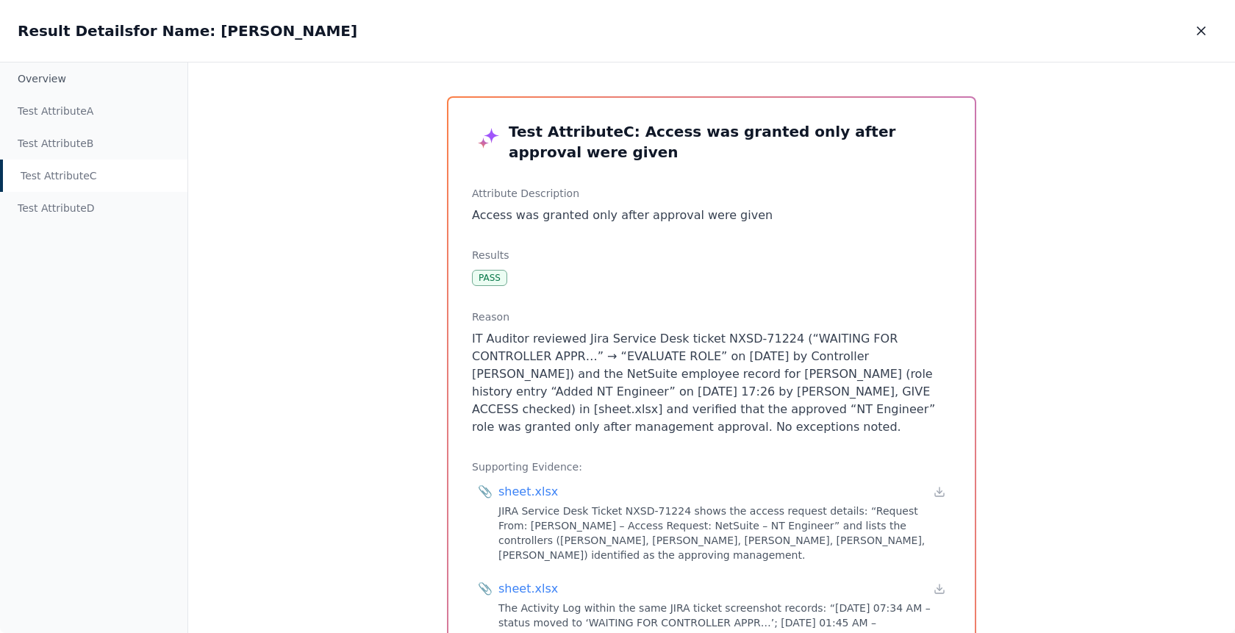
scroll to position [0, 0]
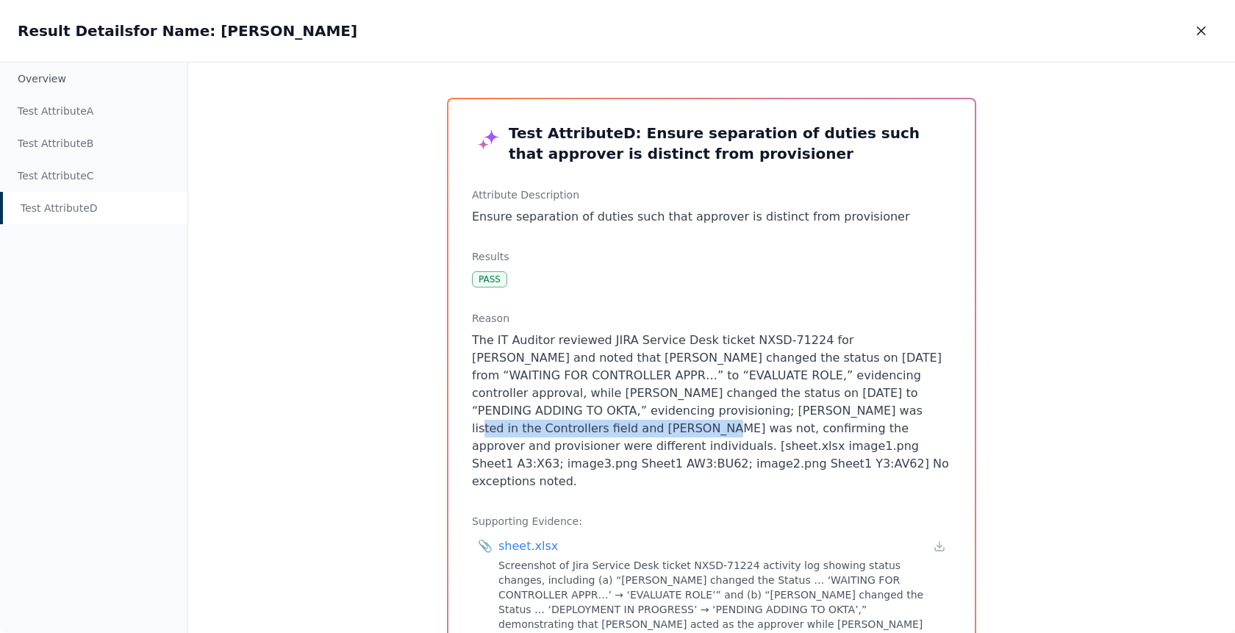
drag, startPoint x: 603, startPoint y: 409, endPoint x: 822, endPoint y: 406, distance: 219.1
click at [822, 406] on p "The IT Auditor reviewed JIRA Service Desk ticket NXSD-71224 for [PERSON_NAME] a…" at bounding box center [711, 411] width 479 height 159
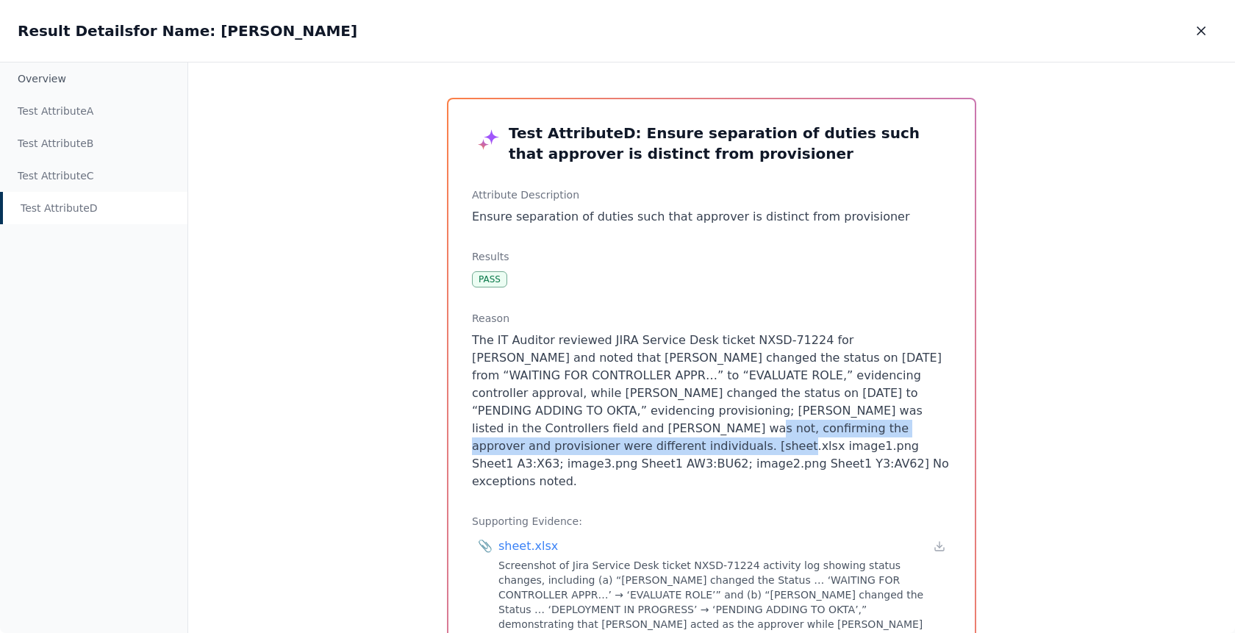
drag, startPoint x: 859, startPoint y: 413, endPoint x: 814, endPoint y: 423, distance: 45.9
click at [814, 423] on p "The IT Auditor reviewed JIRA Service Desk ticket NXSD-71224 for [PERSON_NAME] a…" at bounding box center [711, 411] width 479 height 159
drag, startPoint x: 814, startPoint y: 423, endPoint x: 811, endPoint y: 415, distance: 8.6
click at [811, 415] on p "The IT Auditor reviewed JIRA Service Desk ticket NXSD-71224 for [PERSON_NAME] a…" at bounding box center [711, 411] width 479 height 159
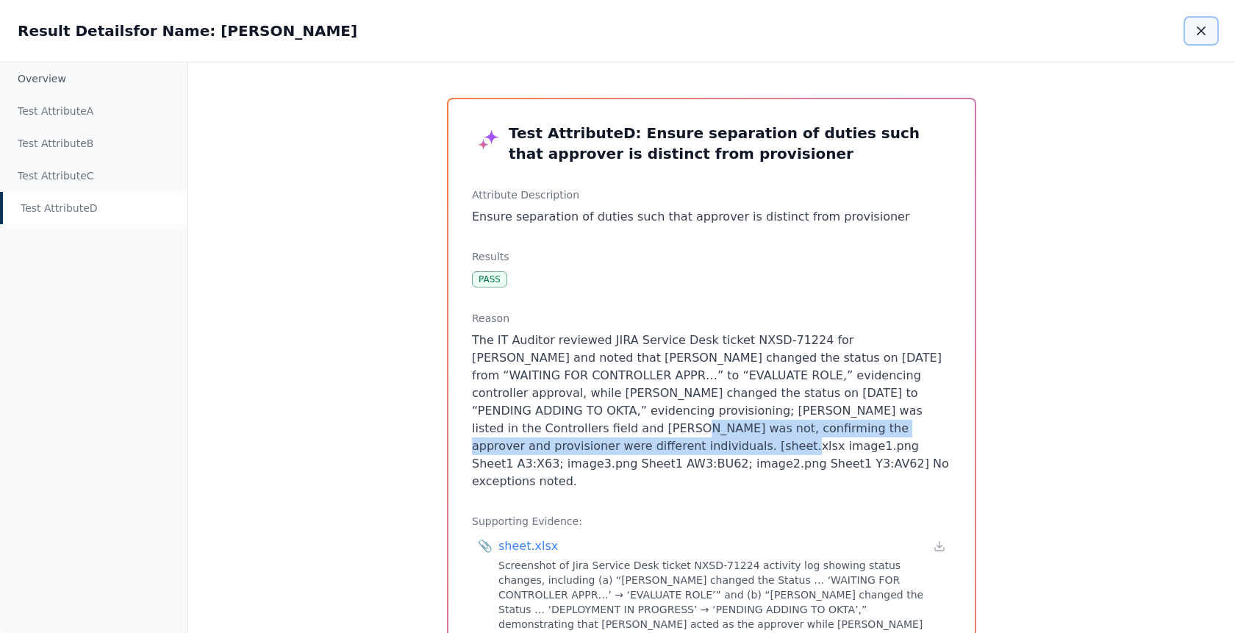
click at [1209, 33] on button "button" at bounding box center [1201, 31] width 32 height 26
